Goal: Task Accomplishment & Management: Complete application form

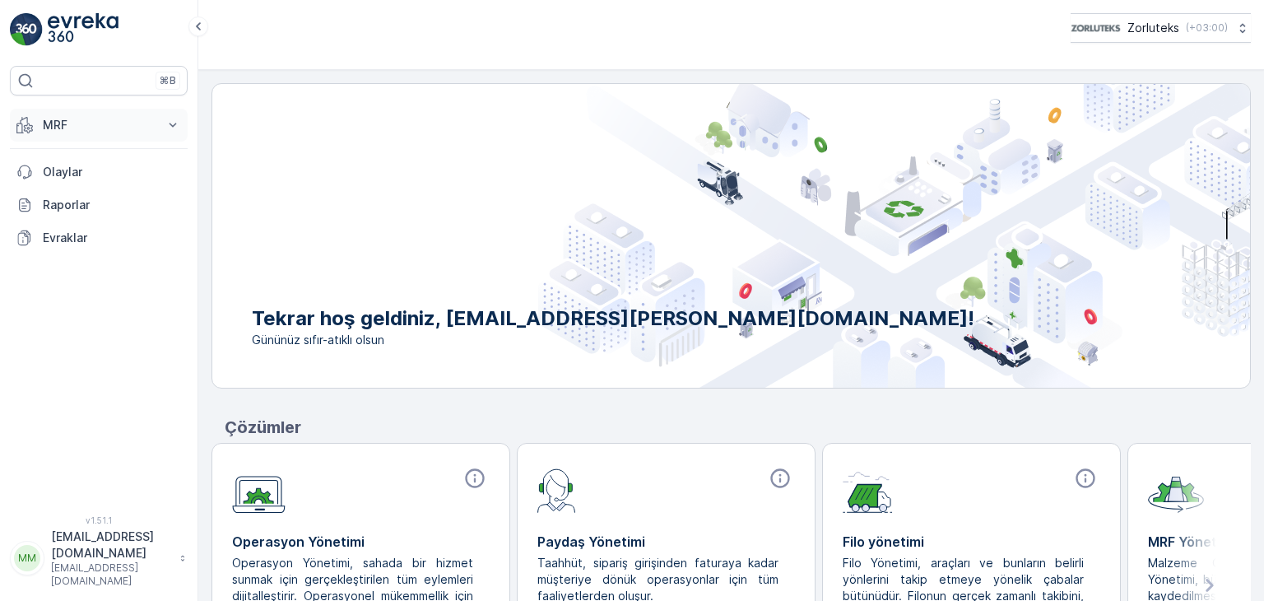
click at [130, 117] on p "MRF" at bounding box center [99, 125] width 112 height 16
click at [1233, 27] on icon at bounding box center [1241, 28] width 16 height 16
click at [1099, 29] on img at bounding box center [1095, 28] width 50 height 18
click at [82, 561] on p "Meltem.Dinar@defnetekstil.com" at bounding box center [111, 544] width 120 height 33
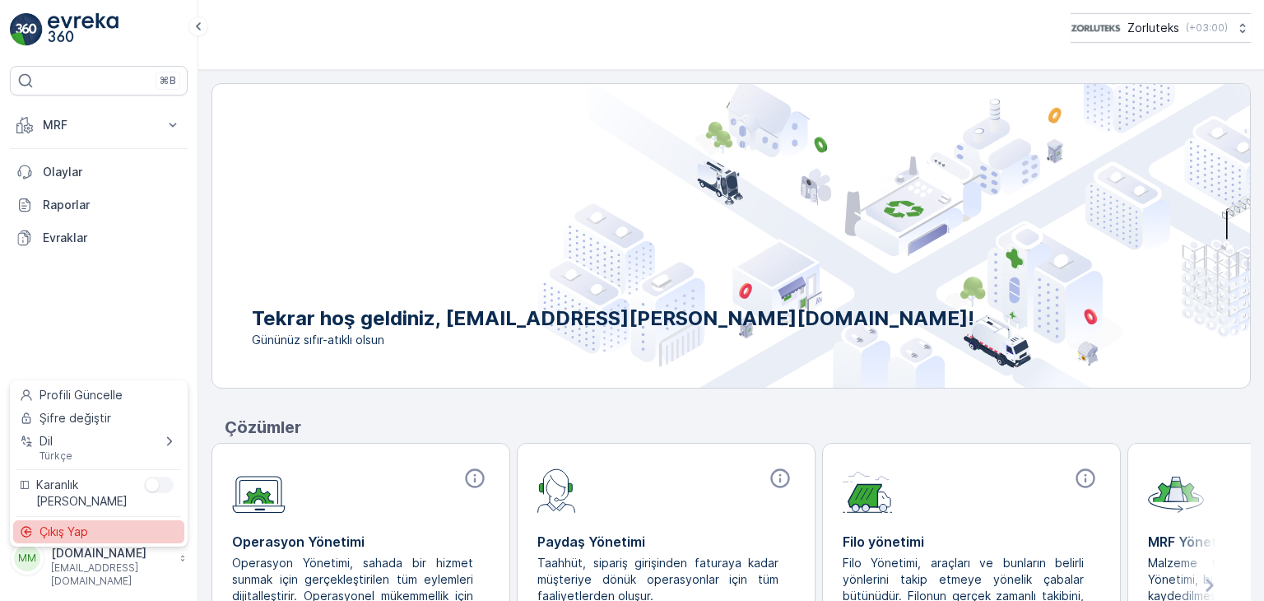
click at [69, 531] on span "Çıkış Yap" at bounding box center [63, 531] width 49 height 16
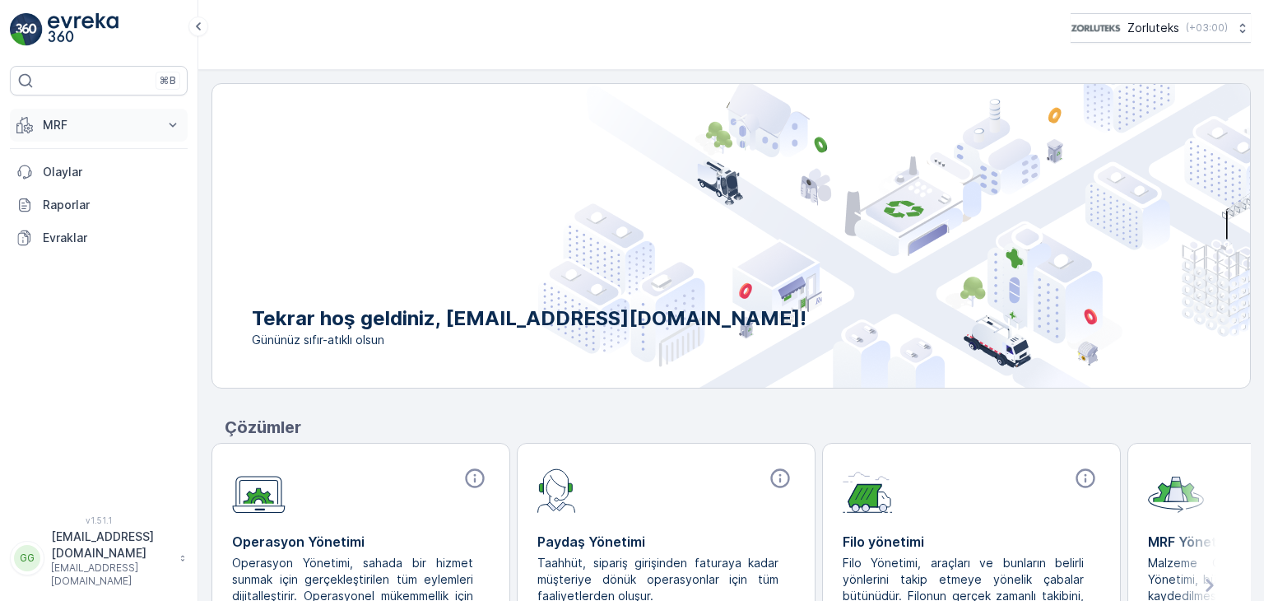
click at [40, 123] on button "MRF" at bounding box center [99, 125] width 178 height 33
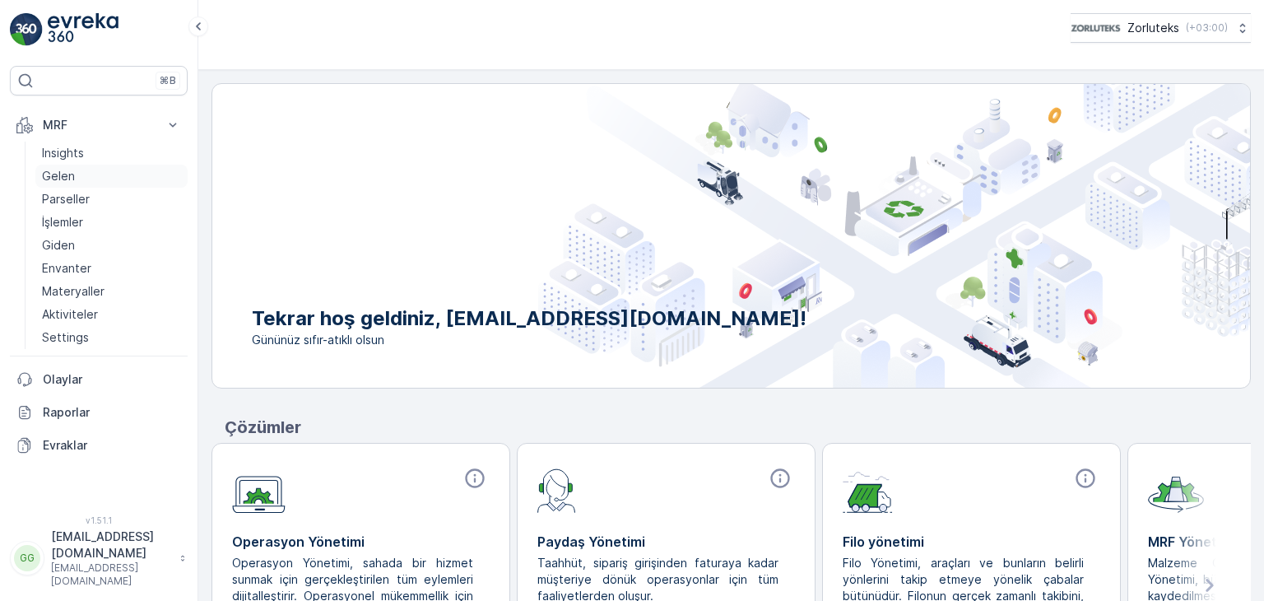
click at [55, 182] on p "Gelen" at bounding box center [58, 176] width 33 height 16
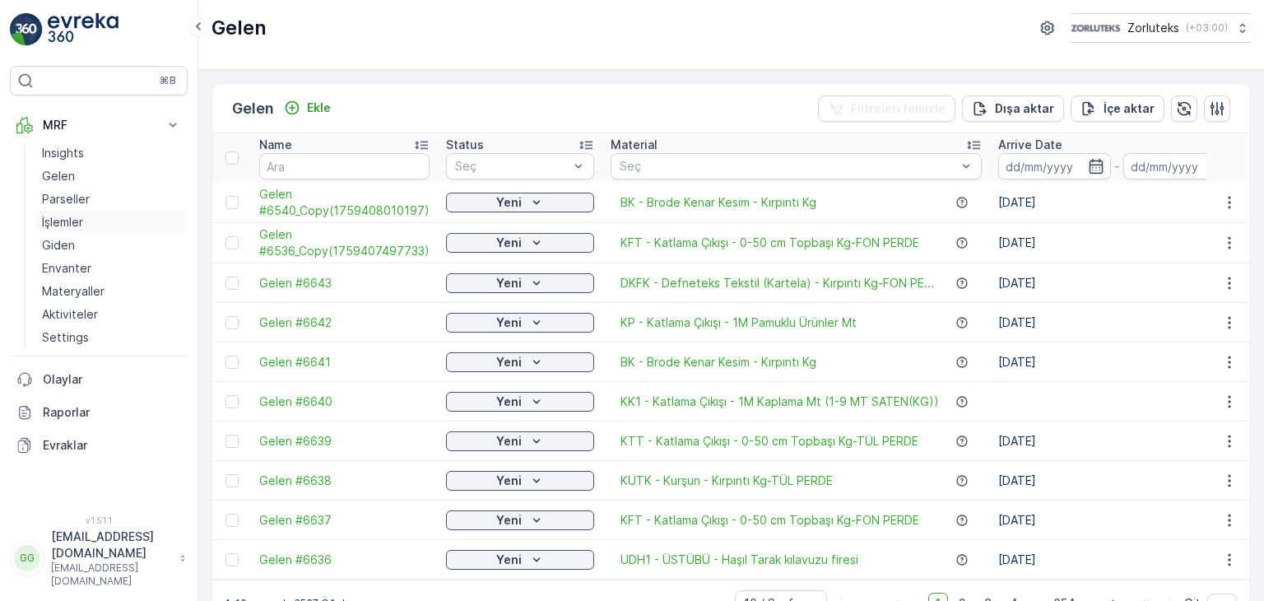
click at [73, 224] on p "İşlemler" at bounding box center [62, 222] width 41 height 16
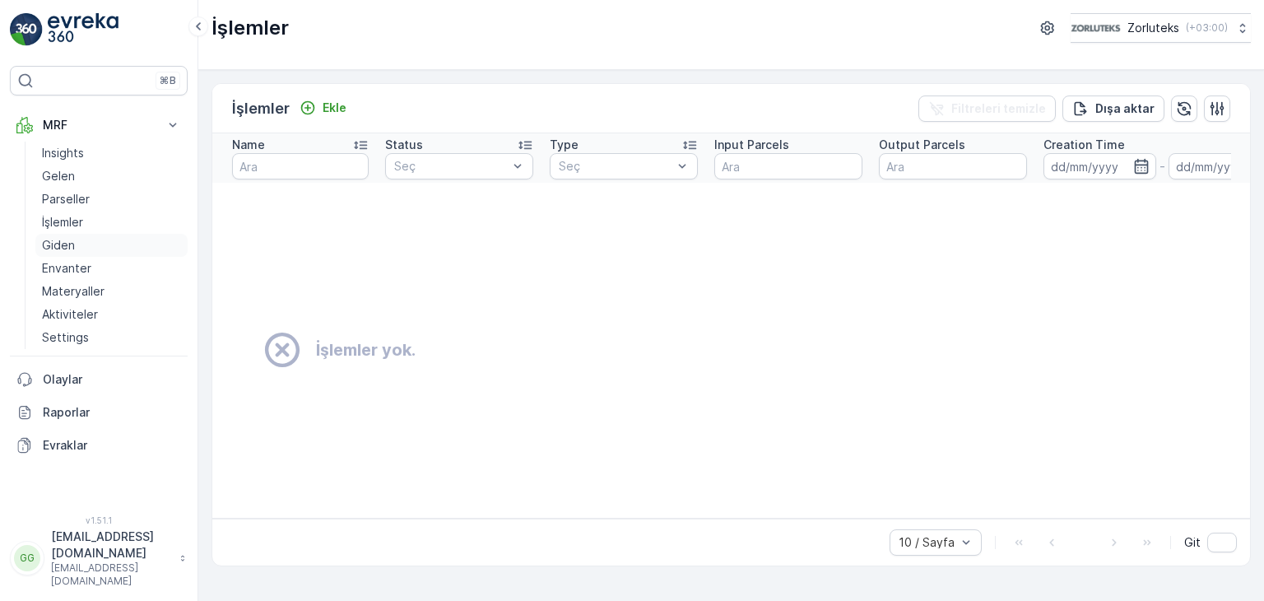
click at [77, 241] on link "Giden" at bounding box center [111, 245] width 152 height 23
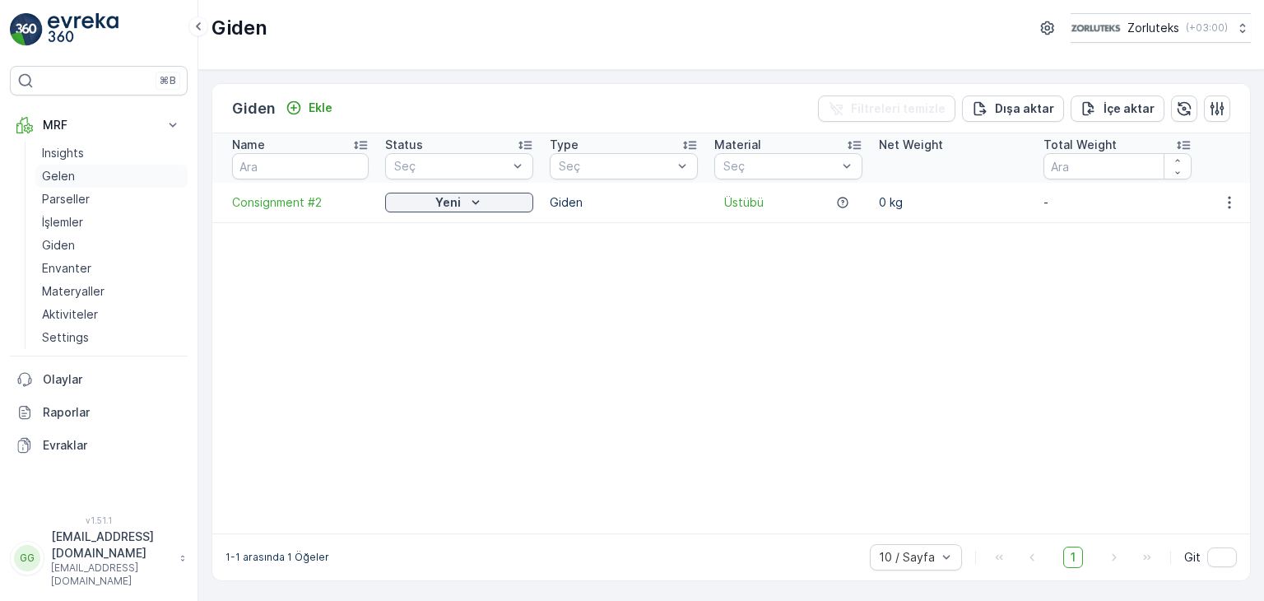
click at [56, 170] on p "Gelen" at bounding box center [58, 176] width 33 height 16
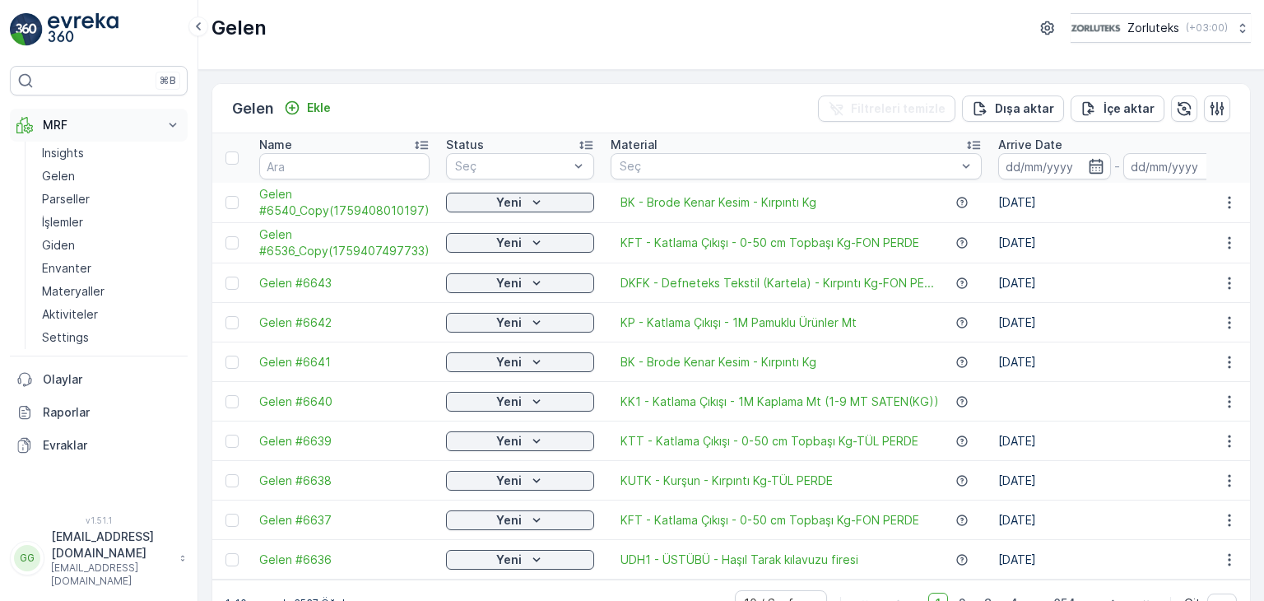
click at [173, 116] on button "MRF" at bounding box center [99, 125] width 178 height 33
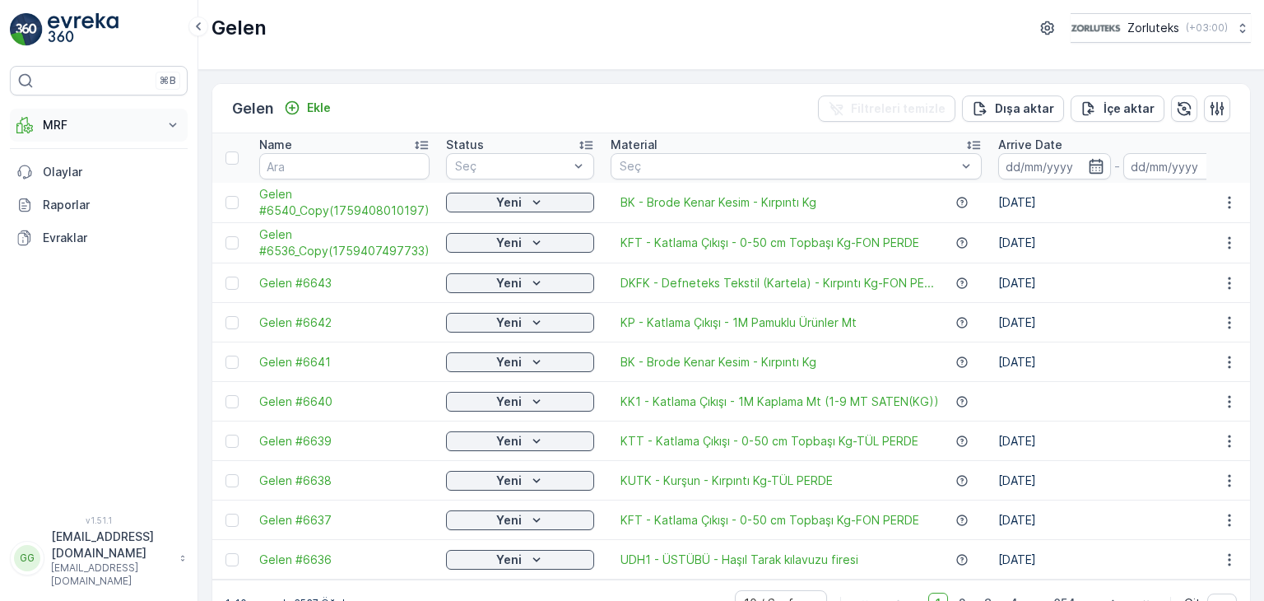
click at [165, 121] on icon at bounding box center [173, 125] width 16 height 16
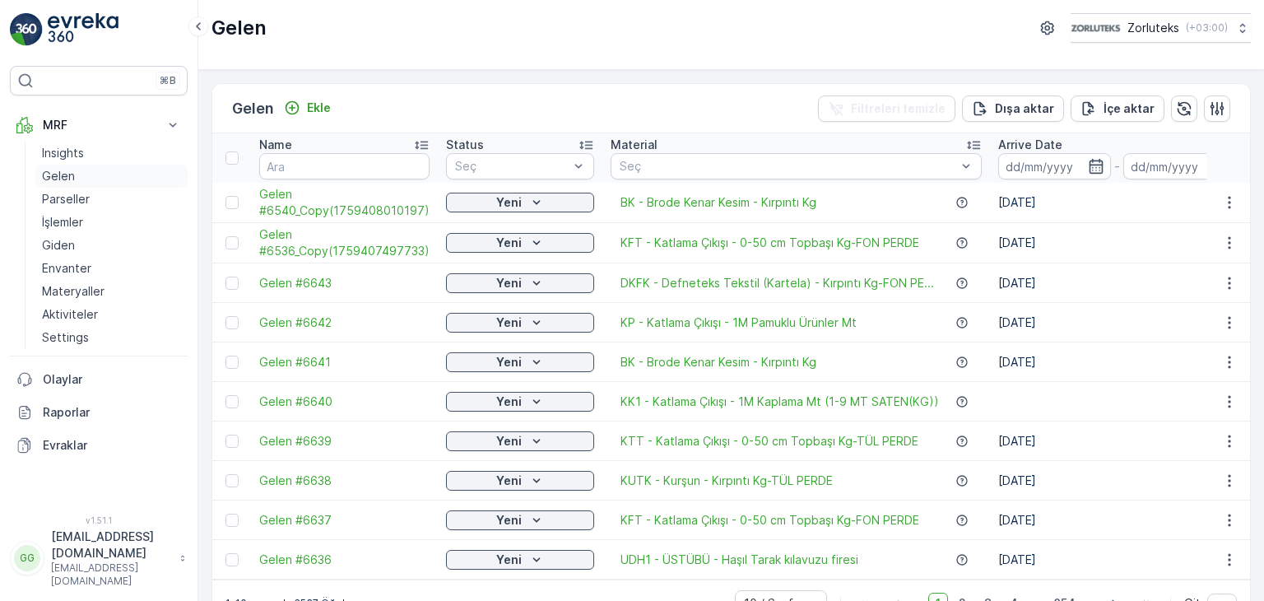
click at [59, 177] on p "Gelen" at bounding box center [58, 176] width 33 height 16
click at [313, 104] on p "Ekle" at bounding box center [319, 108] width 24 height 16
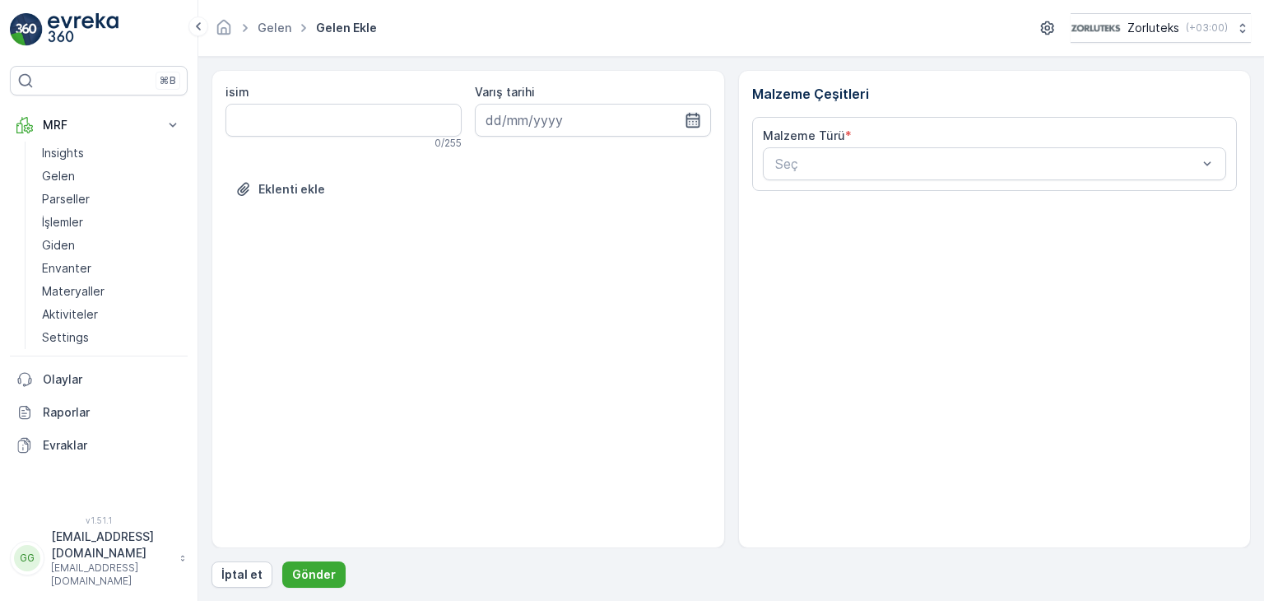
click at [700, 122] on icon "button" at bounding box center [693, 120] width 16 height 16
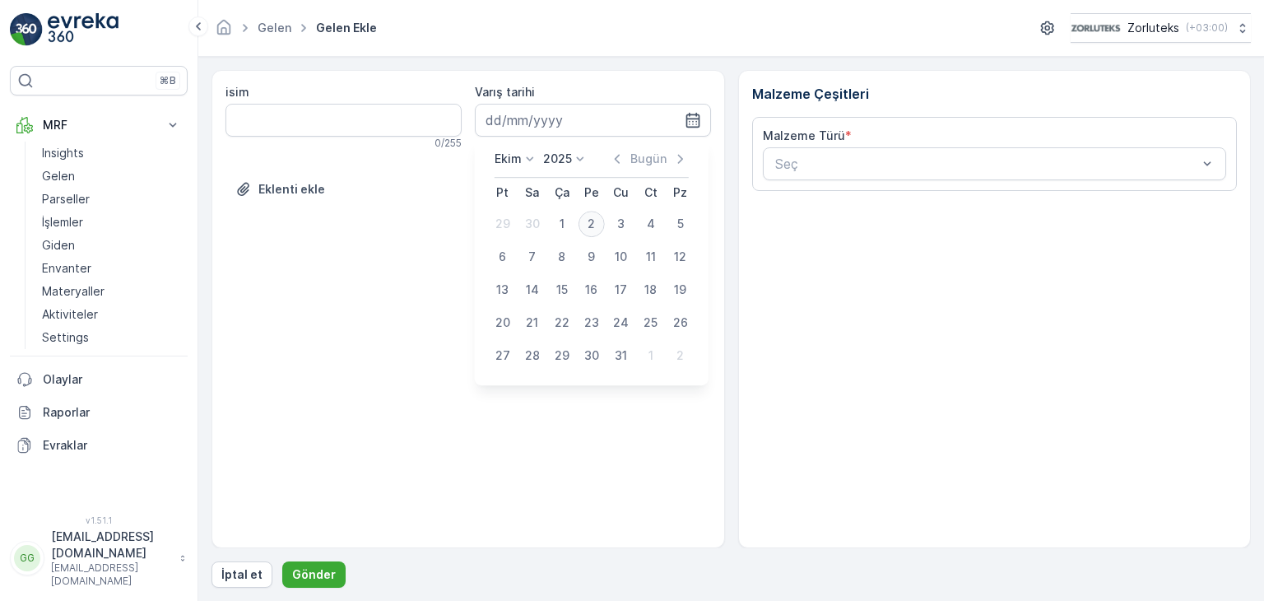
click at [587, 225] on div "2" at bounding box center [591, 224] width 26 height 26
type input "[DATE]"
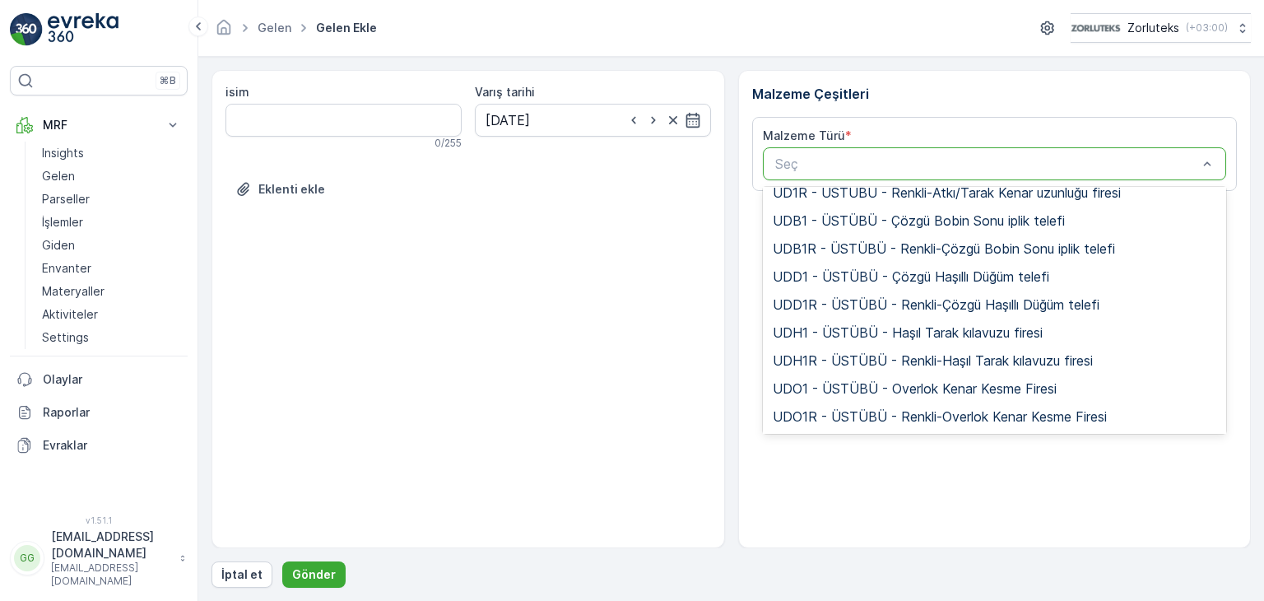
scroll to position [9873, 0]
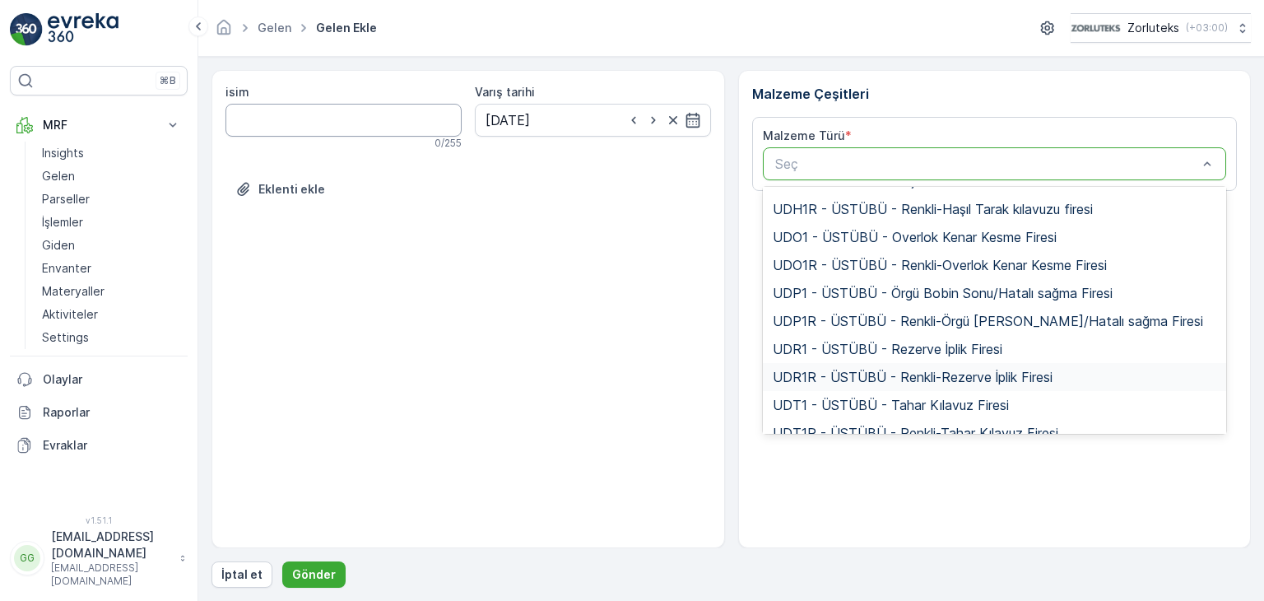
click at [322, 123] on input "isim" at bounding box center [343, 120] width 236 height 33
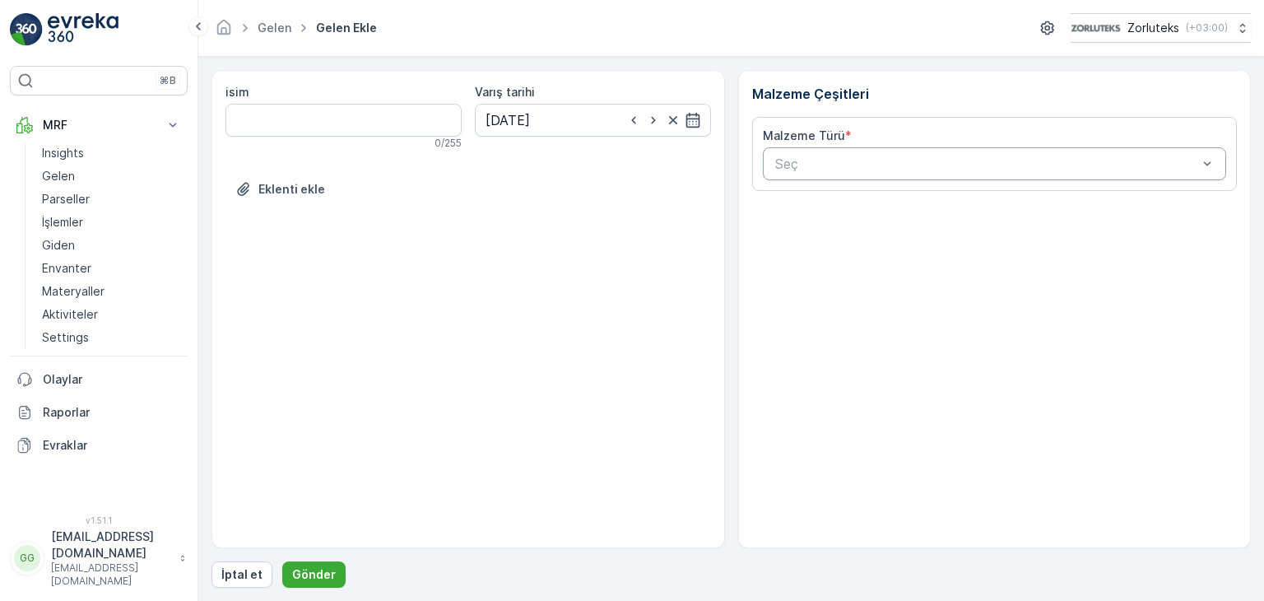
click at [79, 27] on img at bounding box center [83, 29] width 71 height 33
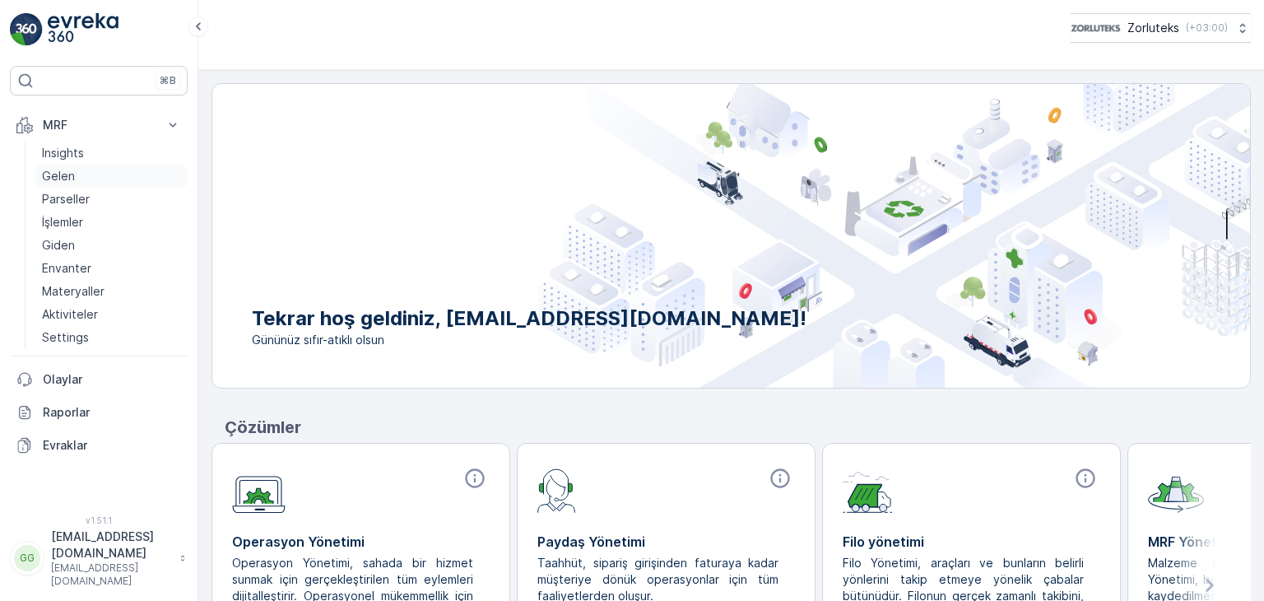
click at [51, 169] on p "Gelen" at bounding box center [58, 176] width 33 height 16
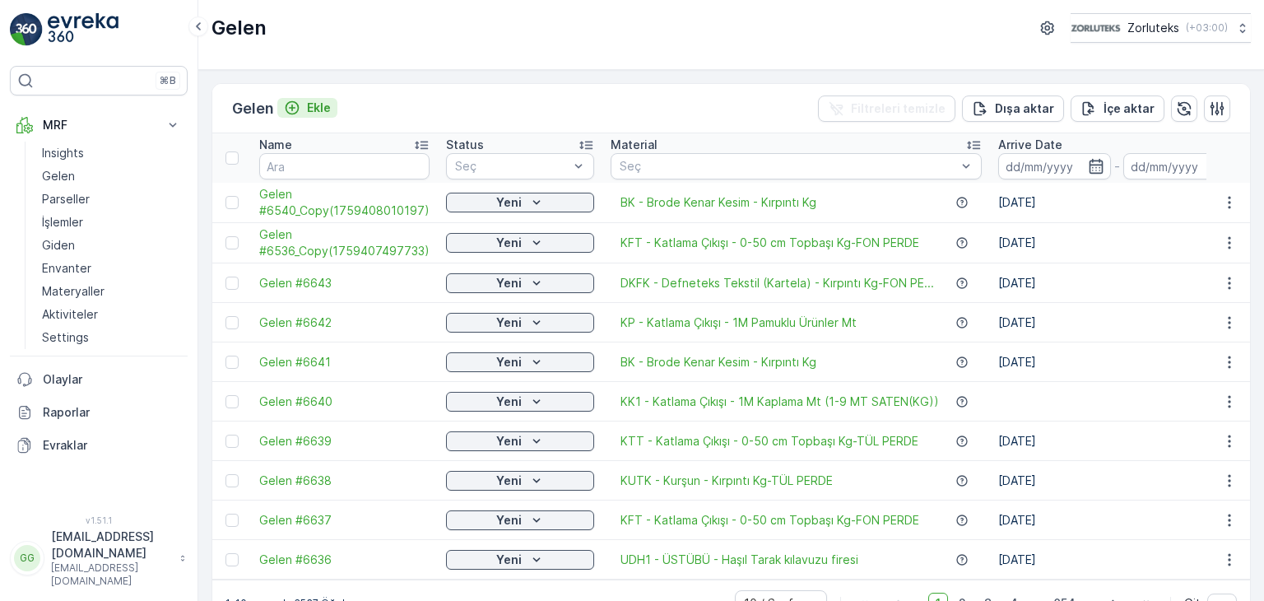
click at [306, 102] on div "Ekle" at bounding box center [307, 108] width 47 height 16
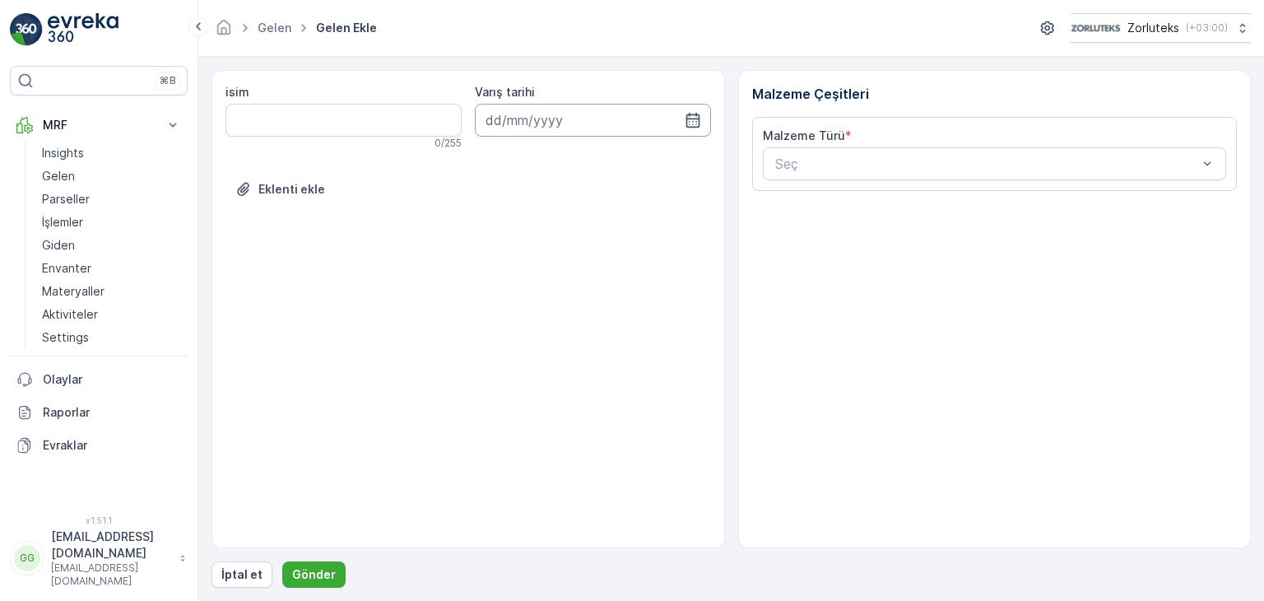
click at [681, 123] on input at bounding box center [593, 120] width 236 height 33
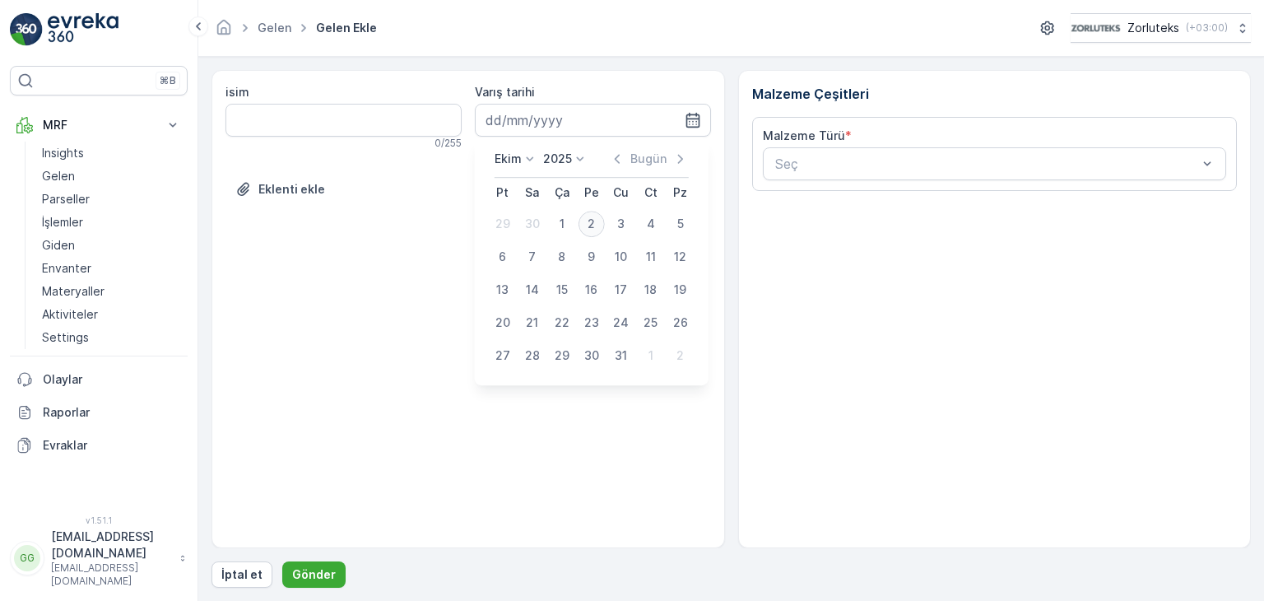
click at [586, 221] on div "2" at bounding box center [591, 224] width 26 height 26
type input "[DATE]"
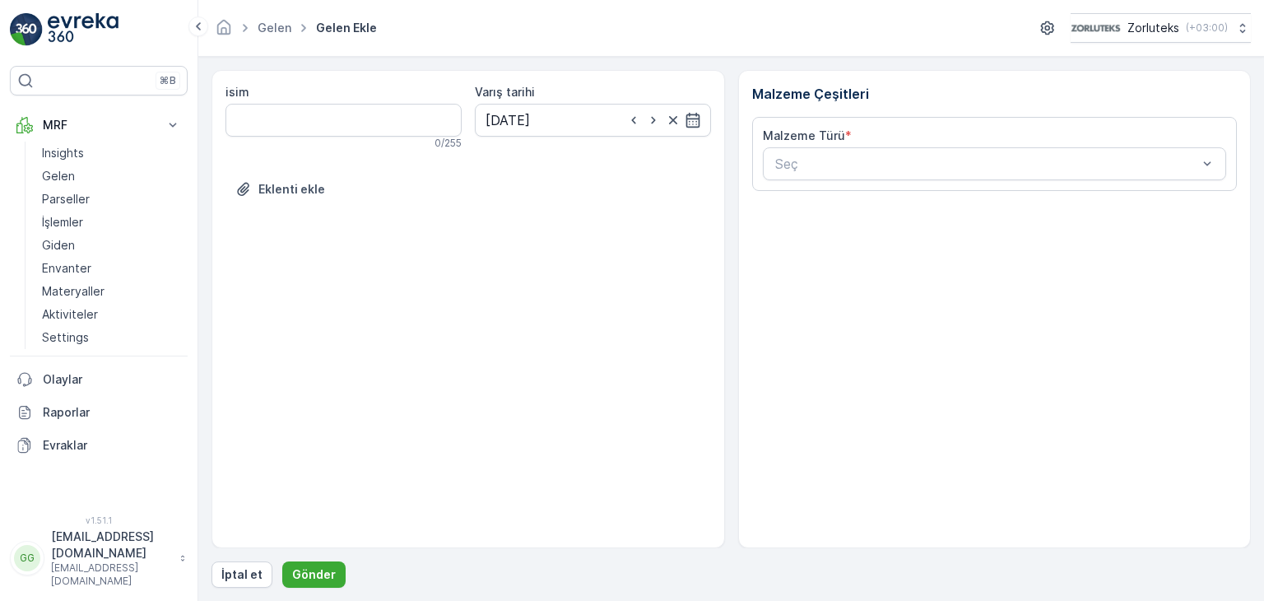
click at [586, 221] on div "Eklenti ekle" at bounding box center [467, 199] width 485 height 46
click at [1180, 147] on div "Seç" at bounding box center [995, 163] width 464 height 33
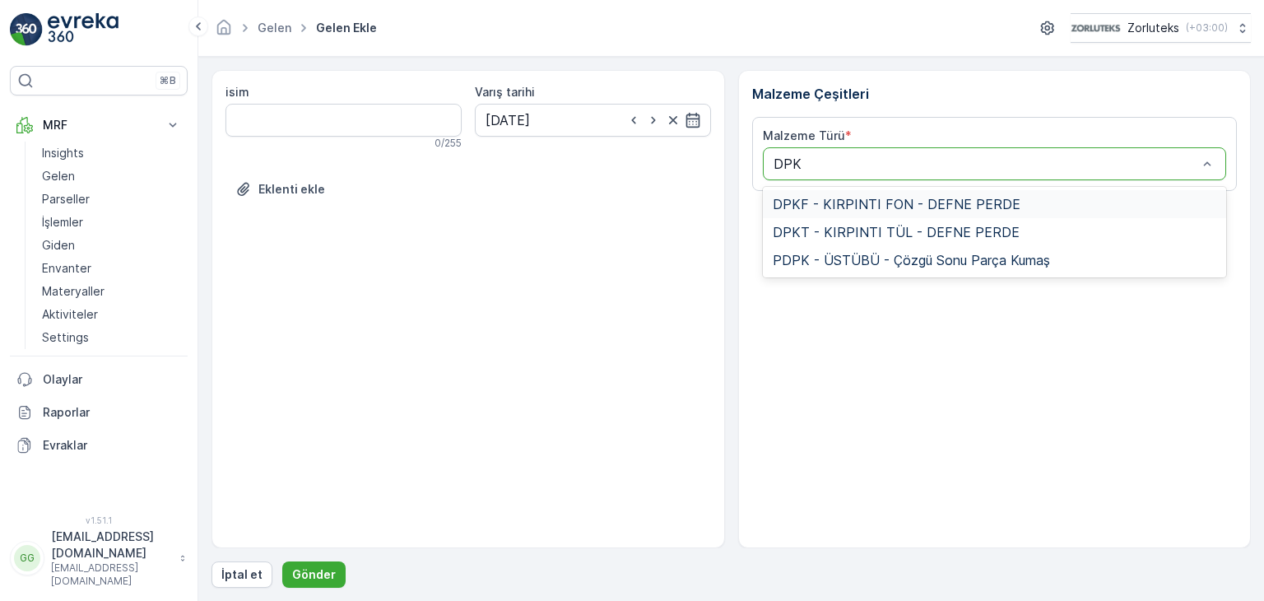
type input "DPKT"
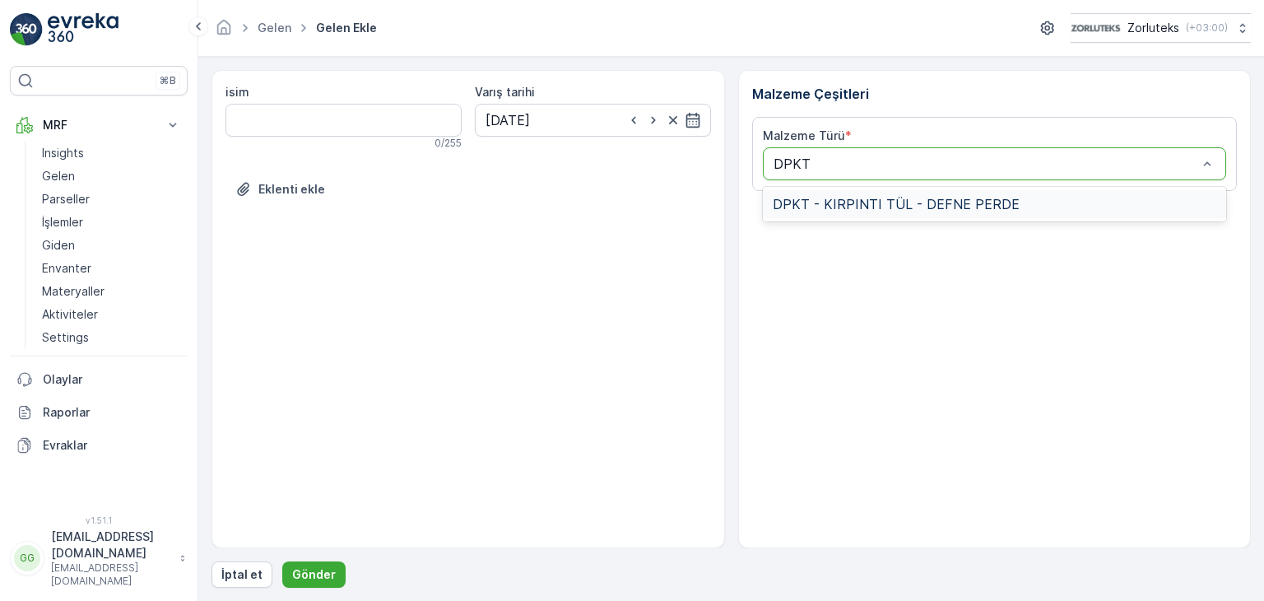
click at [959, 199] on span "DPKT - KIRPINTI TÜL - DEFNE PERDE" at bounding box center [896, 204] width 247 height 15
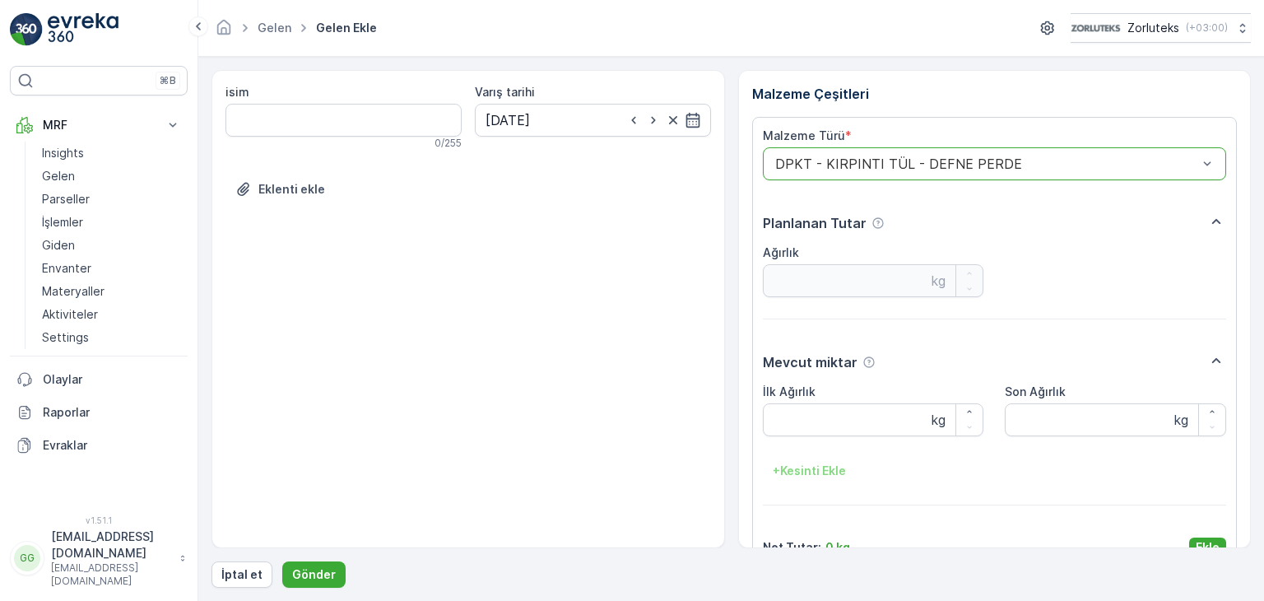
click at [951, 285] on div "kg" at bounding box center [943, 281] width 24 height 20
click at [816, 424] on Ağırlık "İlk Ağırlık" at bounding box center [873, 419] width 221 height 33
click at [1082, 422] on Ağırlık "Son Ağırlık" at bounding box center [1115, 419] width 221 height 33
click at [850, 262] on div "Ağırlık kg" at bounding box center [873, 270] width 221 height 53
click at [253, 185] on div "Eklenti ekle" at bounding box center [280, 189] width 90 height 16
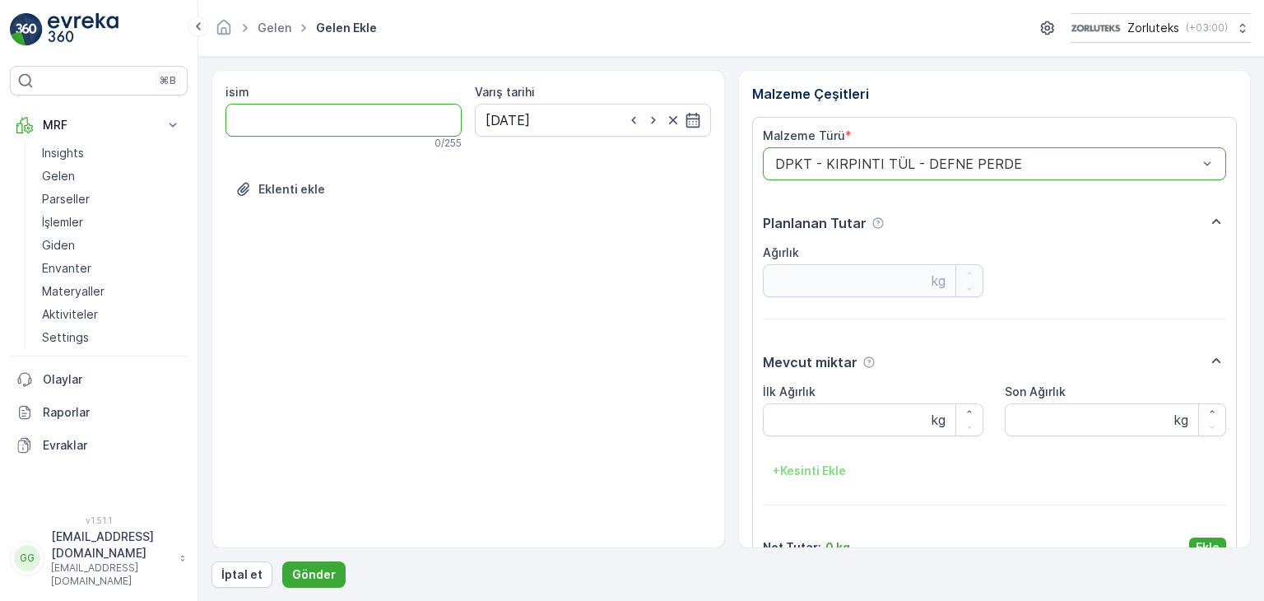
click at [391, 123] on input "isim" at bounding box center [343, 120] width 236 height 33
type input "D"
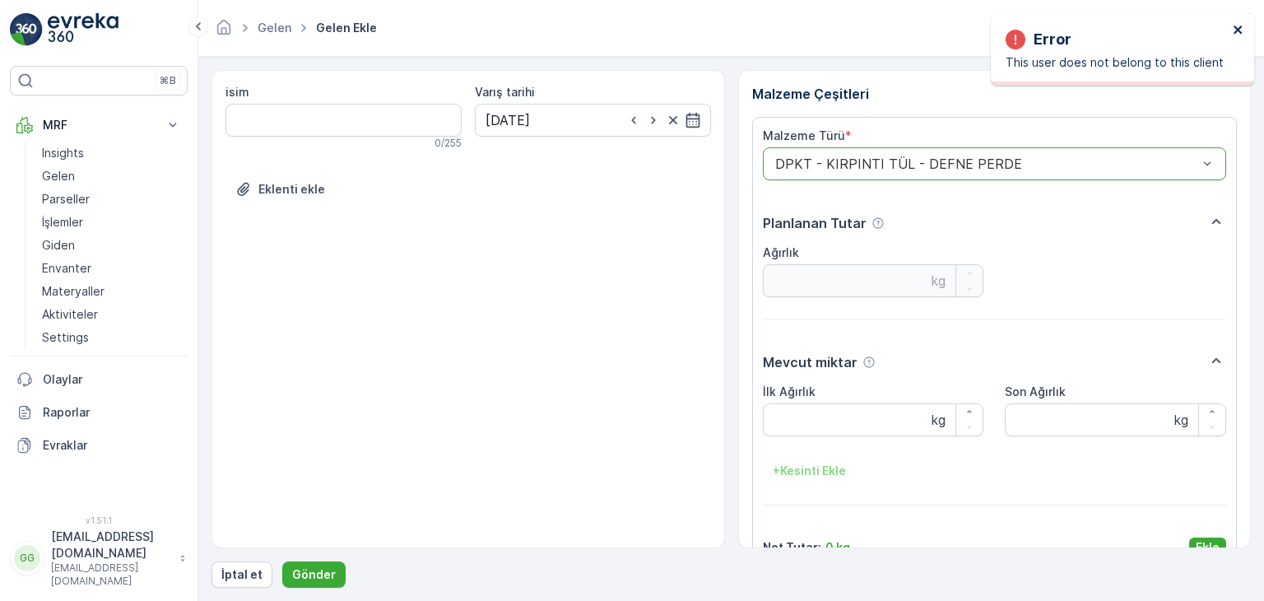
click at [1239, 30] on icon "close" at bounding box center [1237, 30] width 8 height 8
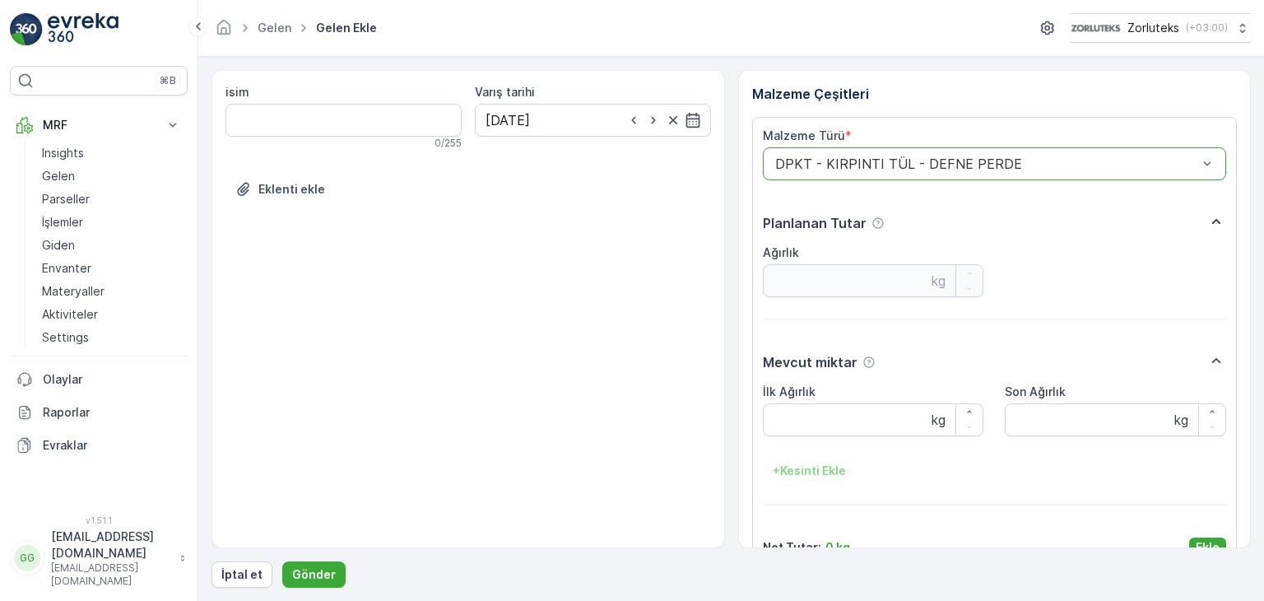
click at [1212, 216] on icon "button" at bounding box center [1216, 221] width 20 height 20
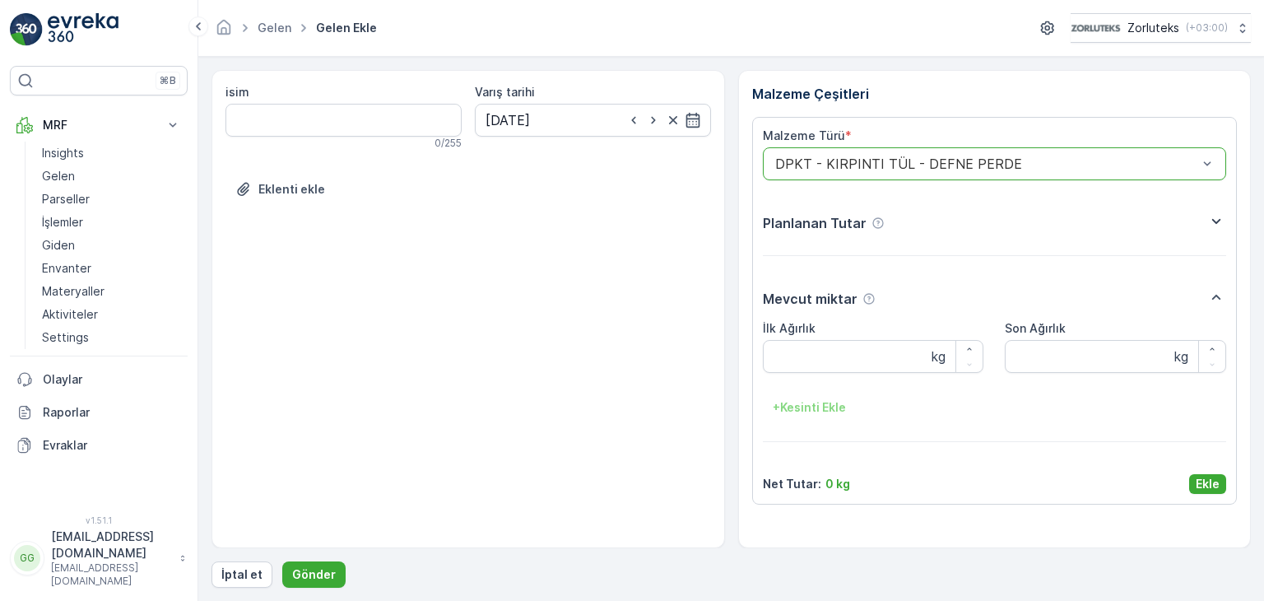
click at [1212, 216] on icon "button" at bounding box center [1216, 221] width 20 height 20
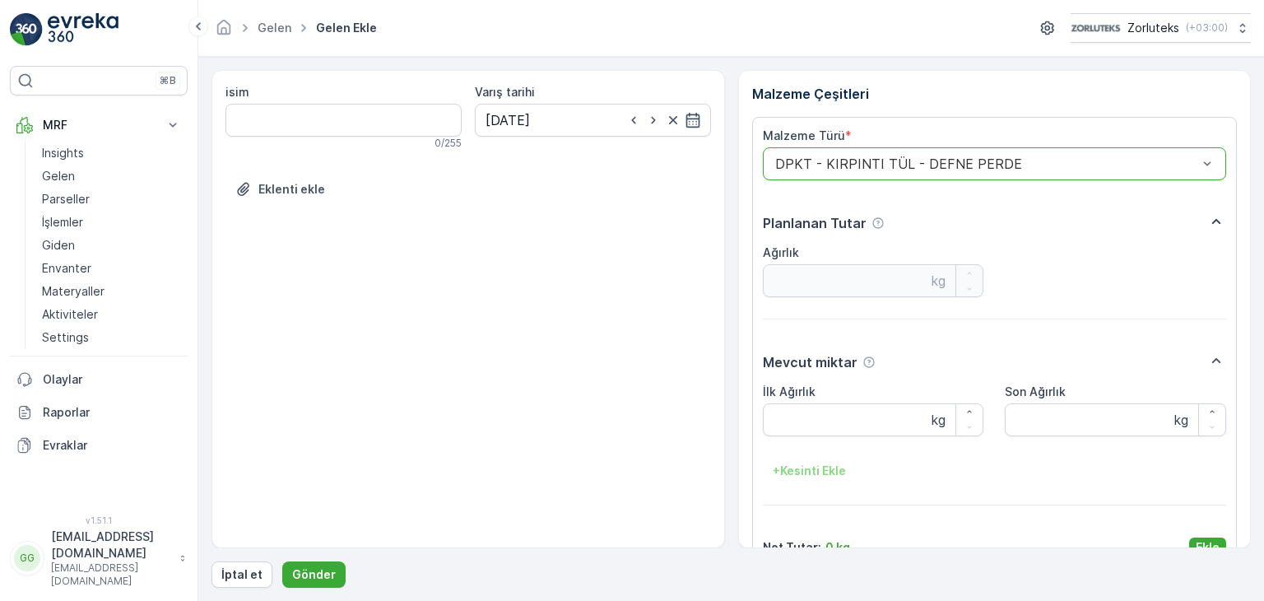
click at [832, 439] on div "İlk Ağırlık kg Son Ağırlık kg + Kesinti Ekle" at bounding box center [995, 433] width 464 height 100
click at [830, 429] on Ağırlık "İlk Ağırlık" at bounding box center [873, 419] width 221 height 33
click at [974, 160] on div at bounding box center [986, 163] width 426 height 15
click at [942, 502] on div "Mevcut miktar İlk Ağırlık kg Son Ağırlık kg + Kesinti Ekle" at bounding box center [995, 427] width 464 height 155
click at [778, 431] on Ağırlık "İlk Ağırlık" at bounding box center [873, 419] width 221 height 33
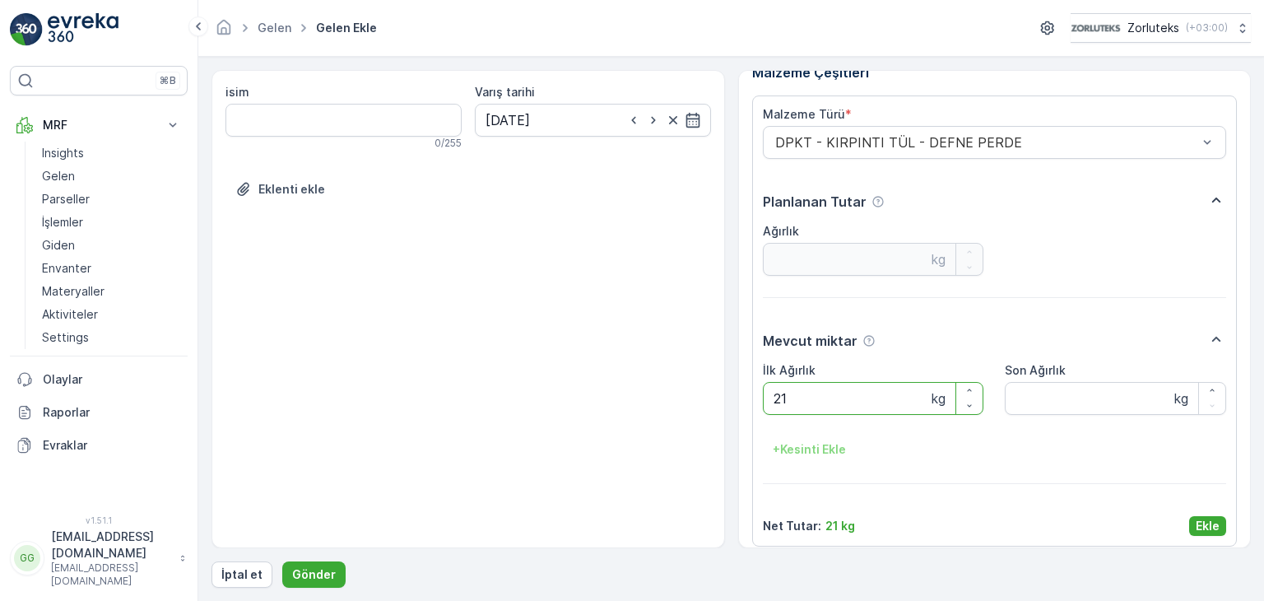
scroll to position [33, 0]
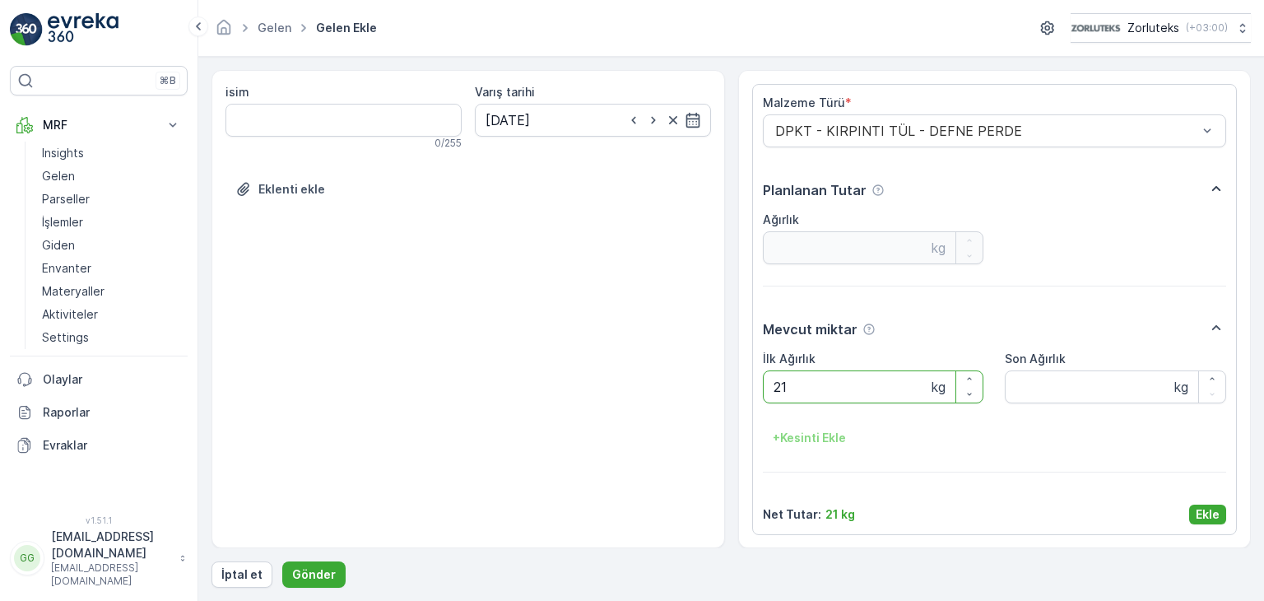
type Ağırlık "21"
click at [1196, 514] on p "Ekle" at bounding box center [1207, 514] width 24 height 16
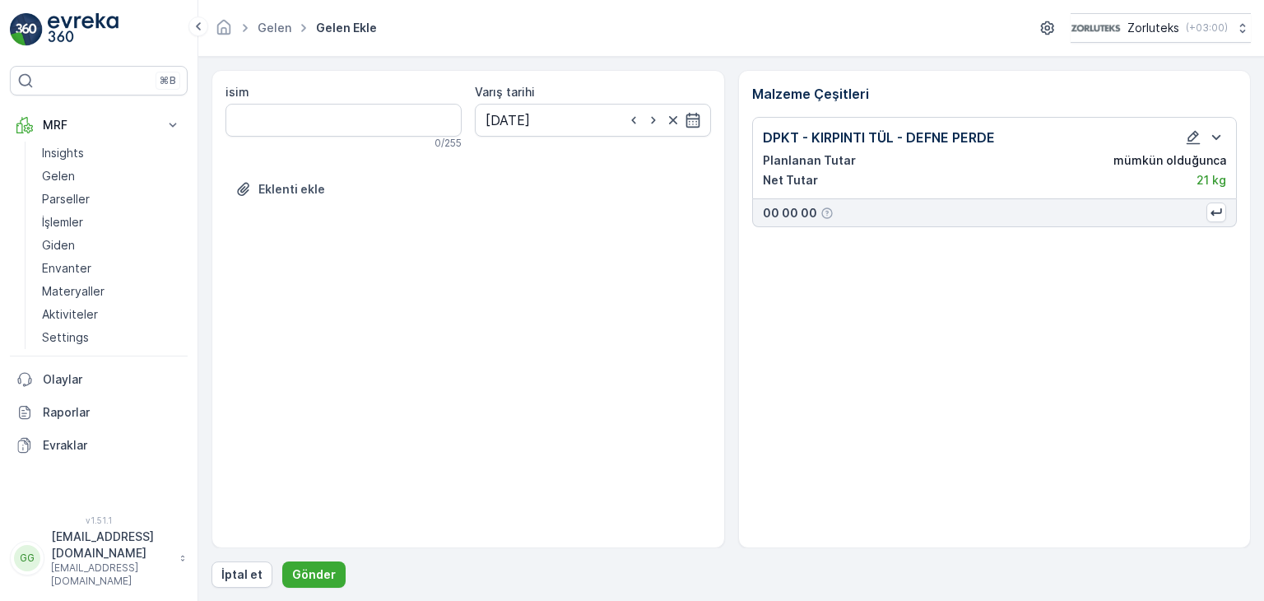
scroll to position [0, 0]
click at [309, 577] on p "Gönder" at bounding box center [314, 574] width 44 height 16
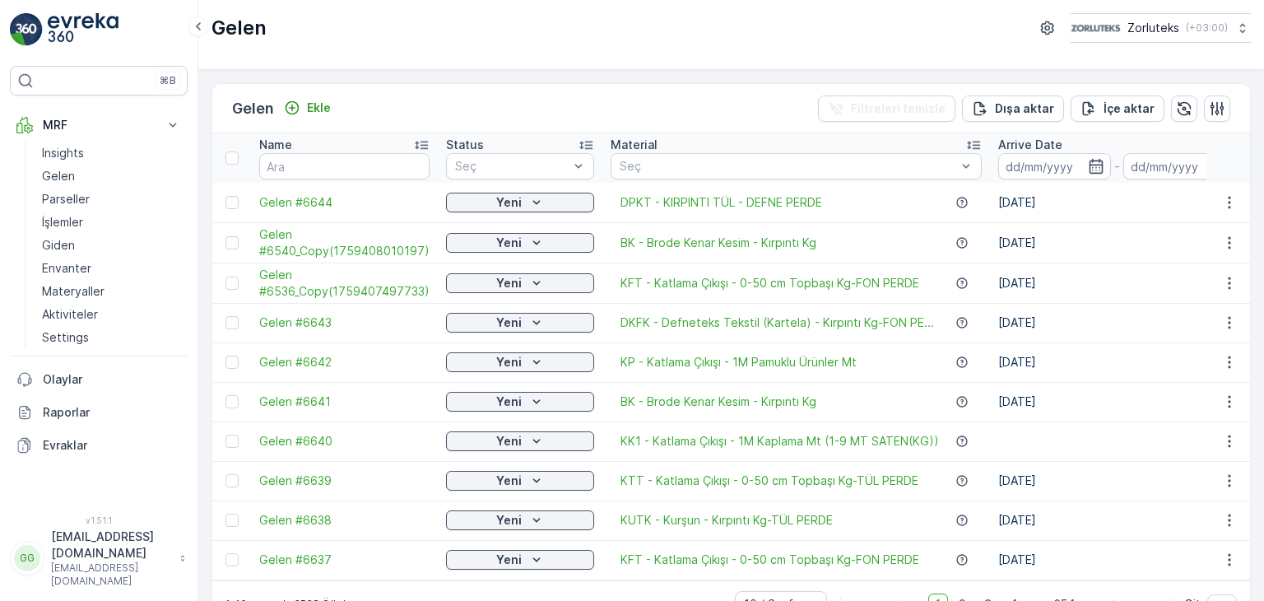
click at [227, 205] on div at bounding box center [231, 202] width 13 height 13
click at [225, 196] on input "checkbox" at bounding box center [225, 196] width 0 height 0
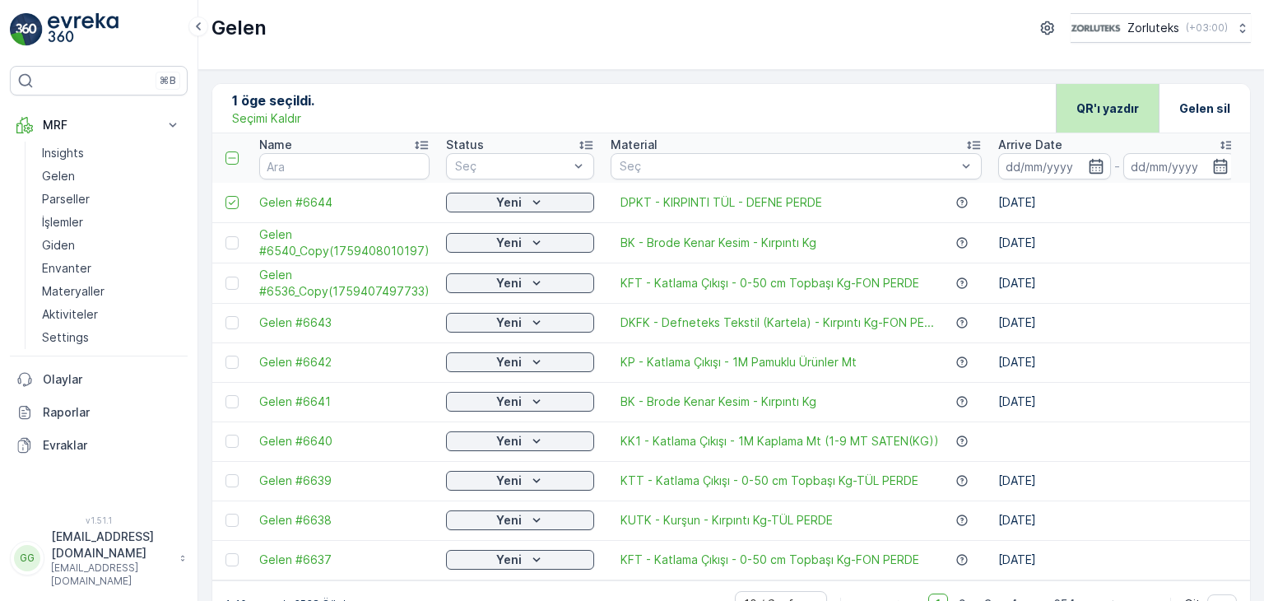
click at [1100, 100] on p "QR'ı yazdır" at bounding box center [1107, 108] width 63 height 16
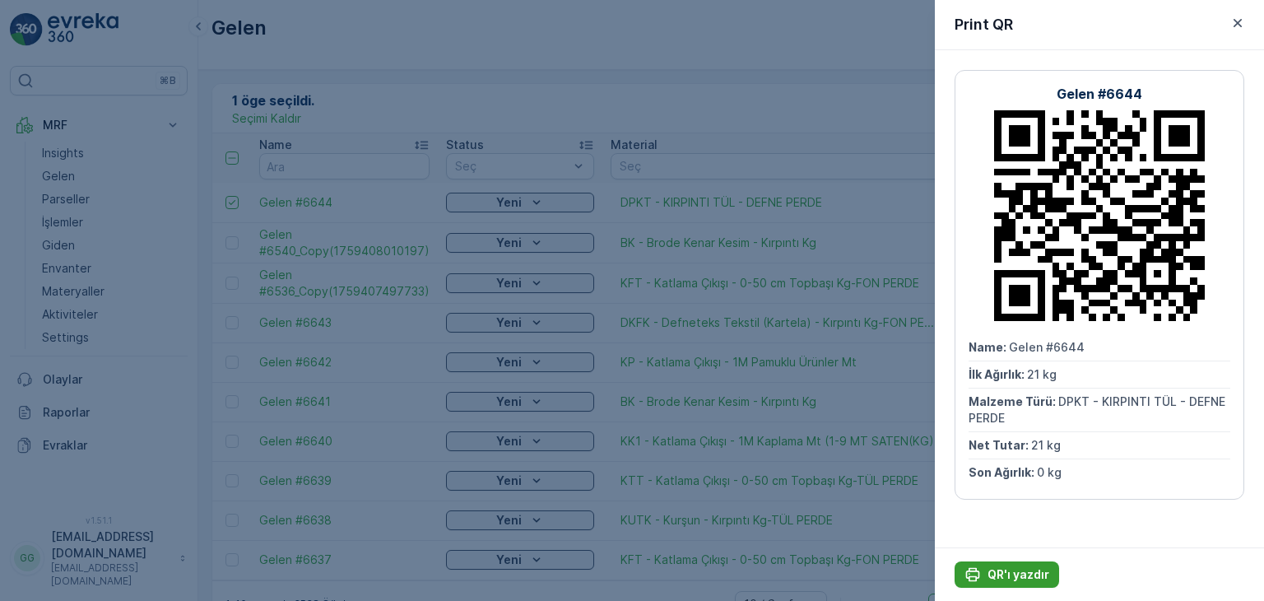
click at [1031, 575] on p "QR'ı yazdır" at bounding box center [1018, 574] width 62 height 16
click at [1238, 26] on icon "button" at bounding box center [1237, 23] width 16 height 16
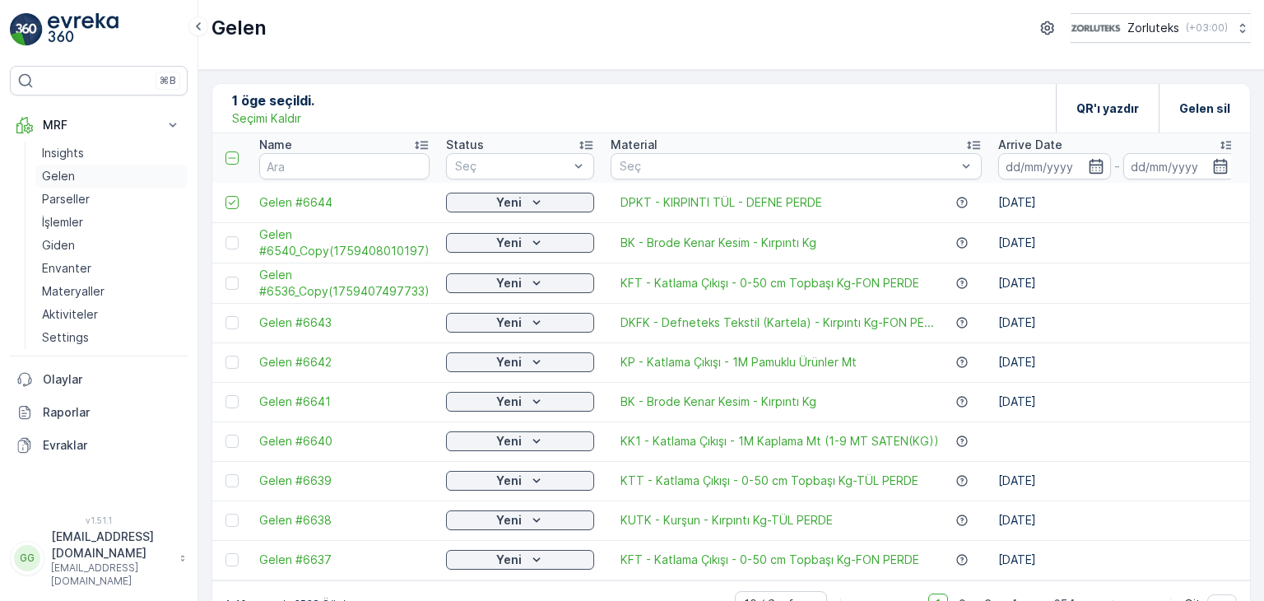
click at [72, 169] on p "Gelen" at bounding box center [58, 176] width 33 height 16
click at [57, 123] on p "MRF" at bounding box center [99, 125] width 112 height 16
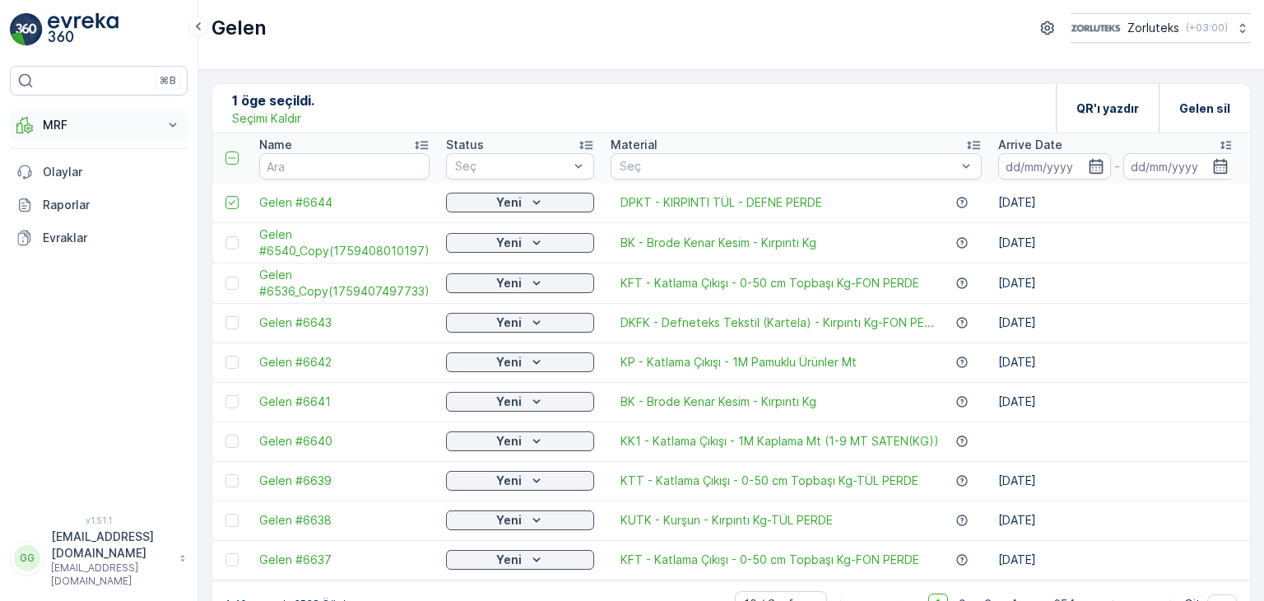
click at [63, 122] on p "MRF" at bounding box center [99, 125] width 112 height 16
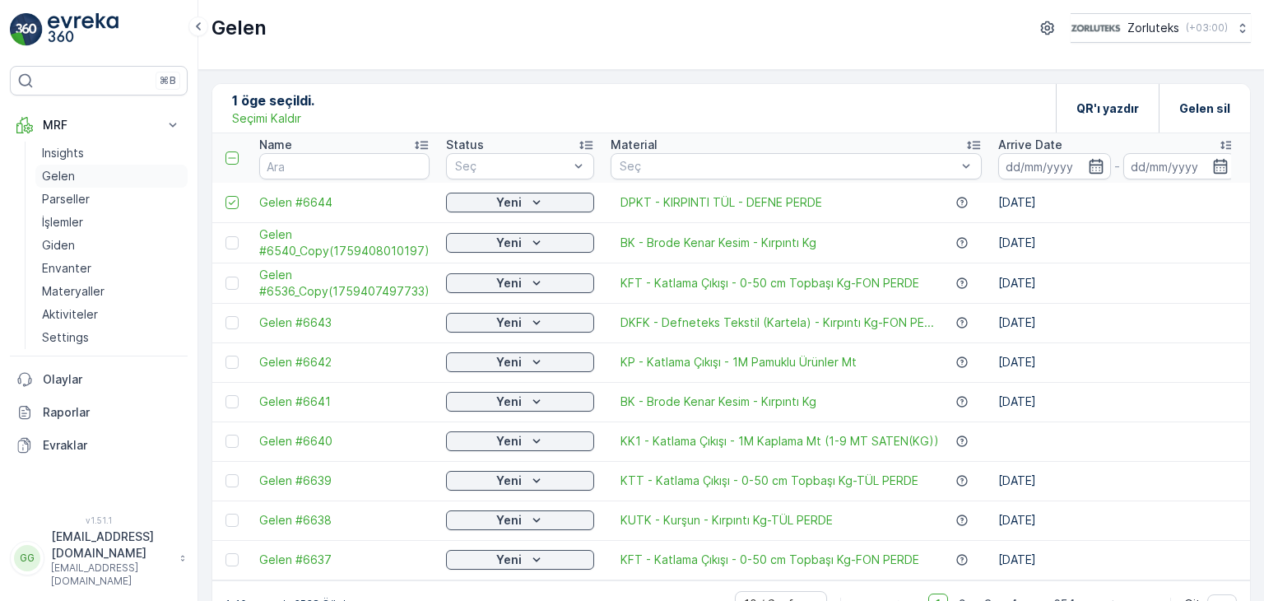
click at [53, 174] on p "Gelen" at bounding box center [58, 176] width 33 height 16
click at [228, 198] on icon at bounding box center [232, 203] width 12 height 12
click at [225, 196] on input "checkbox" at bounding box center [225, 196] width 0 height 0
click at [314, 110] on p "Ekle" at bounding box center [319, 108] width 24 height 16
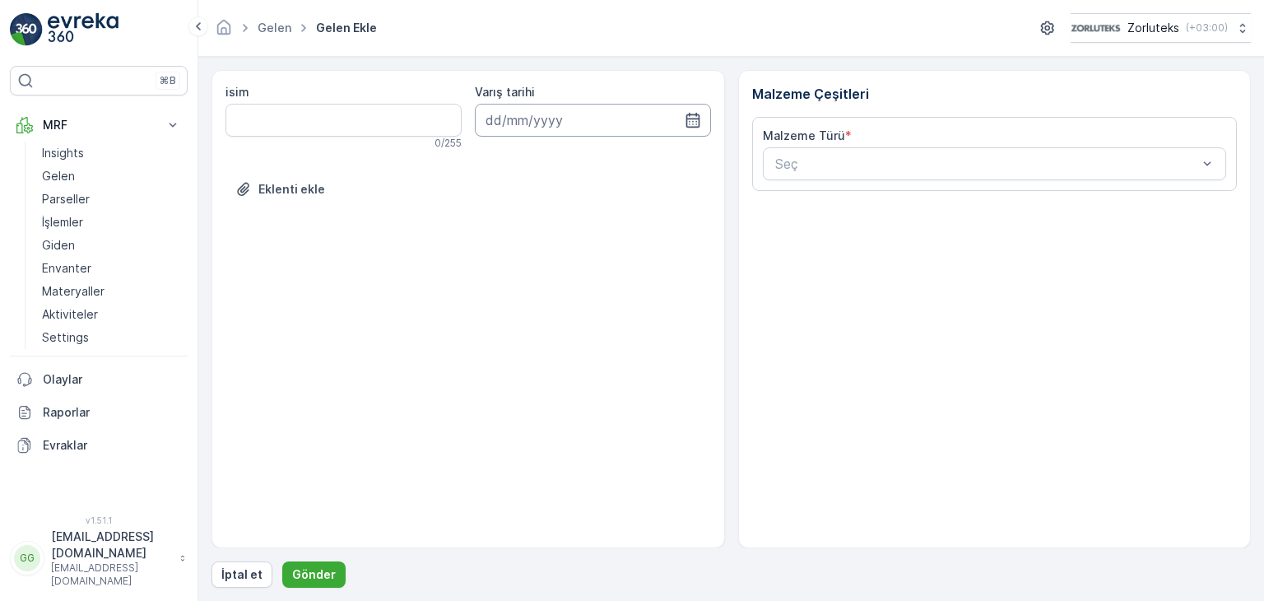
click at [682, 112] on input at bounding box center [593, 120] width 236 height 33
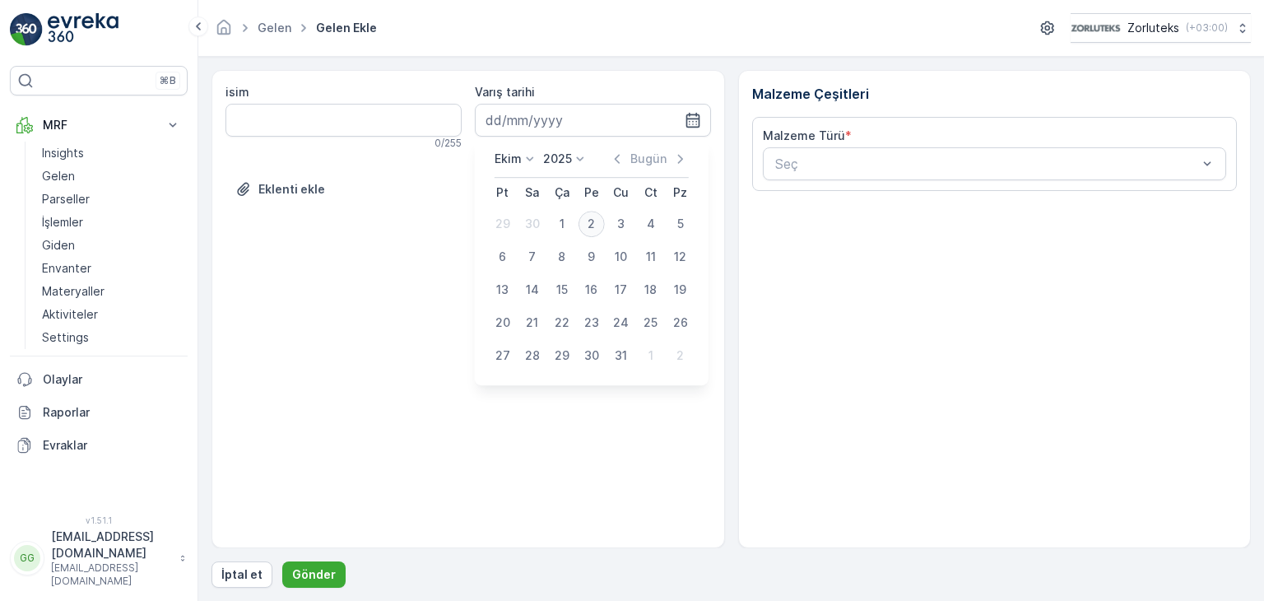
click at [600, 221] on div "2" at bounding box center [591, 224] width 26 height 26
type input "[DATE]"
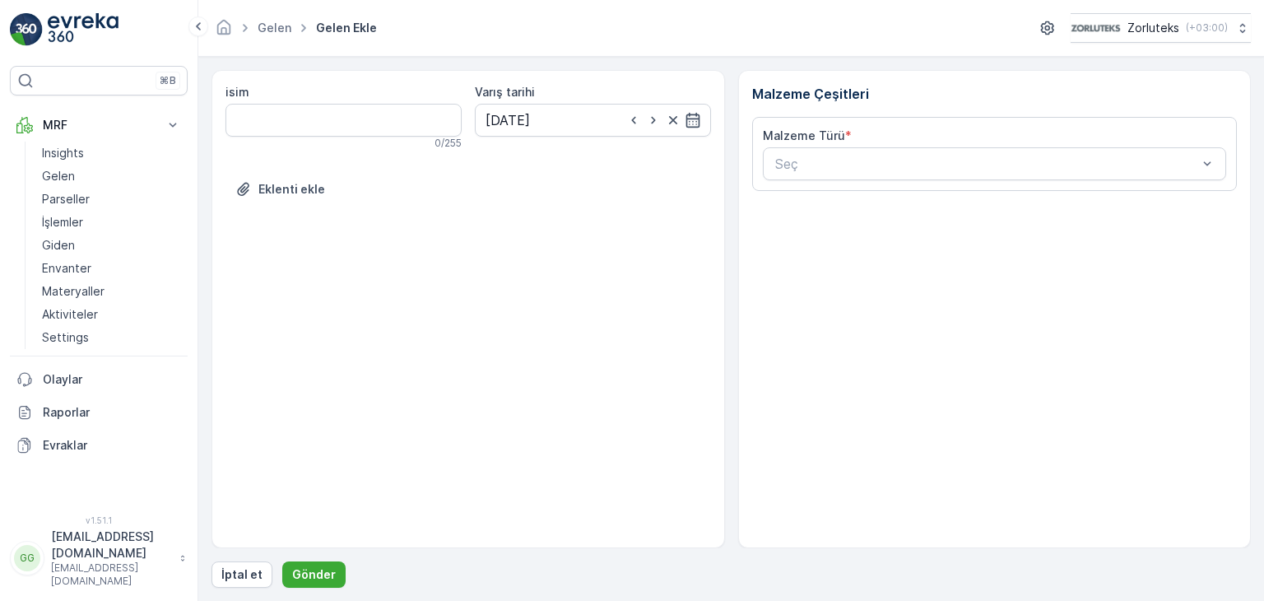
click at [600, 221] on div "Eklenti ekle" at bounding box center [467, 199] width 485 height 46
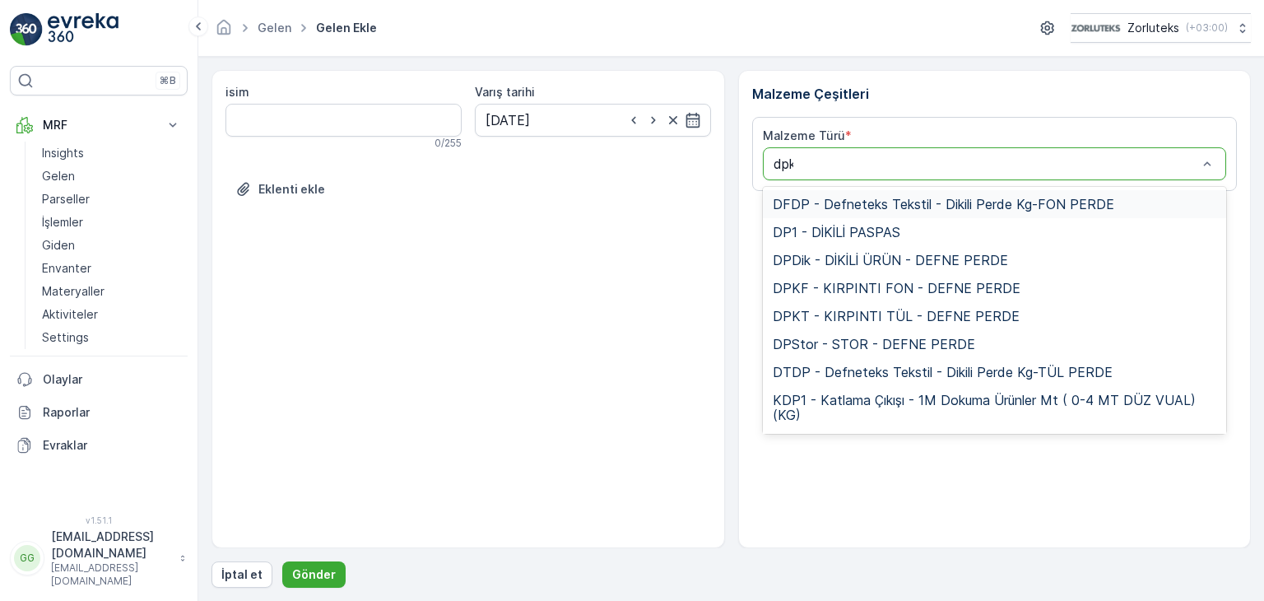
type input "dpkf"
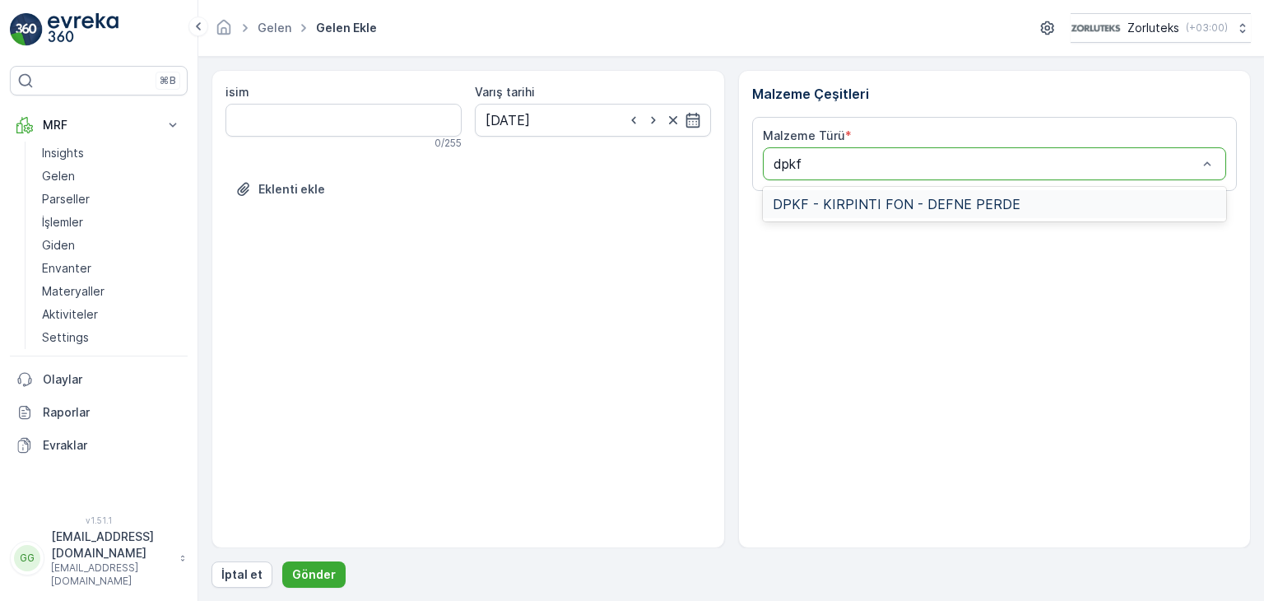
click at [875, 201] on span "DPKF - KIRPINTI FON - DEFNE PERDE" at bounding box center [897, 204] width 248 height 15
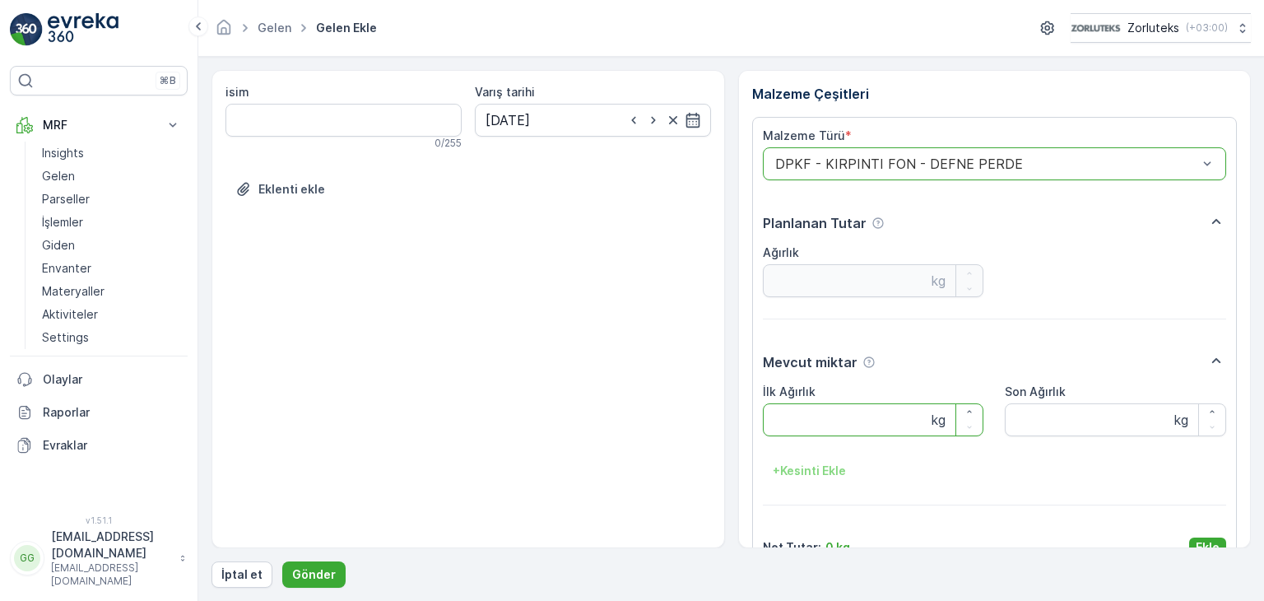
click at [801, 419] on Ağırlık "İlk Ağırlık" at bounding box center [873, 419] width 221 height 33
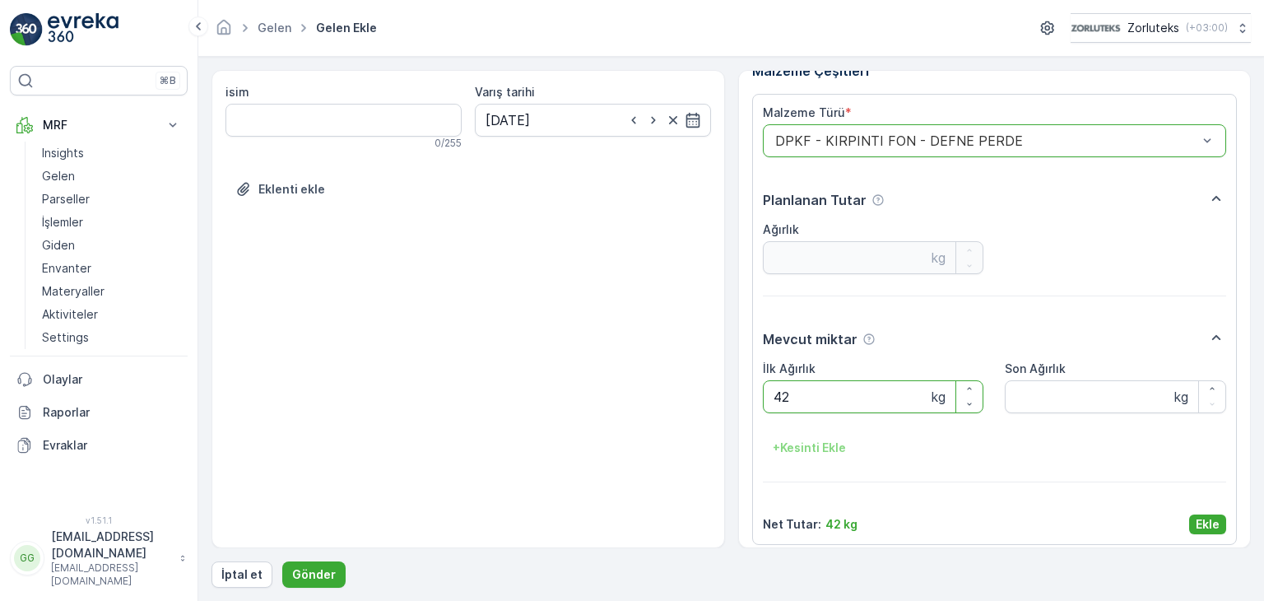
scroll to position [33, 0]
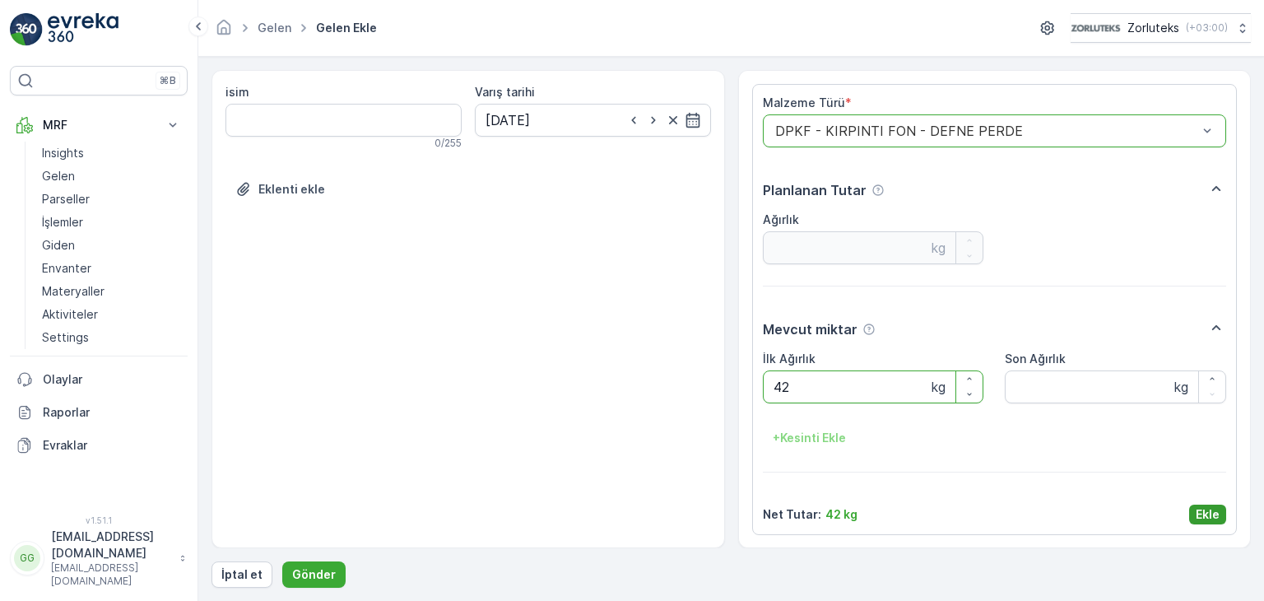
type Ağırlık "42"
click at [1209, 511] on p "Ekle" at bounding box center [1207, 514] width 24 height 16
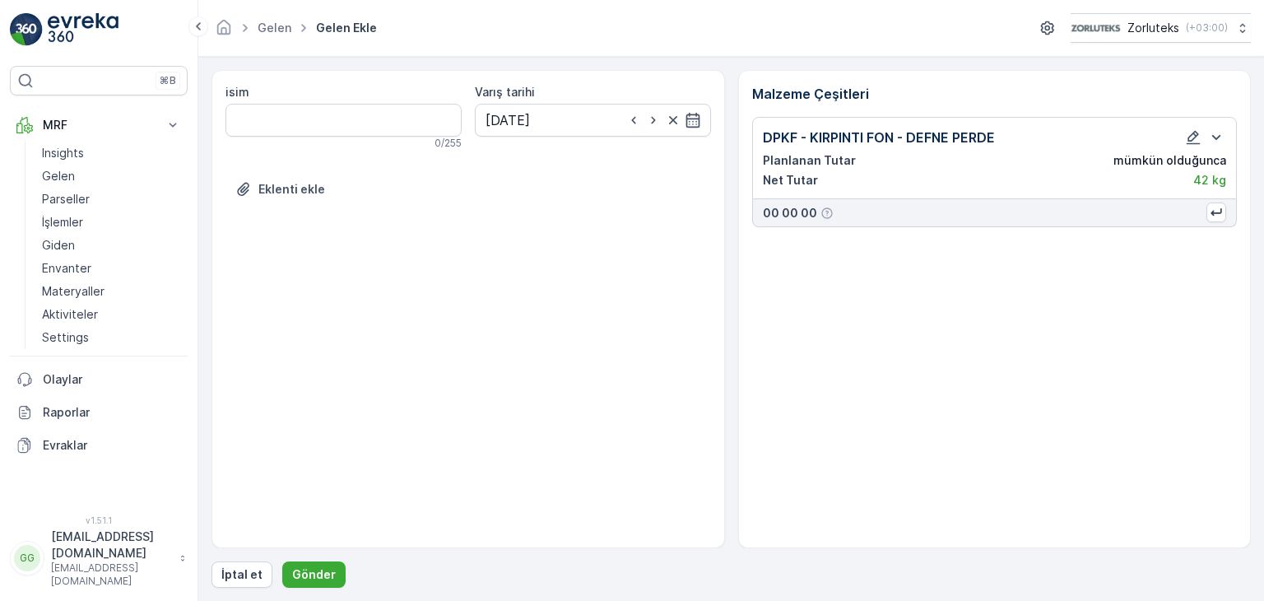
scroll to position [0, 0]
click at [322, 567] on p "Gönder" at bounding box center [314, 574] width 44 height 16
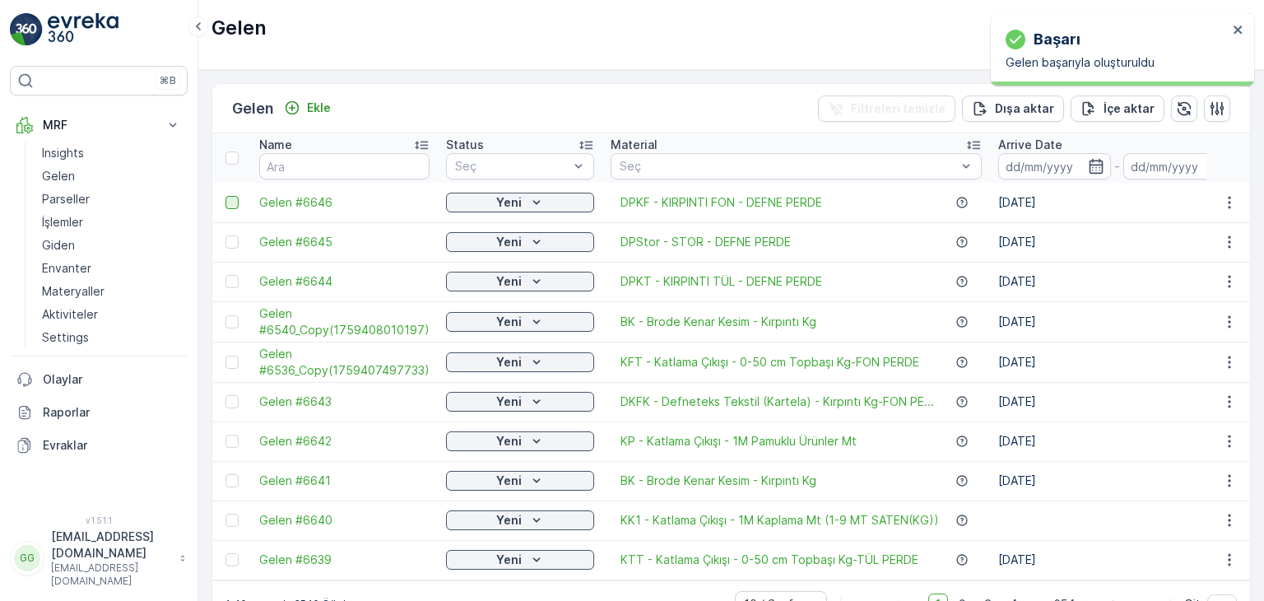
click at [227, 202] on div at bounding box center [231, 202] width 13 height 13
click at [225, 196] on input "checkbox" at bounding box center [225, 196] width 0 height 0
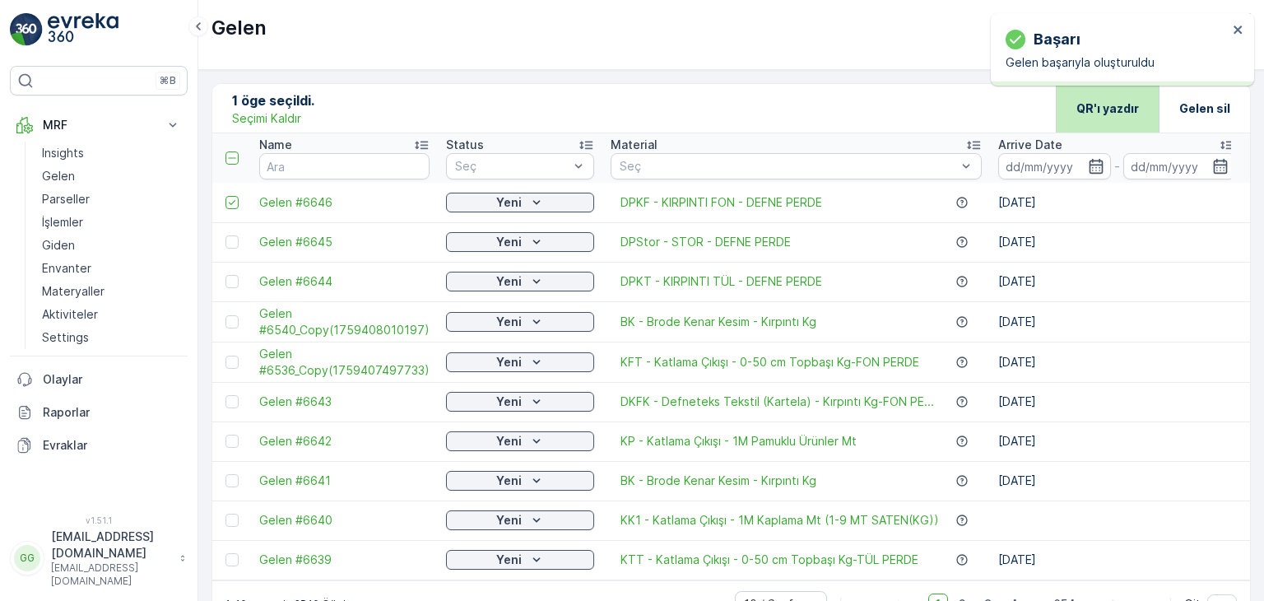
click at [1118, 106] on p "QR'ı yazdır" at bounding box center [1107, 108] width 63 height 16
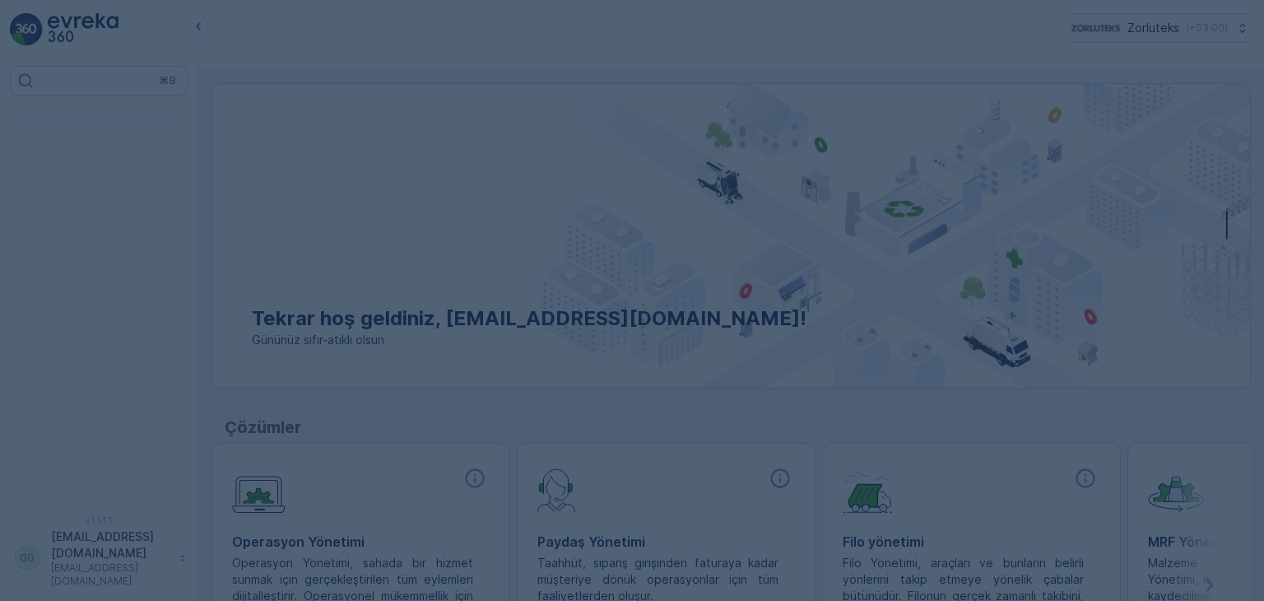
click at [622, 212] on div at bounding box center [632, 300] width 1264 height 601
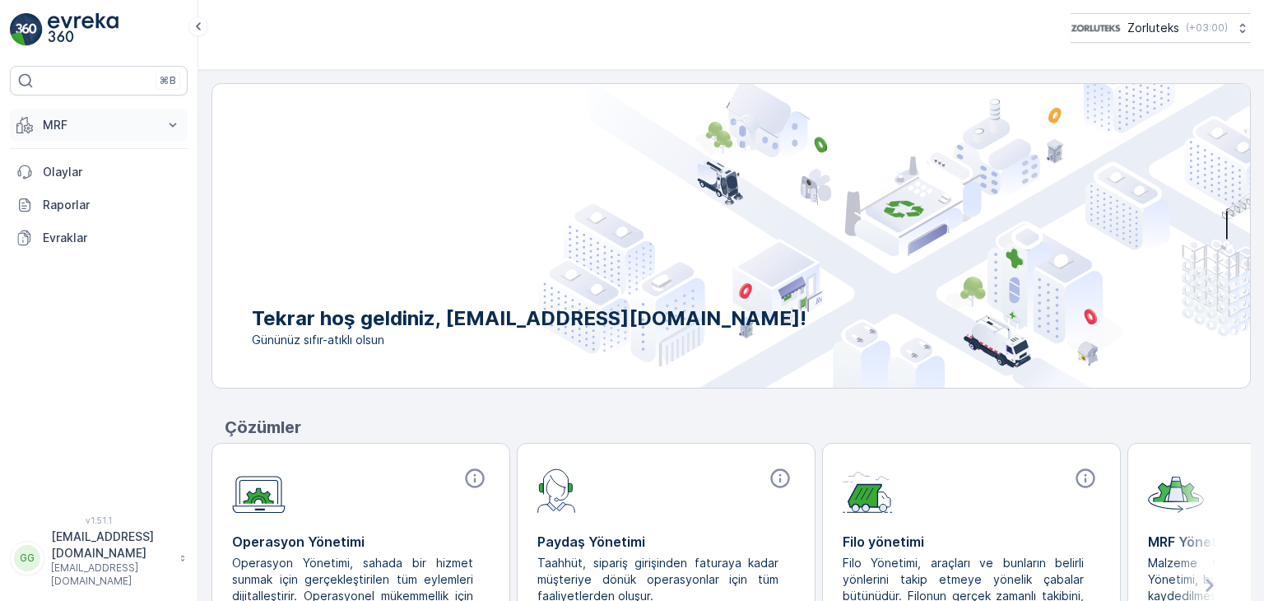
click at [89, 128] on p "MRF" at bounding box center [99, 125] width 112 height 16
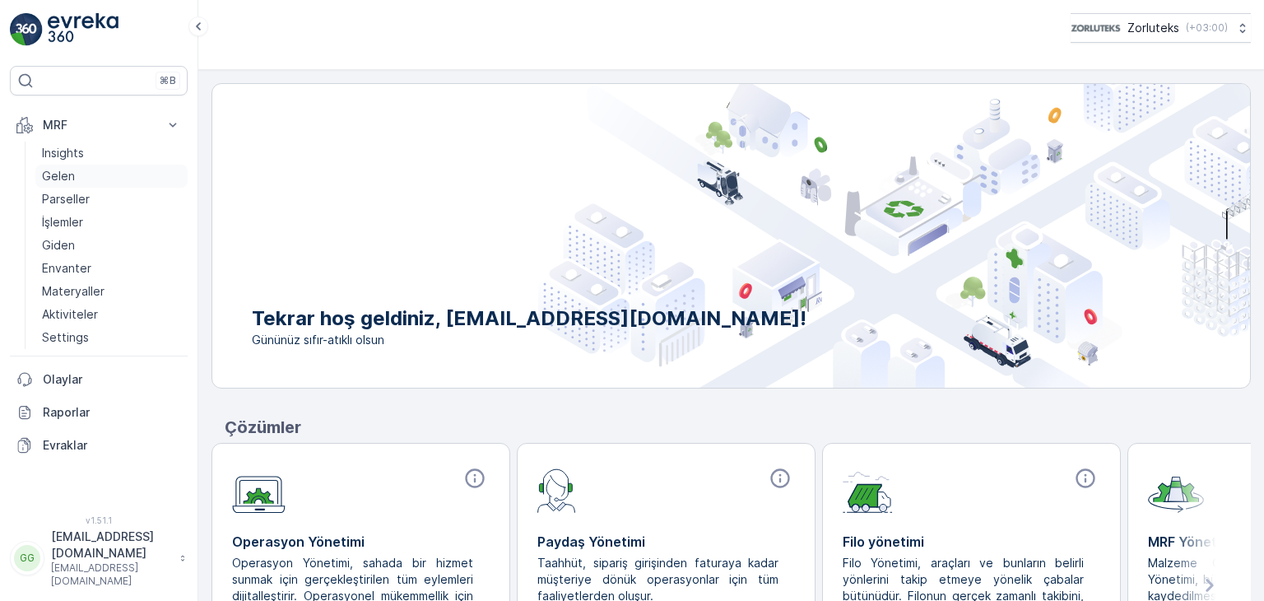
click at [50, 178] on p "Gelen" at bounding box center [58, 176] width 33 height 16
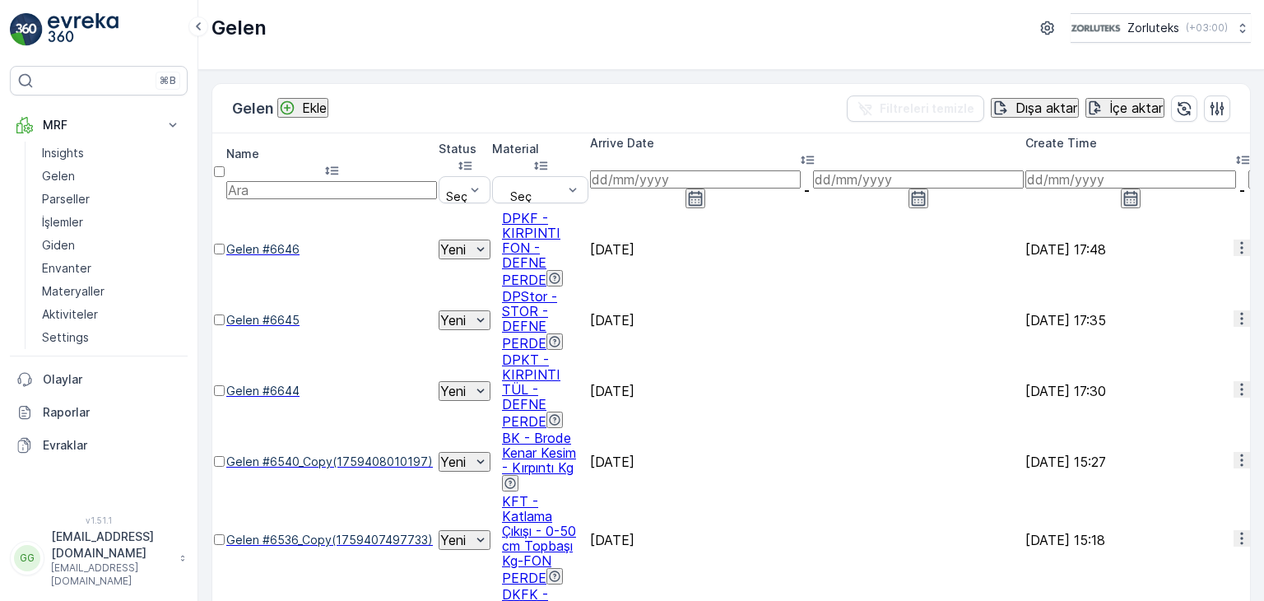
click at [312, 109] on p "Ekle" at bounding box center [314, 107] width 25 height 15
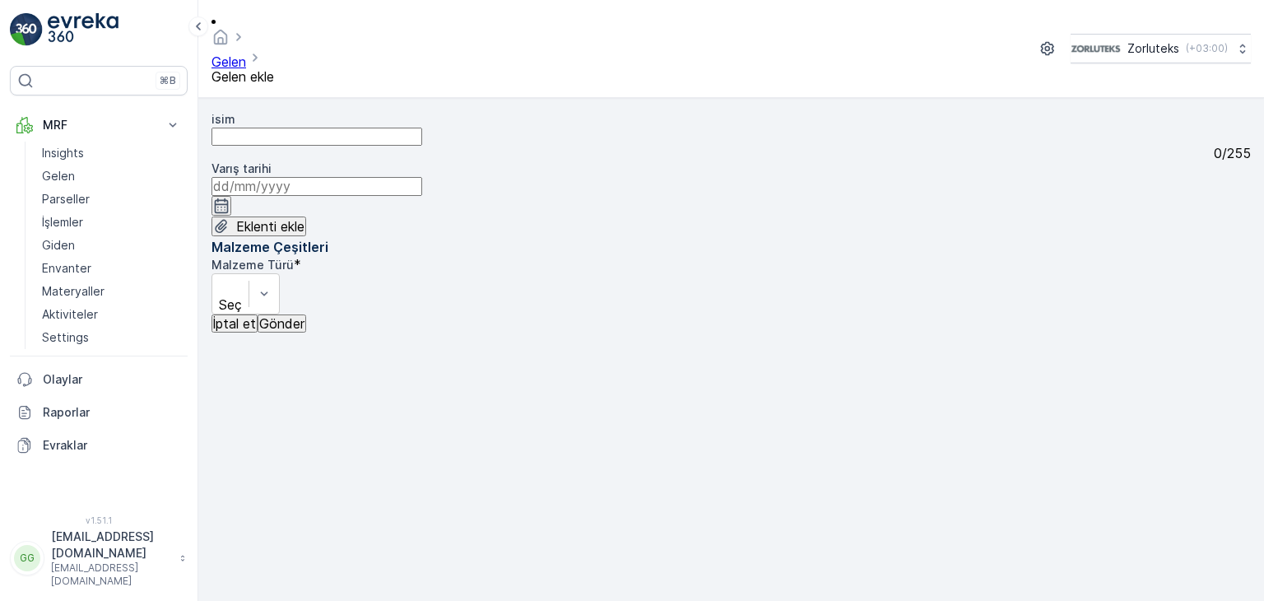
click at [230, 197] on icon "button" at bounding box center [221, 205] width 16 height 16
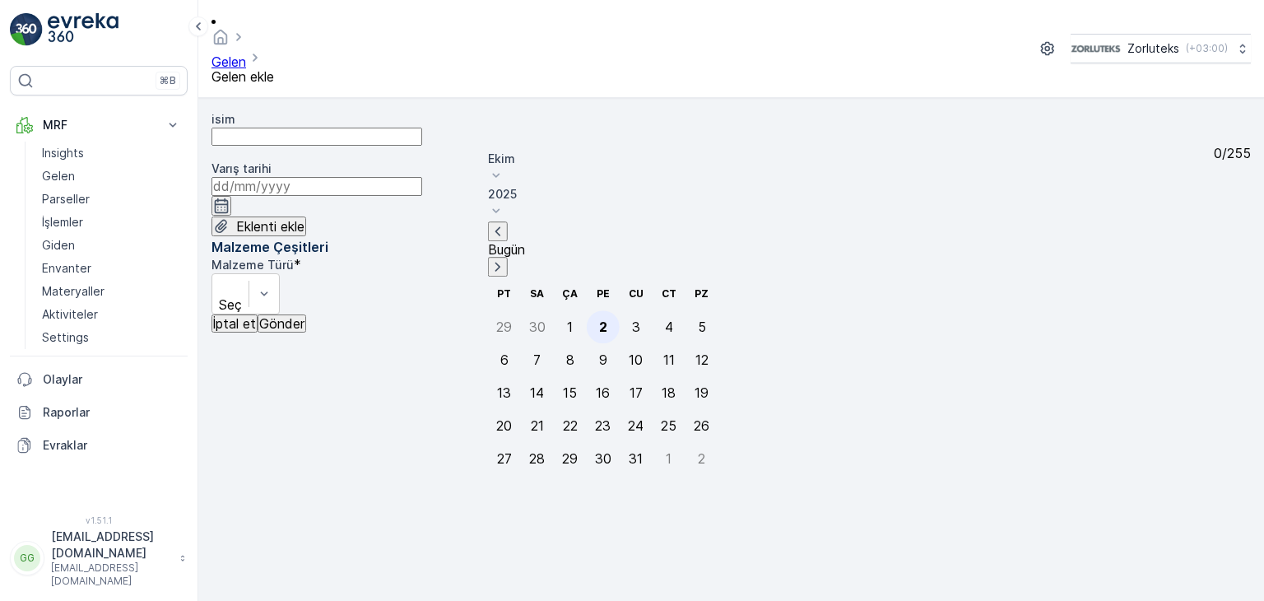
click at [599, 319] on div "2" at bounding box center [603, 326] width 8 height 15
type input "[DATE]"
click at [596, 223] on div "isim 0 / 255 Varış tarihi [DATE] Eklenti ekle" at bounding box center [730, 174] width 1039 height 126
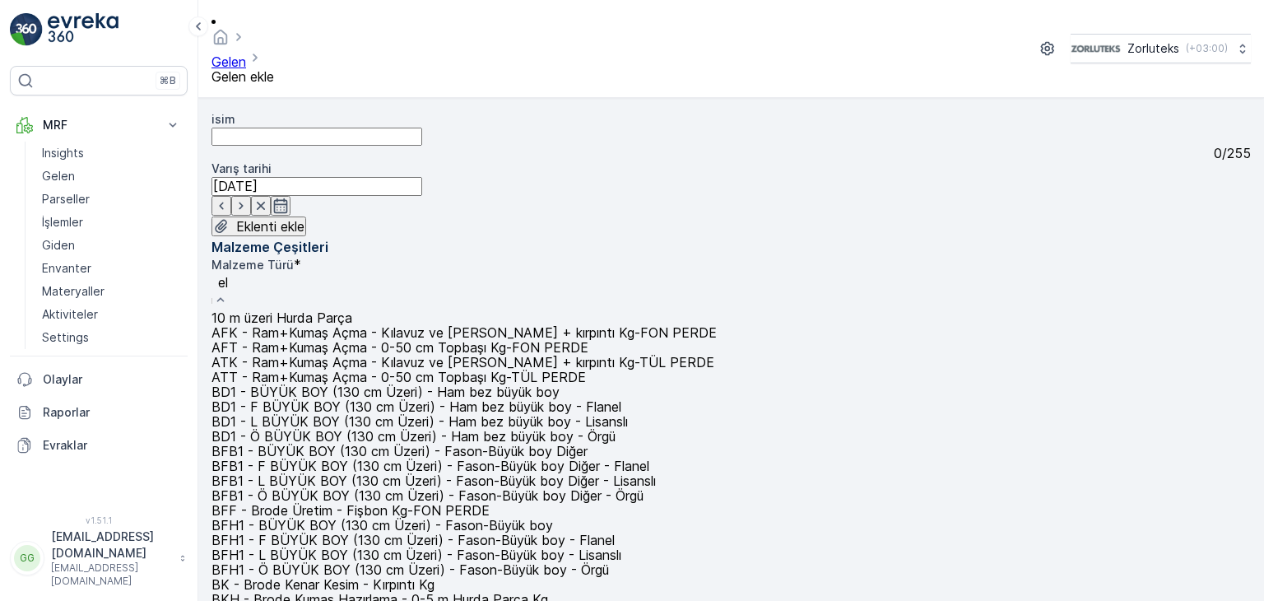
type input "ely"
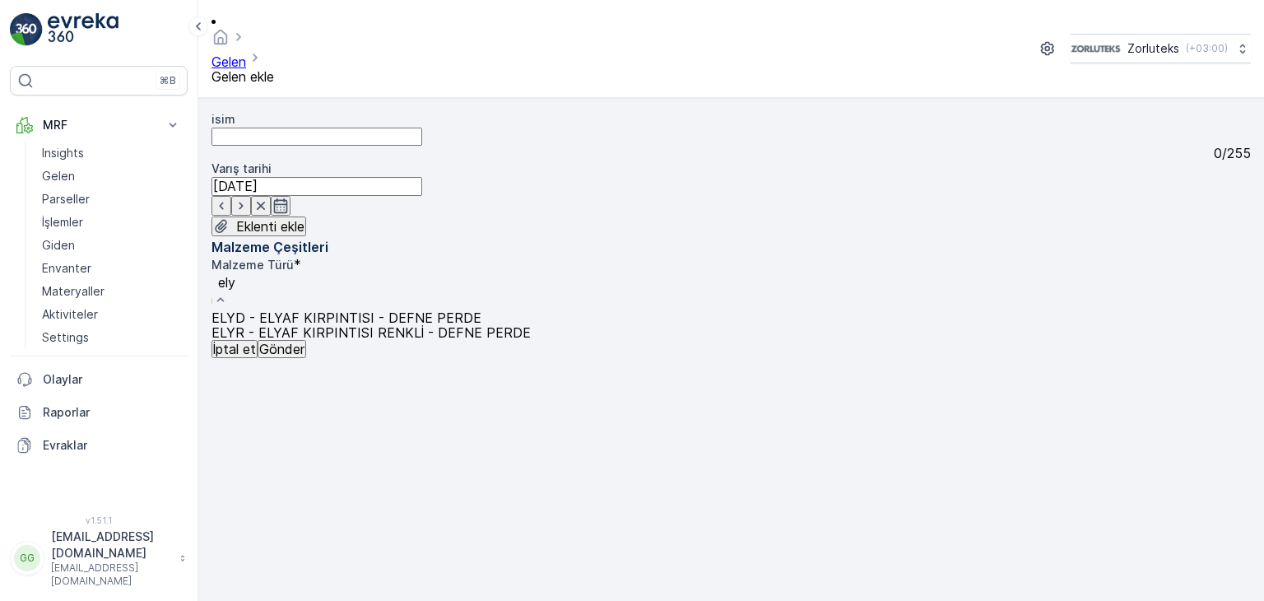
click at [481, 309] on span "ELYD - ELYAF KIRPINTISI - DEFNE PERDE" at bounding box center [346, 317] width 270 height 16
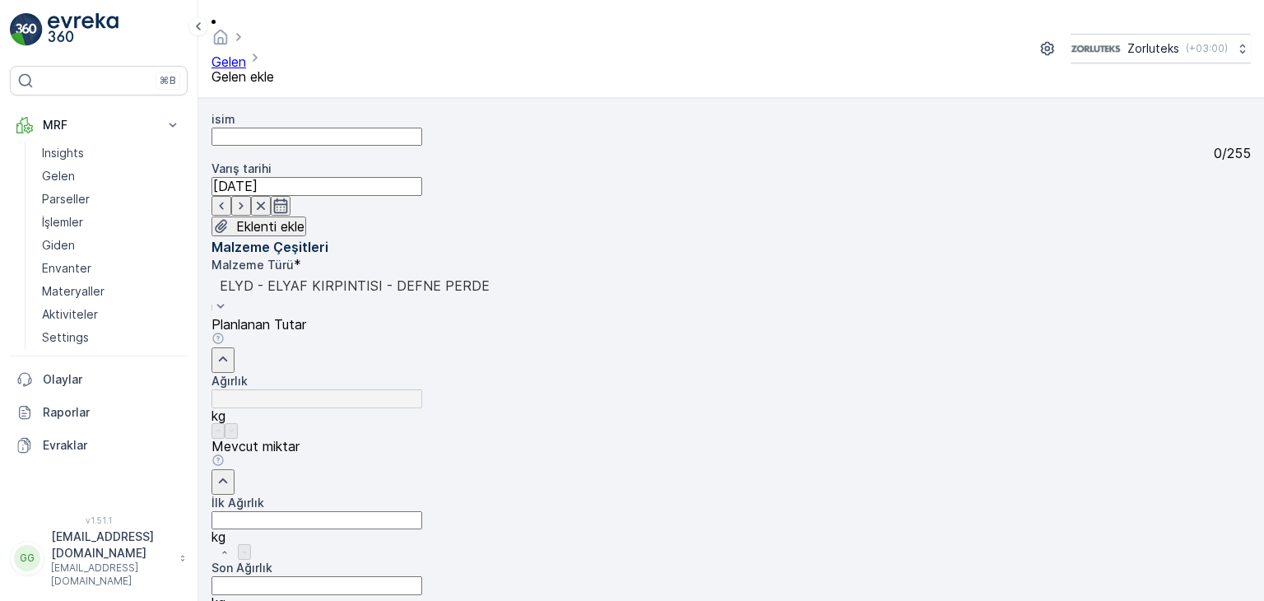
click at [422, 511] on Ağırlık "İlk Ağırlık" at bounding box center [316, 520] width 211 height 18
type Ağırlık "39"
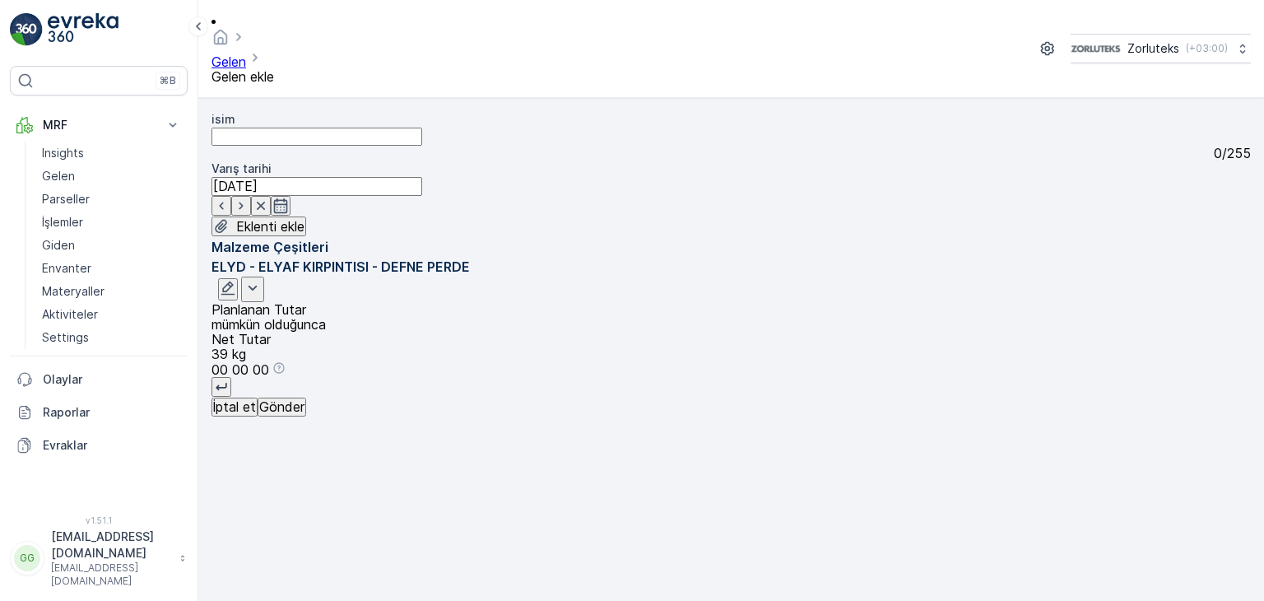
click at [304, 414] on p "Gönder" at bounding box center [281, 406] width 45 height 15
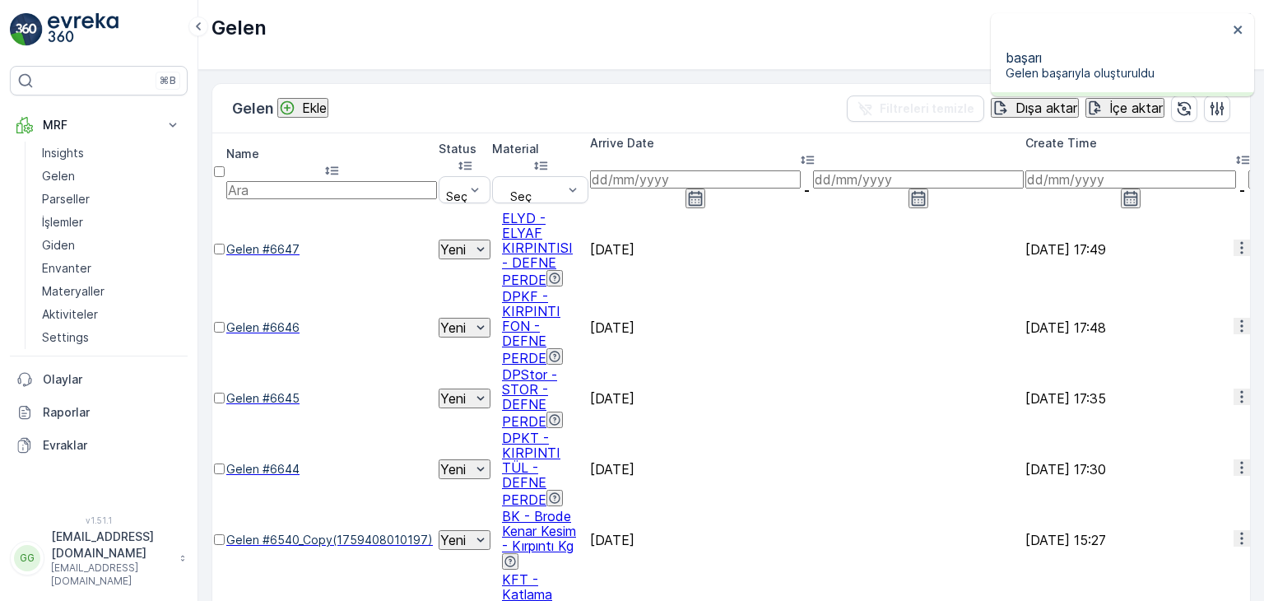
click at [314, 103] on p "Ekle" at bounding box center [314, 107] width 25 height 15
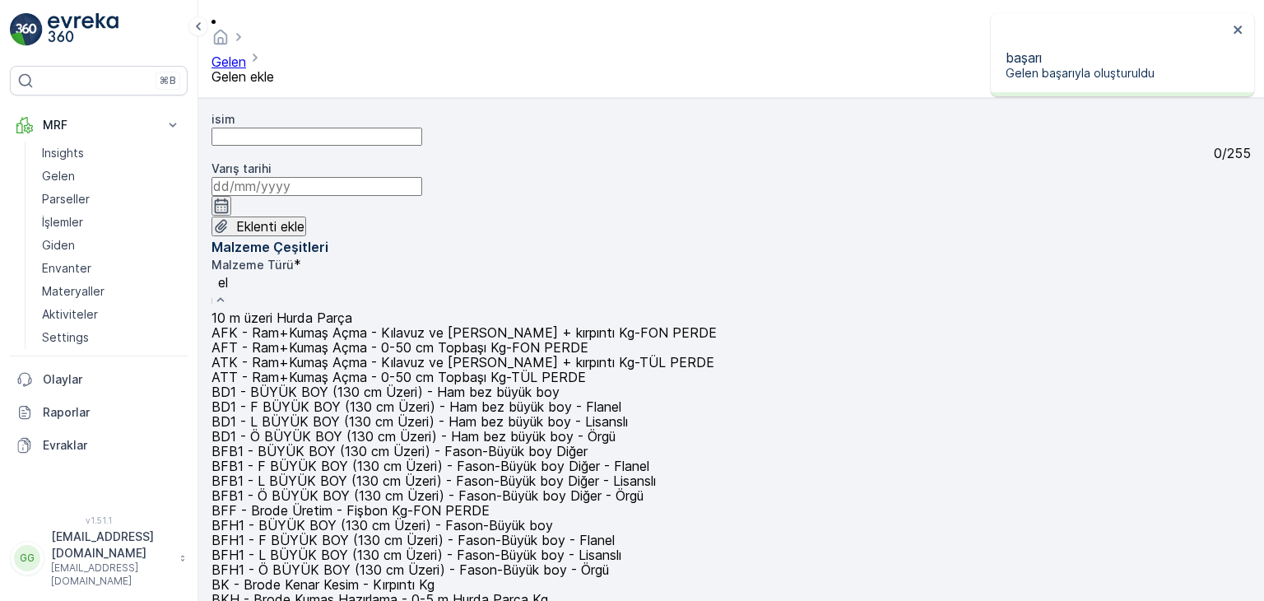
type input "ely"
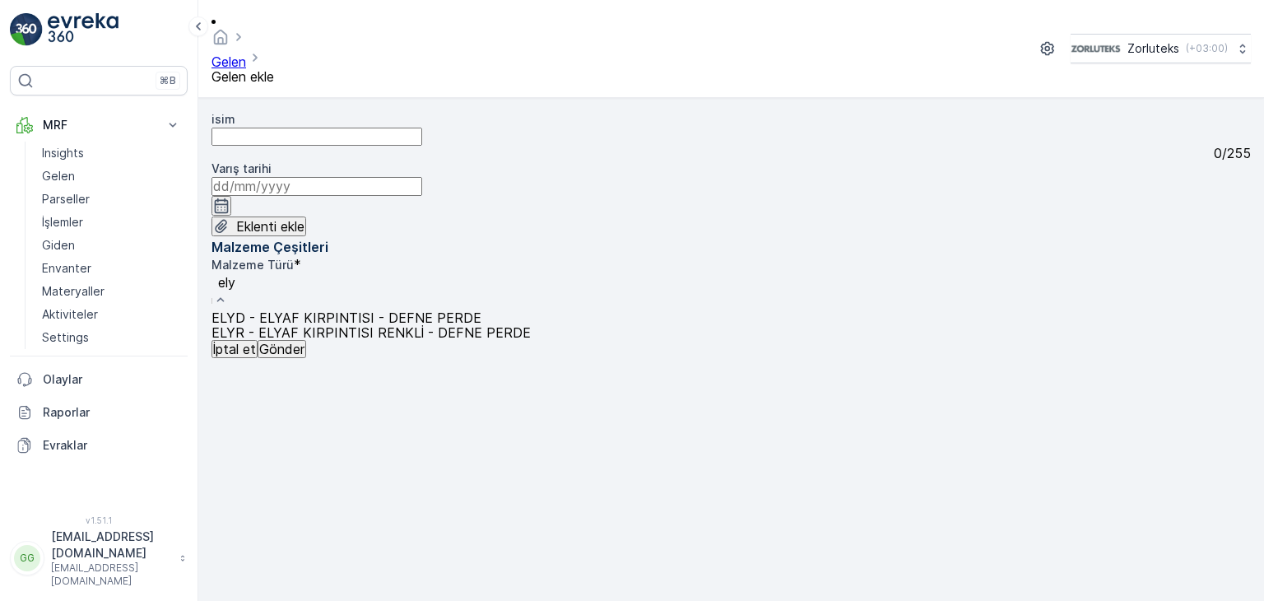
click at [531, 324] on span "ELYR - ELYAF KIRPINTISI RENKLİ - DEFNE PERDE" at bounding box center [370, 332] width 319 height 16
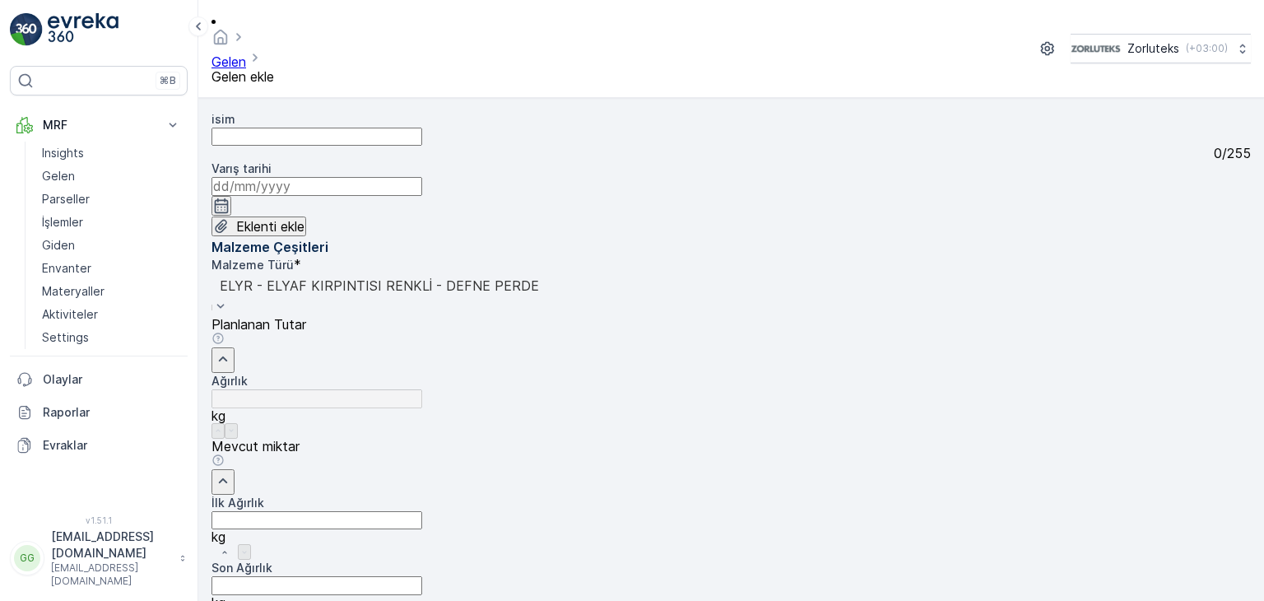
click at [230, 197] on icon "button" at bounding box center [221, 205] width 16 height 16
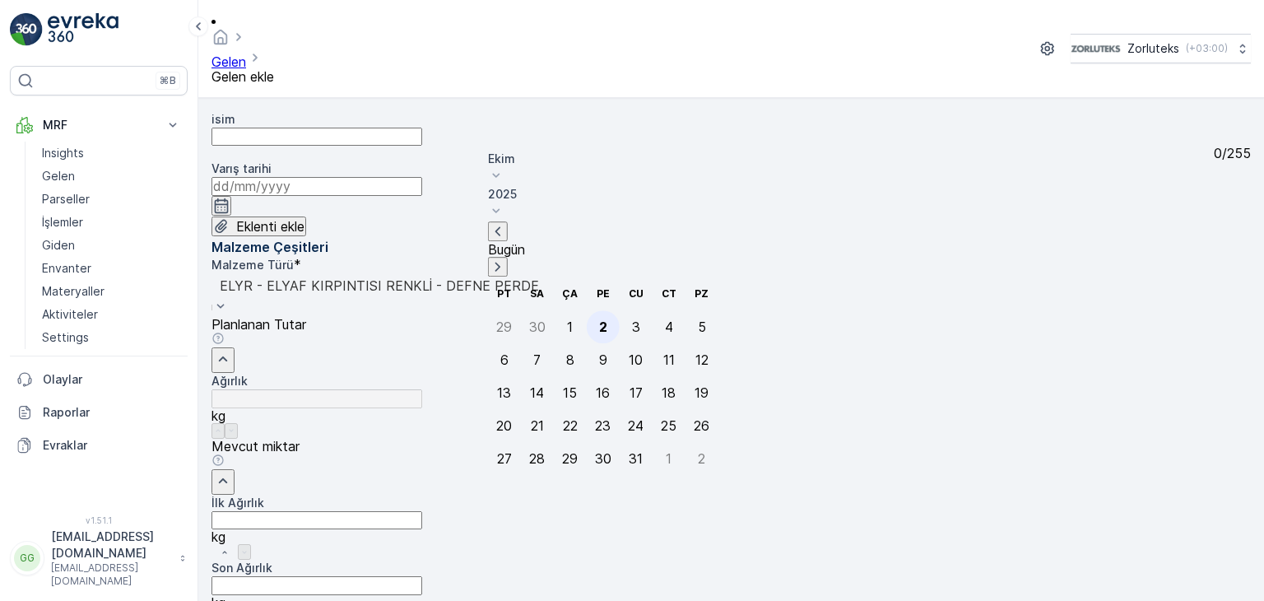
click at [599, 319] on div "2" at bounding box center [603, 326] width 8 height 15
type input "[DATE]"
click at [589, 226] on div "isim 0 / 255 Varış tarihi [DATE] Eklenti ekle" at bounding box center [730, 174] width 1039 height 126
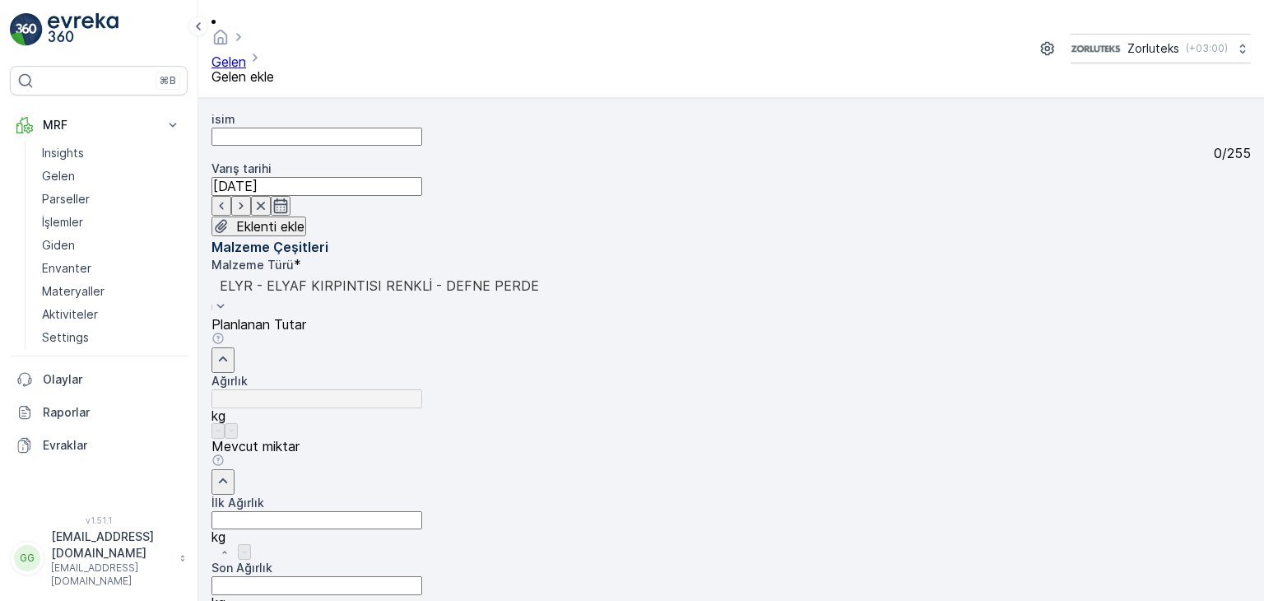
click at [422, 511] on Ağırlık "İlk Ağırlık" at bounding box center [316, 520] width 211 height 18
type Ağırlık "22"
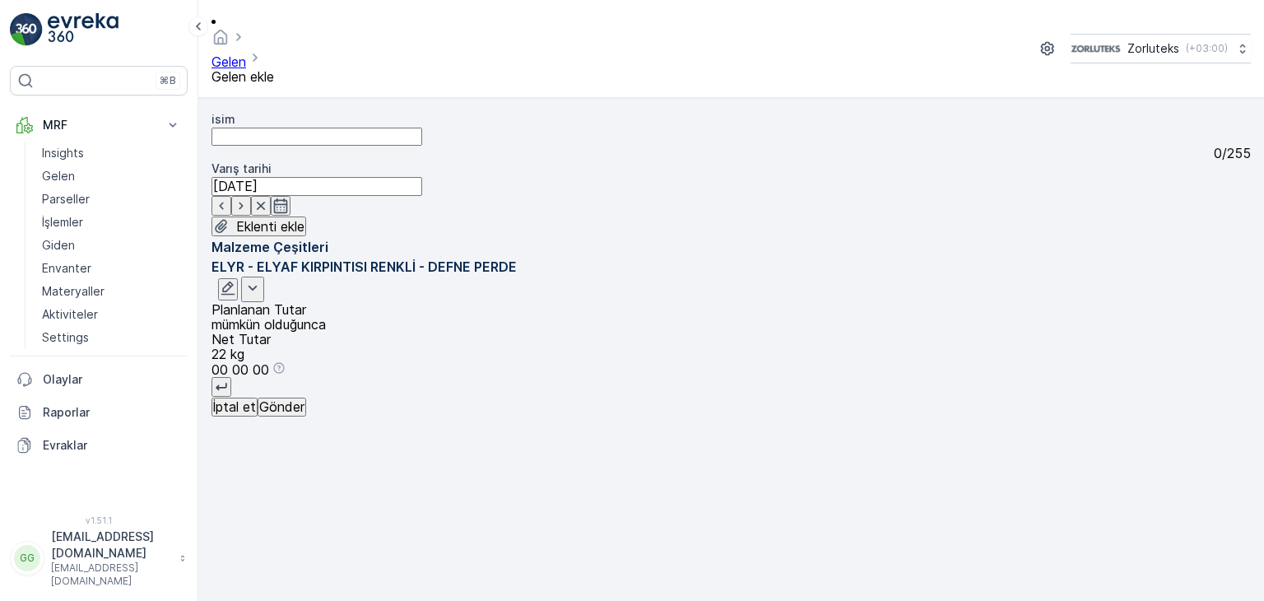
click at [304, 414] on p "Gönder" at bounding box center [281, 406] width 45 height 15
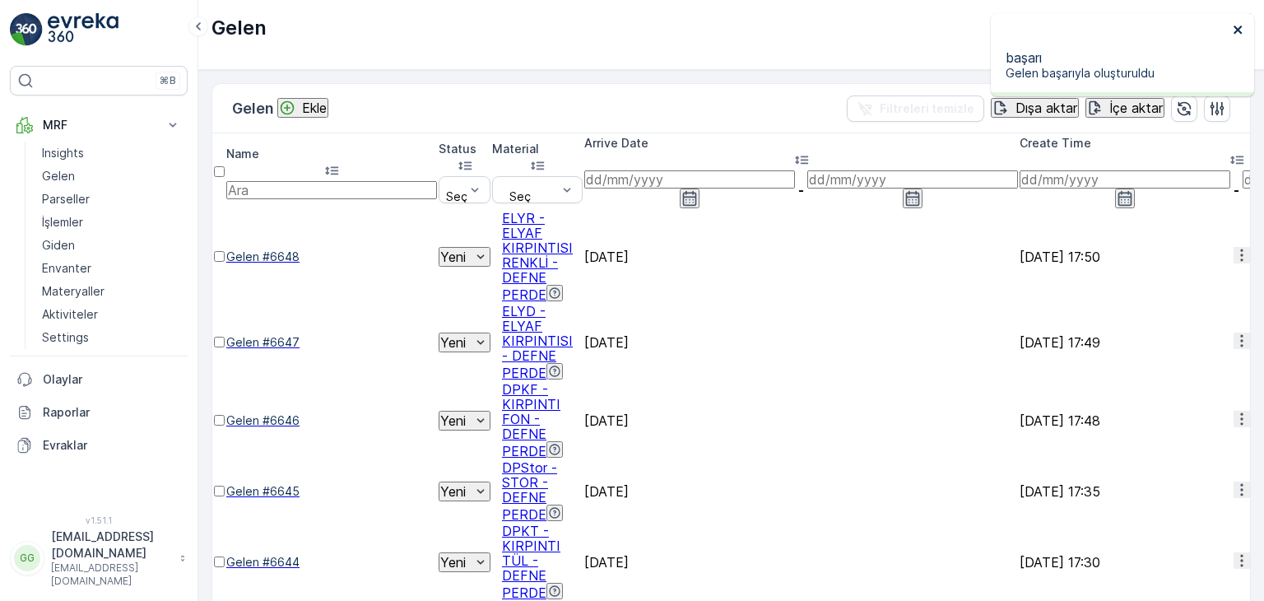
click at [807, 26] on icon "close" at bounding box center [1237, 30] width 8 height 8
click at [317, 106] on p "Ekle" at bounding box center [314, 107] width 25 height 15
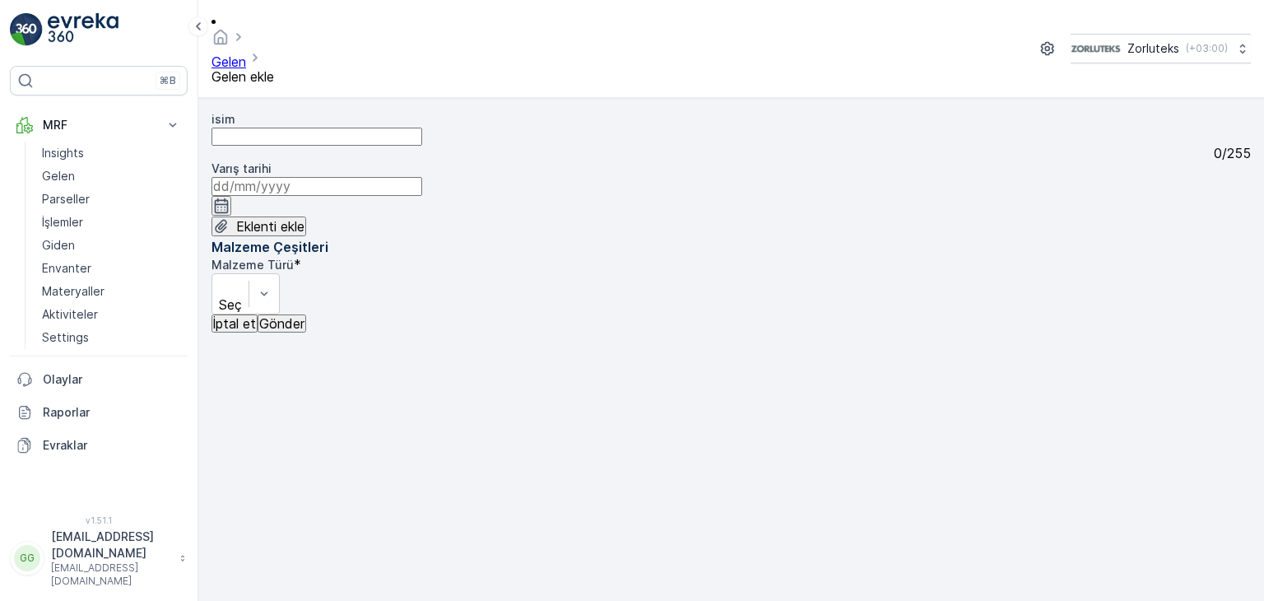
drag, startPoint x: 697, startPoint y: 113, endPoint x: 680, endPoint y: 136, distance: 28.3
click at [229, 198] on icon "button" at bounding box center [222, 205] width 14 height 15
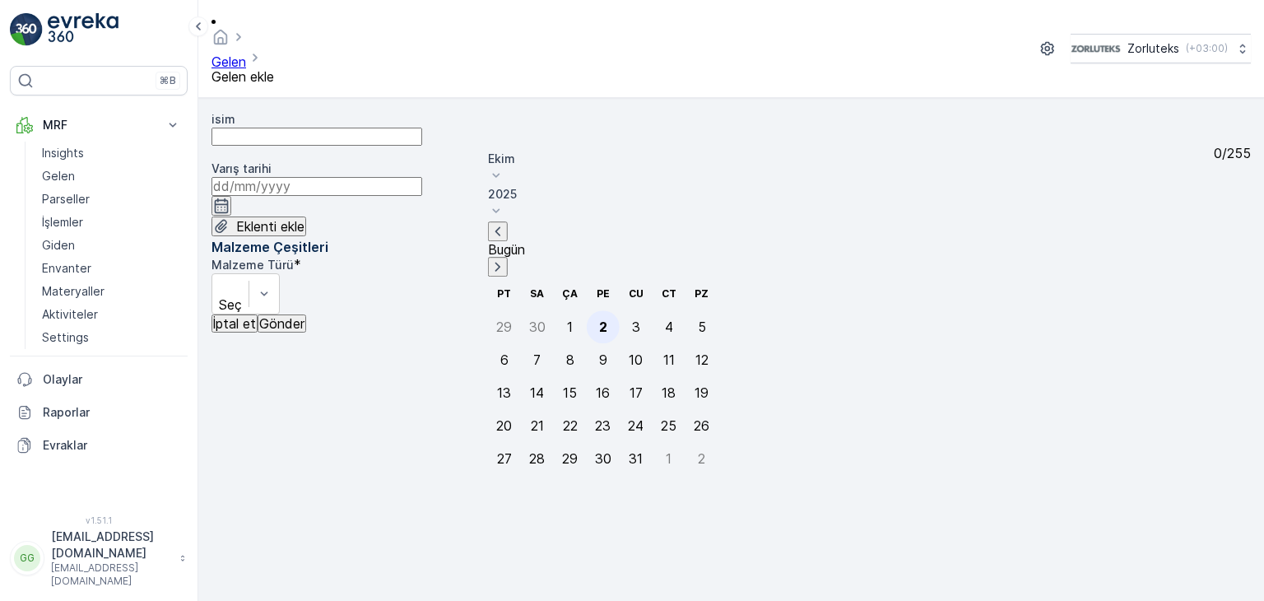
click at [599, 319] on div "2" at bounding box center [603, 326] width 8 height 15
type input "[DATE]"
click at [589, 218] on div "Eklenti ekle" at bounding box center [730, 226] width 1039 height 21
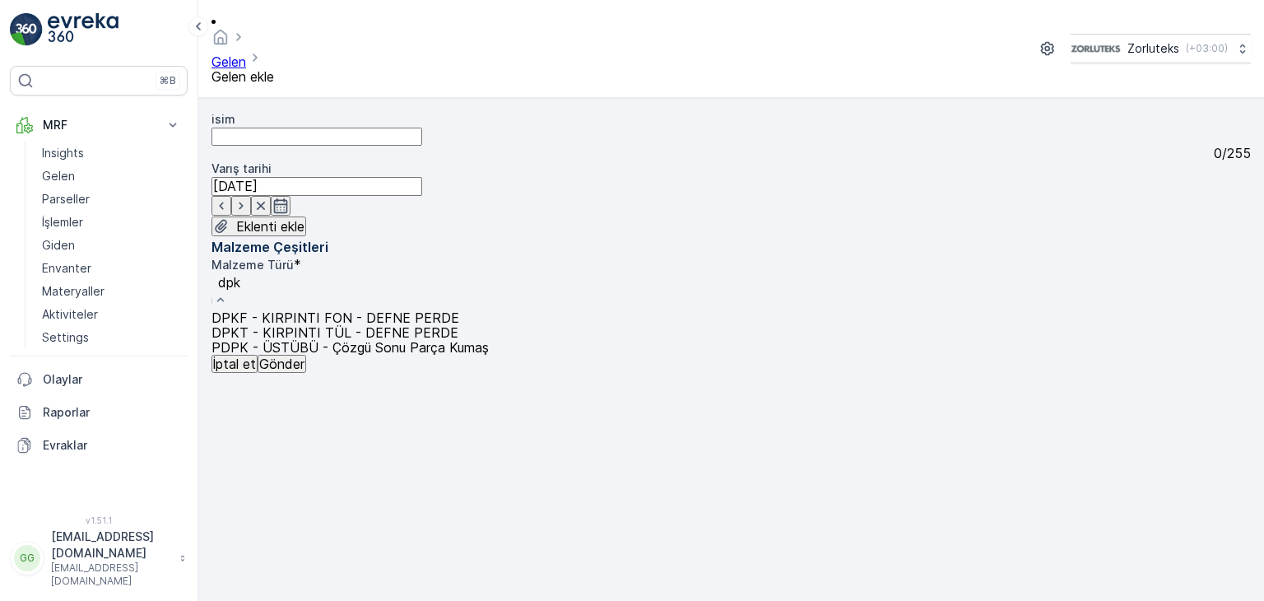
type input "dpkt"
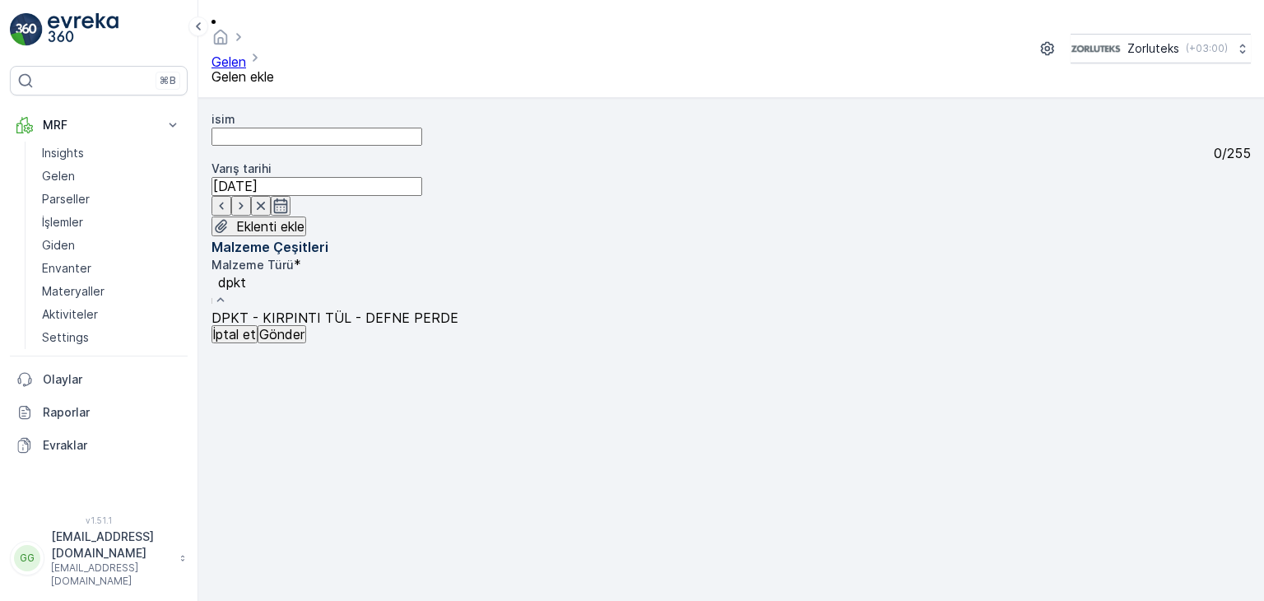
click at [458, 310] on div "DPKT - KIRPINTI TÜL - DEFNE PERDE" at bounding box center [334, 317] width 247 height 15
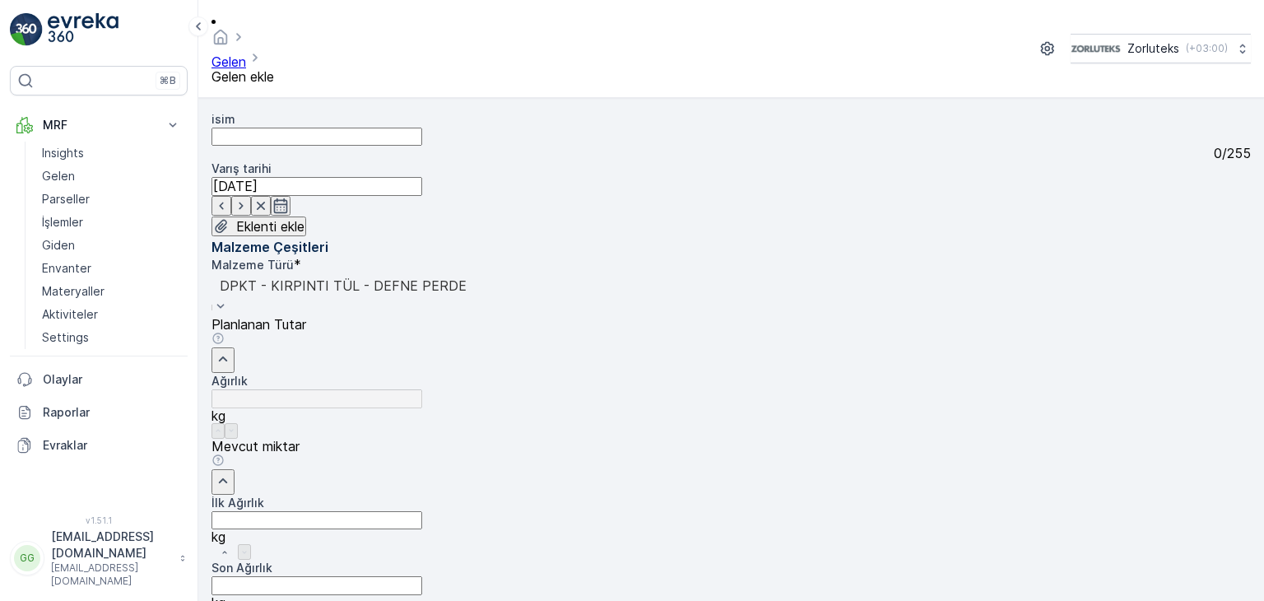
click at [422, 511] on Ağırlık "İlk Ağırlık" at bounding box center [316, 520] width 211 height 18
type Ağırlık "10"
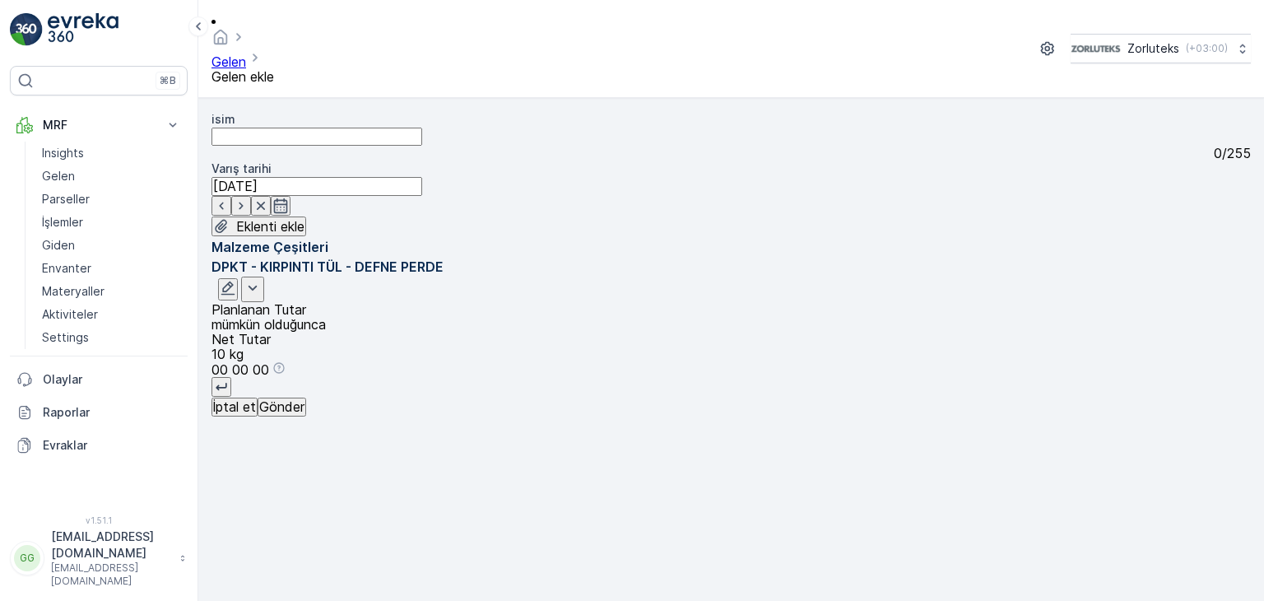
click at [290, 414] on p "Gönder" at bounding box center [281, 406] width 45 height 15
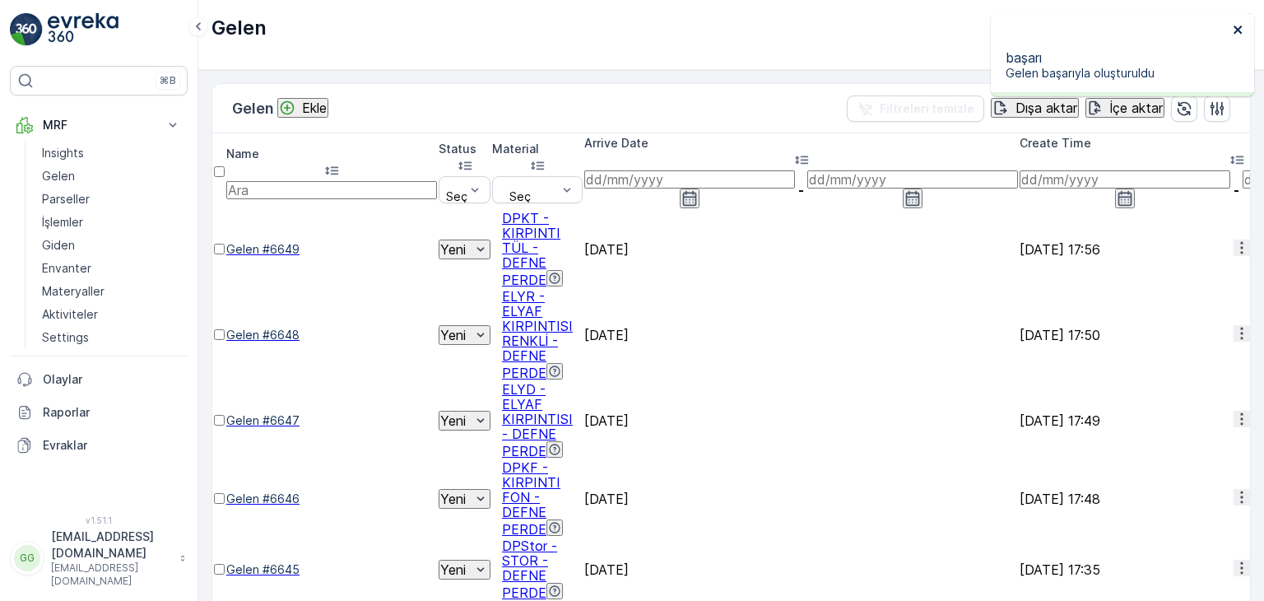
click at [807, 24] on icon "close" at bounding box center [1238, 29] width 12 height 13
click at [225, 257] on div at bounding box center [219, 257] width 11 height 0
click at [225, 244] on input "checkbox" at bounding box center [219, 249] width 11 height 11
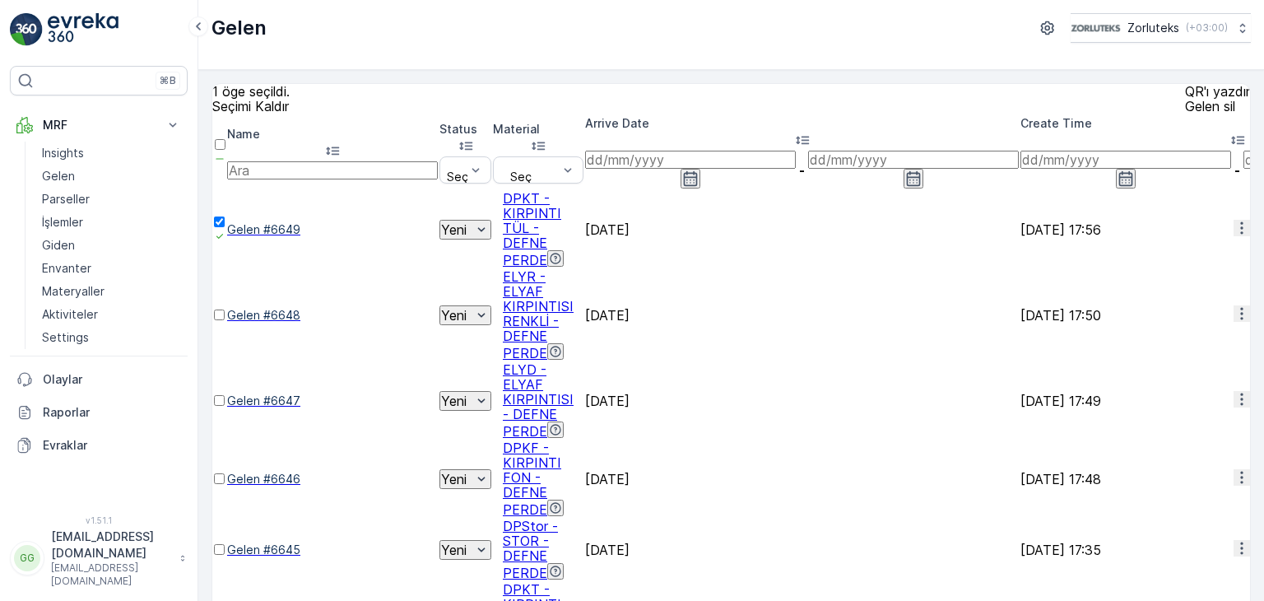
click at [807, 99] on p "QR'ı yazdır" at bounding box center [1217, 91] width 65 height 15
click at [225, 192] on td at bounding box center [220, 229] width 12 height 77
click at [225, 230] on icon at bounding box center [220, 236] width 12 height 12
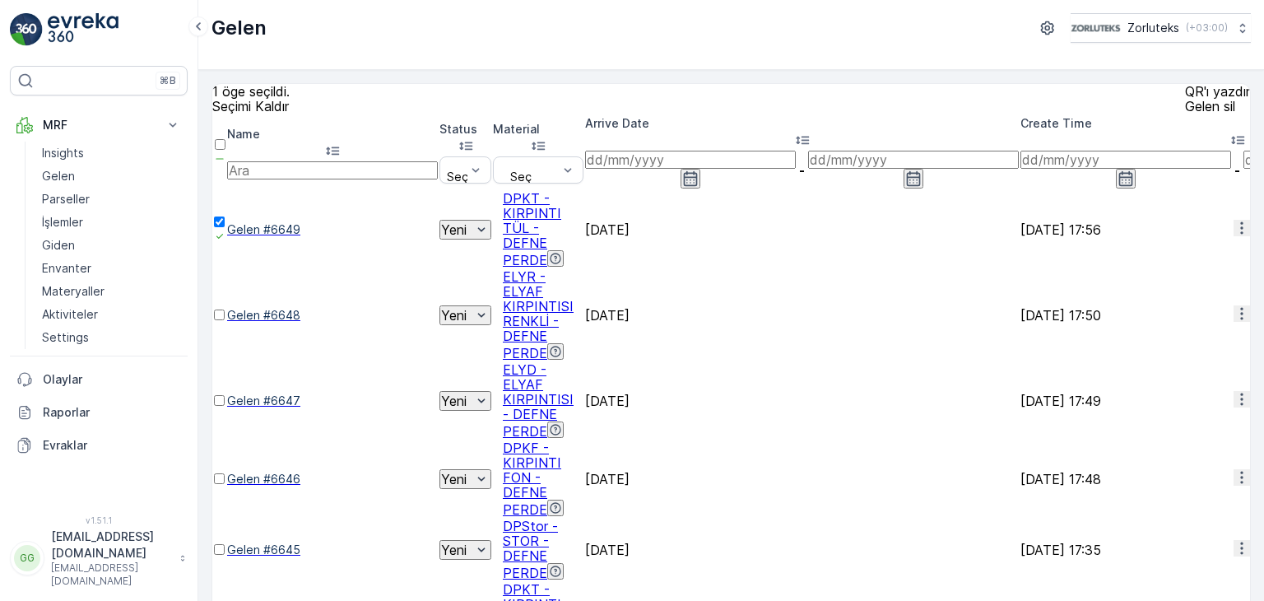
click at [225, 216] on input "checkbox" at bounding box center [219, 221] width 11 height 11
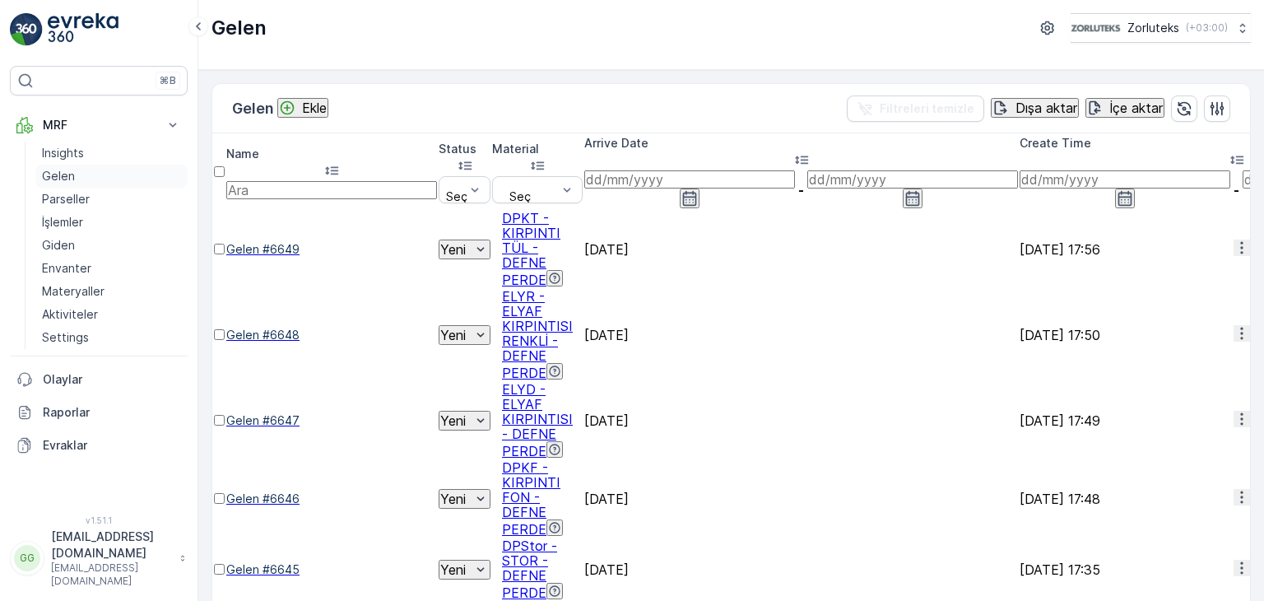
click at [65, 170] on p "Gelen" at bounding box center [58, 176] width 33 height 16
click at [307, 106] on div "Ekle" at bounding box center [303, 108] width 48 height 16
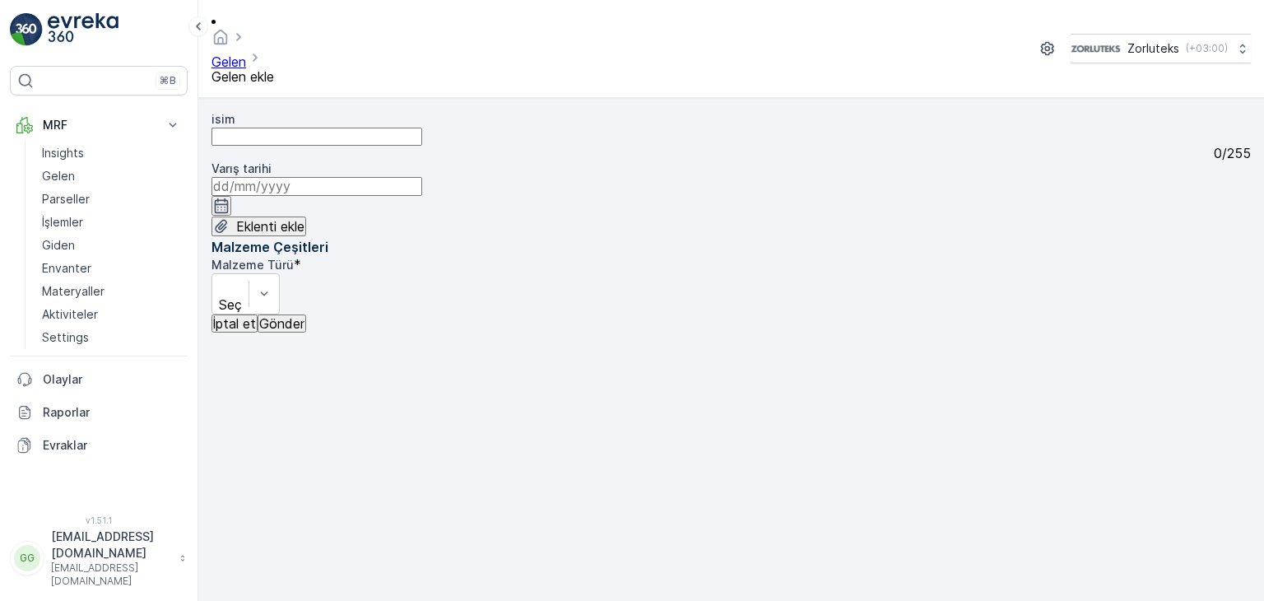
click at [230, 197] on icon "button" at bounding box center [221, 205] width 16 height 16
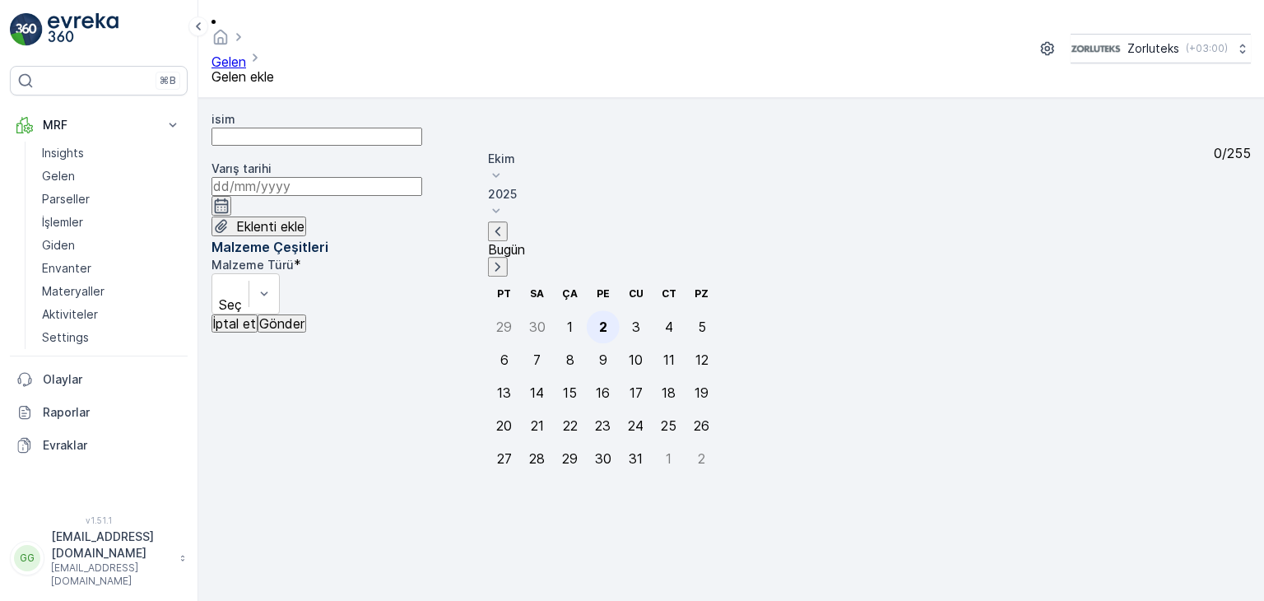
click at [599, 319] on div "2" at bounding box center [603, 326] width 8 height 15
type input "[DATE]"
click at [589, 225] on div "isim 0 / 255 Varış tarihi [DATE] Eklenti ekle" at bounding box center [730, 174] width 1039 height 126
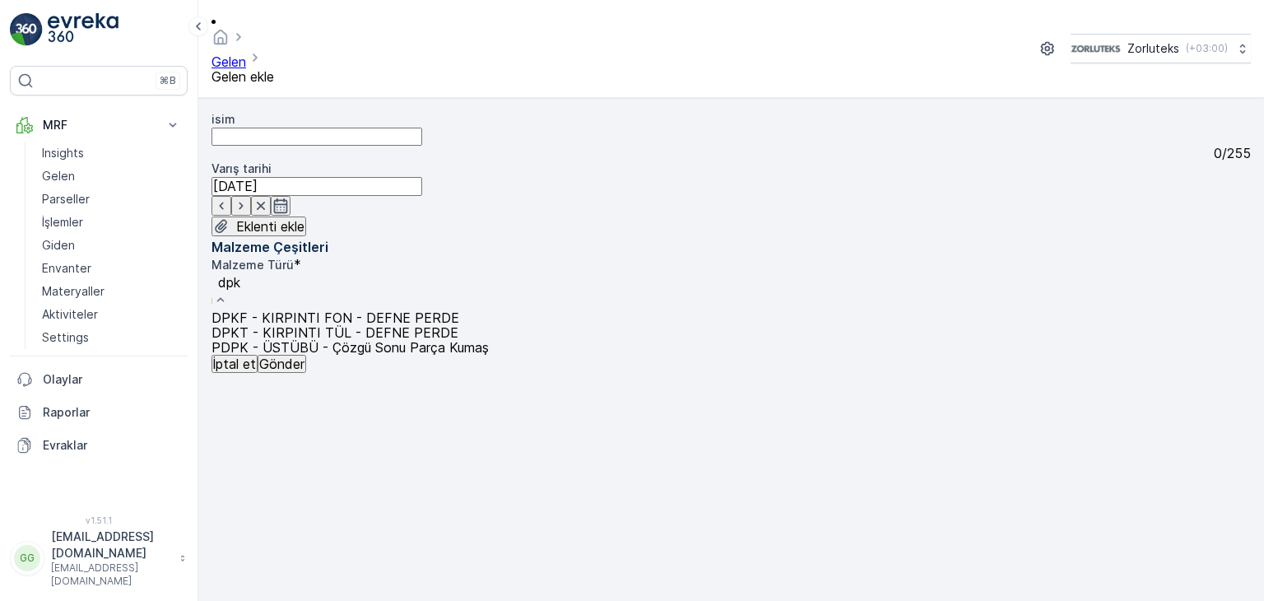
type input "dpkf"
click at [459, 309] on span "DPKF - KIRPINTI FON - DEFNE PERDE" at bounding box center [335, 317] width 248 height 16
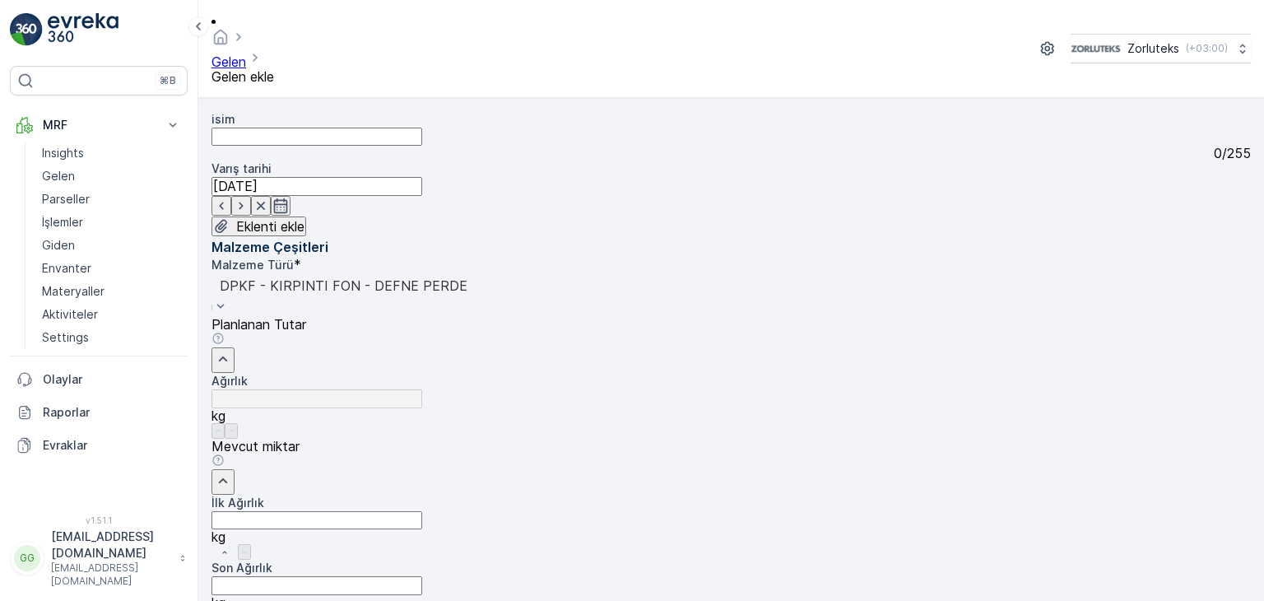
click at [422, 511] on Ağırlık "İlk Ağırlık" at bounding box center [316, 520] width 211 height 18
type Ağırlık "39"
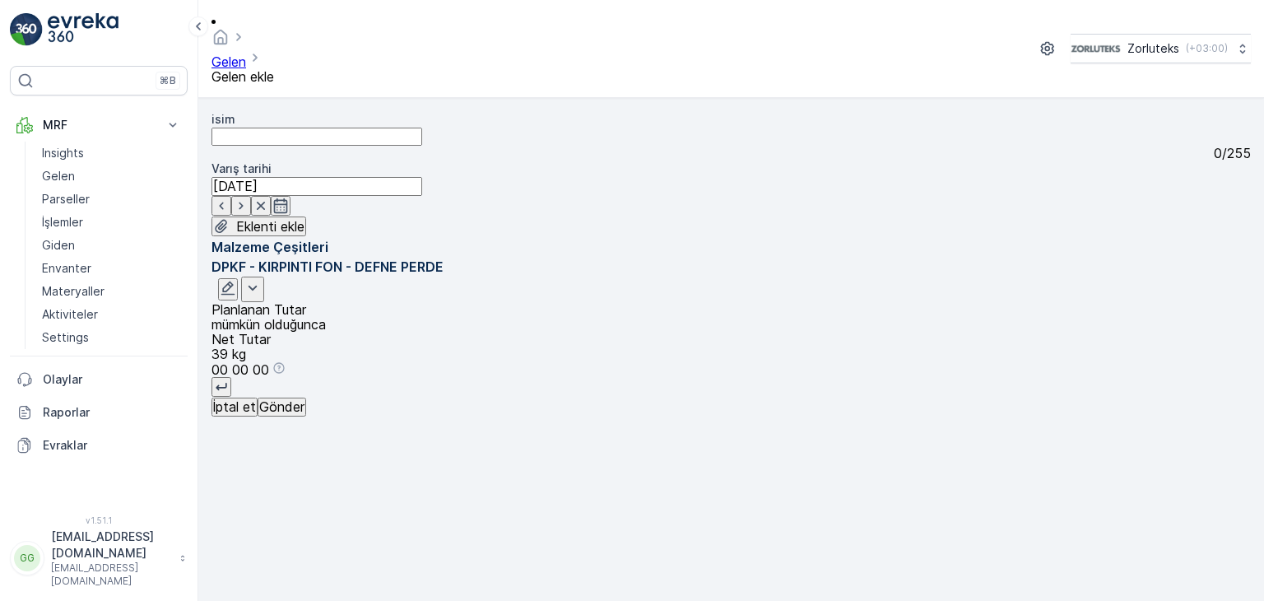
scroll to position [0, 0]
click at [304, 414] on p "Gönder" at bounding box center [281, 406] width 45 height 15
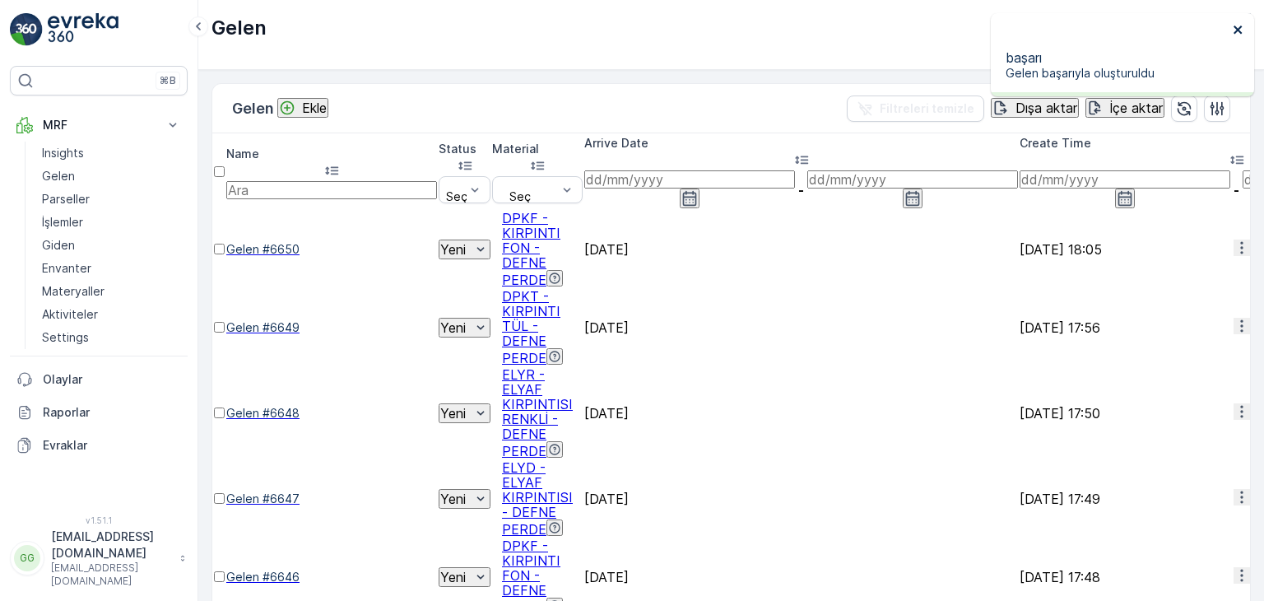
click at [807, 30] on icon "close" at bounding box center [1238, 29] width 12 height 13
click at [304, 112] on div "Ekle" at bounding box center [303, 108] width 48 height 16
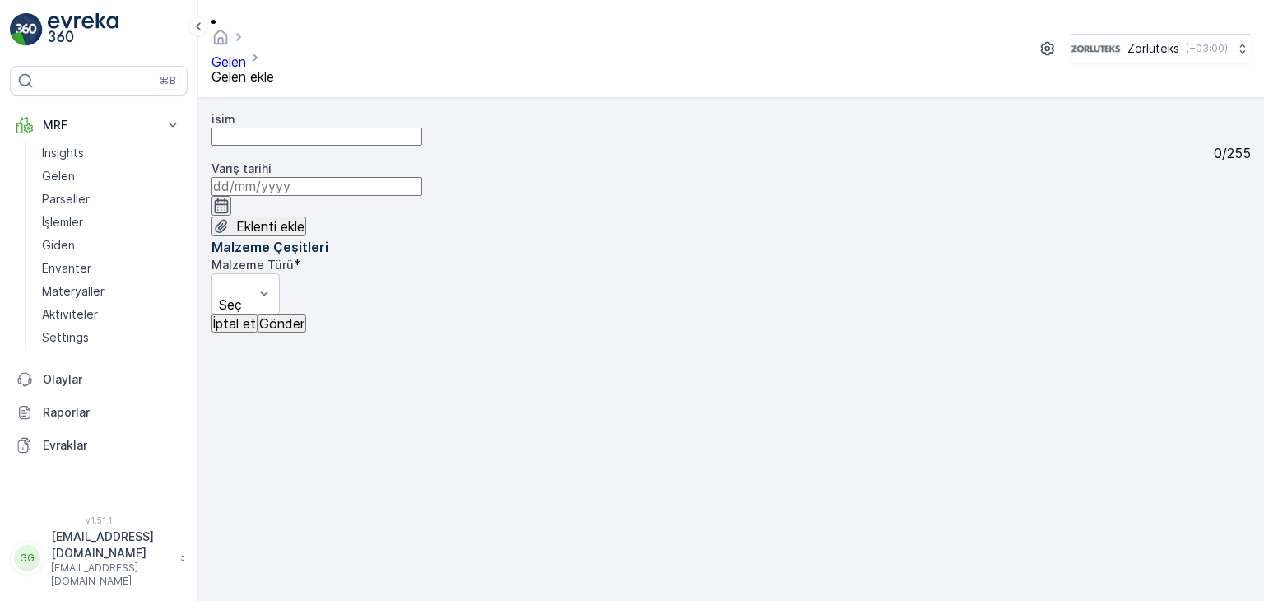
click at [230, 197] on icon "button" at bounding box center [221, 205] width 16 height 16
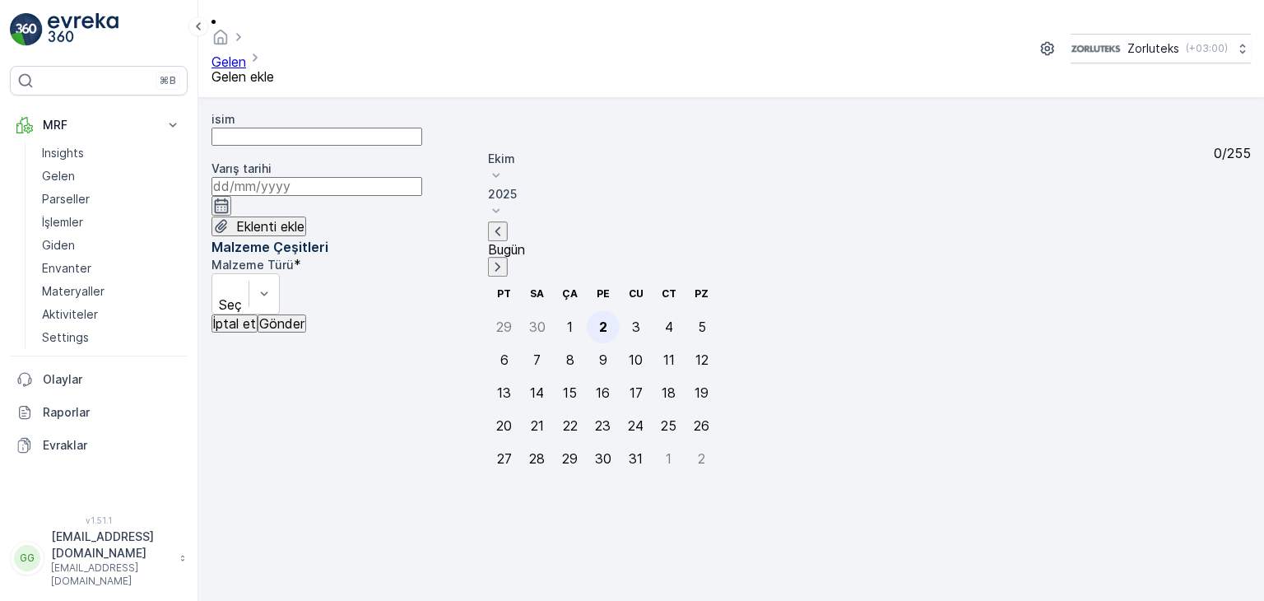
click at [599, 319] on div "2" at bounding box center [603, 326] width 8 height 15
type input "[DATE]"
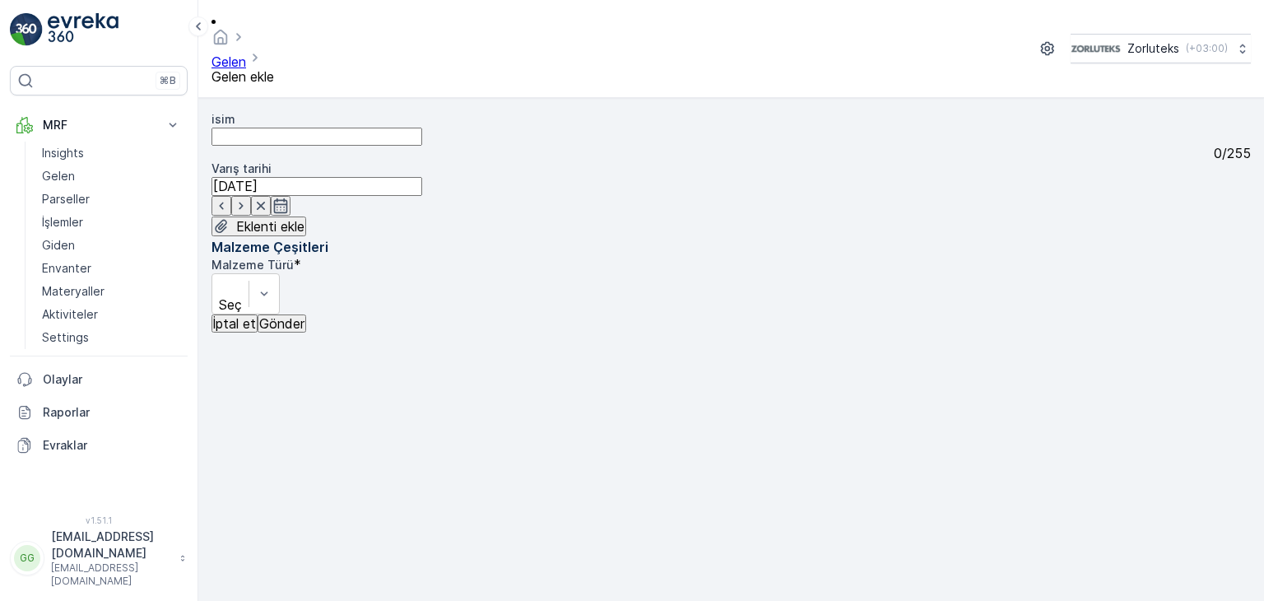
click at [588, 224] on div "isim 0 / 255 Varış tarihi [DATE] Eklenti ekle" at bounding box center [730, 174] width 1039 height 126
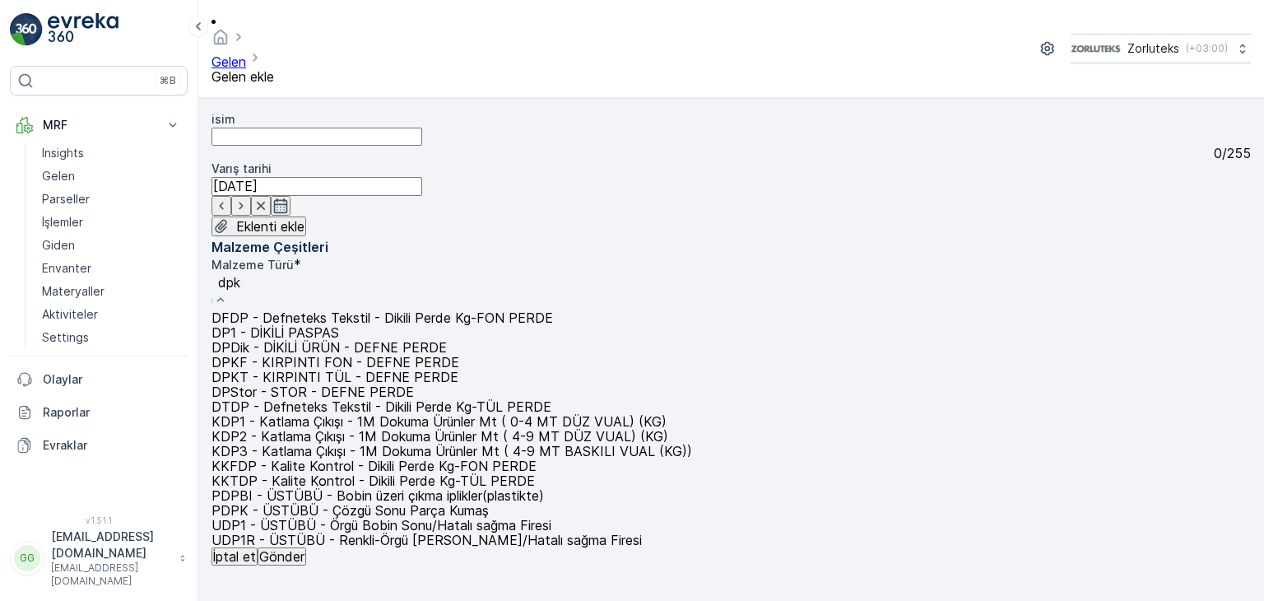
type input "dpkf"
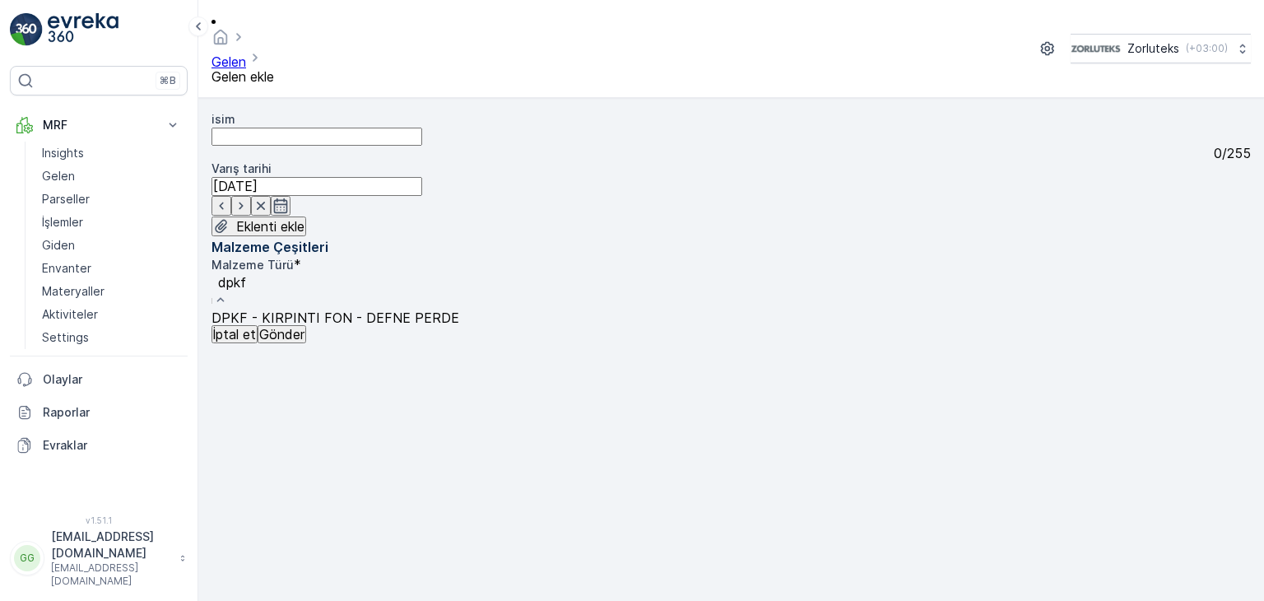
click at [459, 309] on span "DPKF - KIRPINTI FON - DEFNE PERDE" at bounding box center [335, 317] width 248 height 16
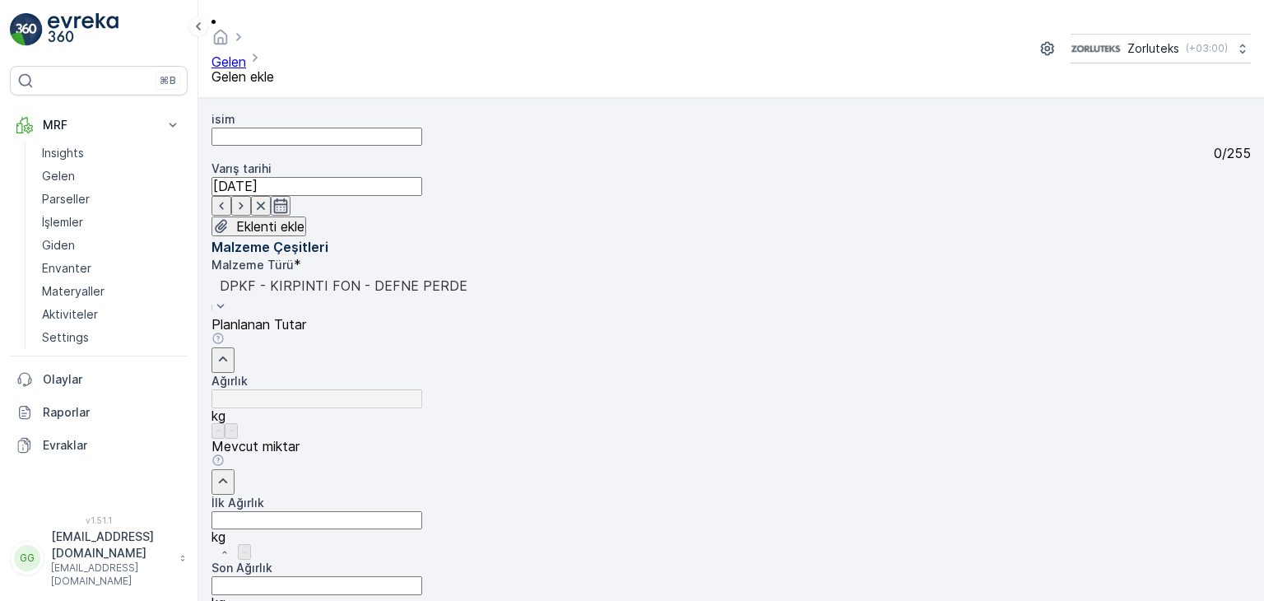
click at [422, 511] on Ağırlık "İlk Ağırlık" at bounding box center [316, 520] width 211 height 18
type Ağırlık "11"
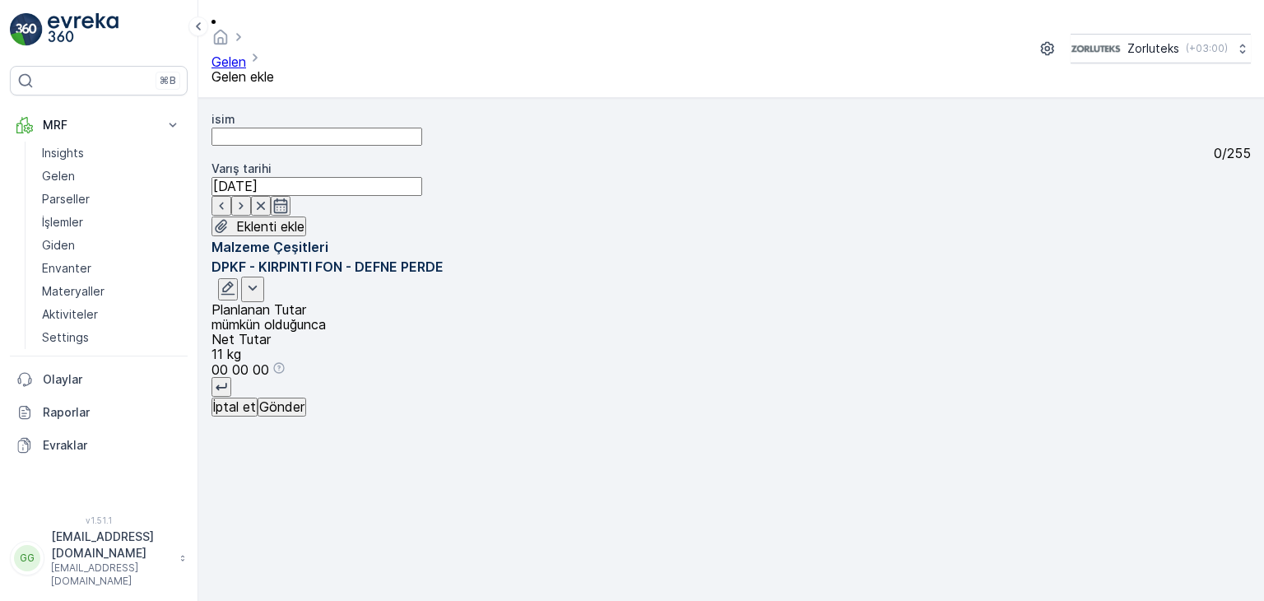
click at [306, 415] on button "Gönder" at bounding box center [282, 406] width 49 height 18
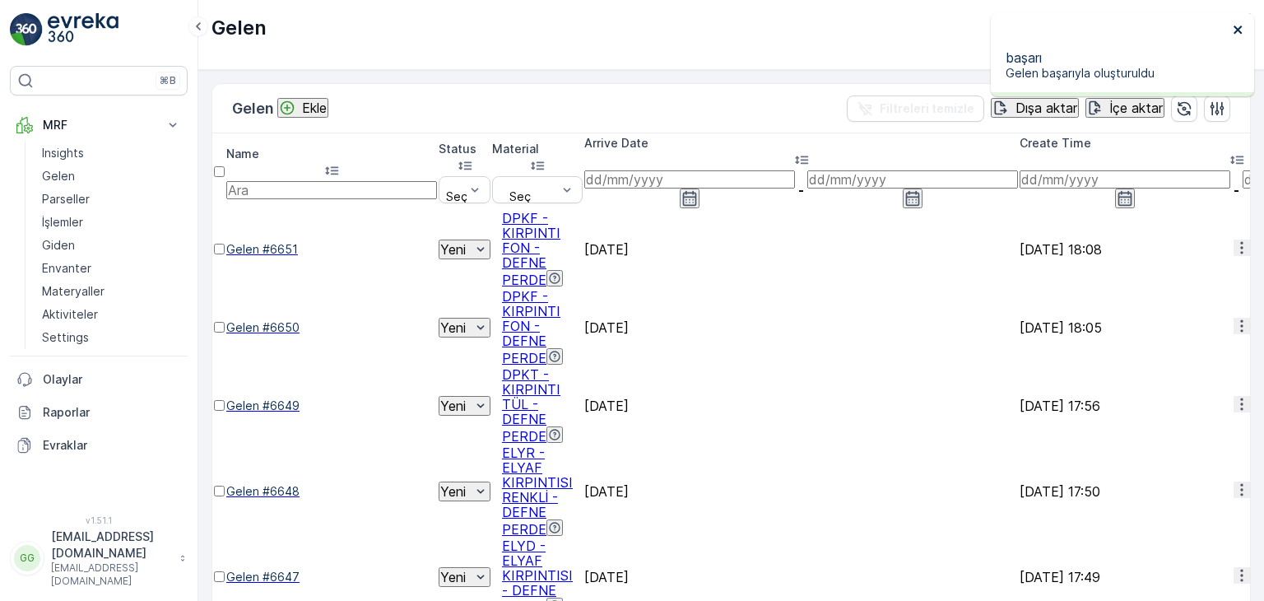
click at [807, 24] on icon "close" at bounding box center [1238, 29] width 12 height 13
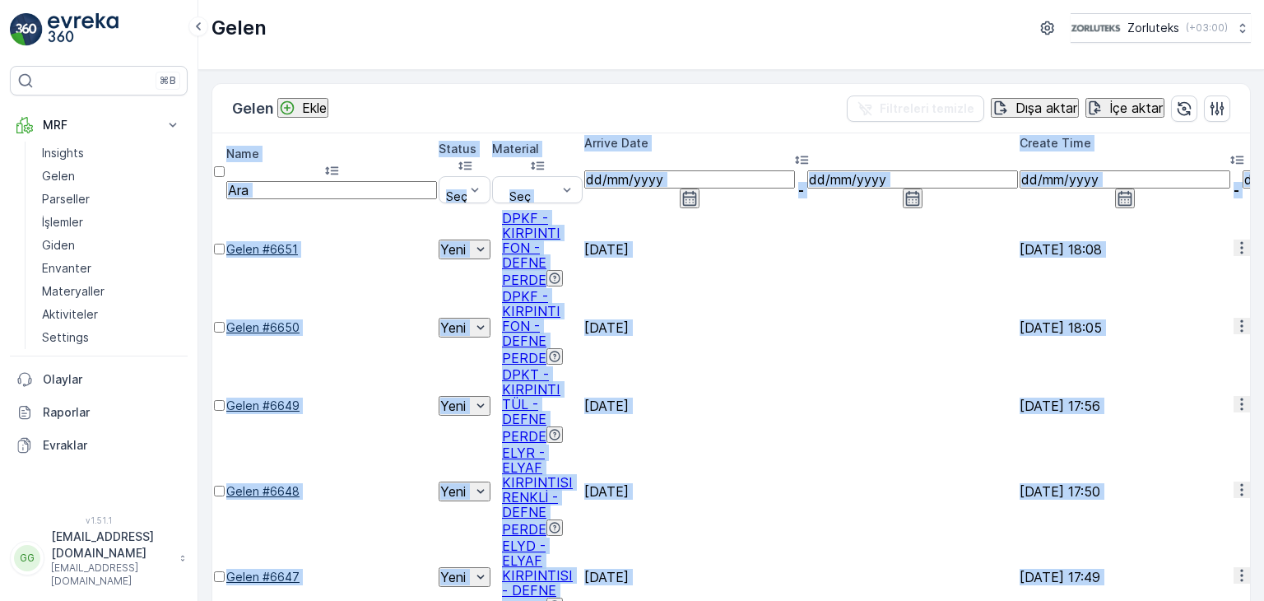
drag, startPoint x: 612, startPoint y: 587, endPoint x: 846, endPoint y: 578, distance: 233.8
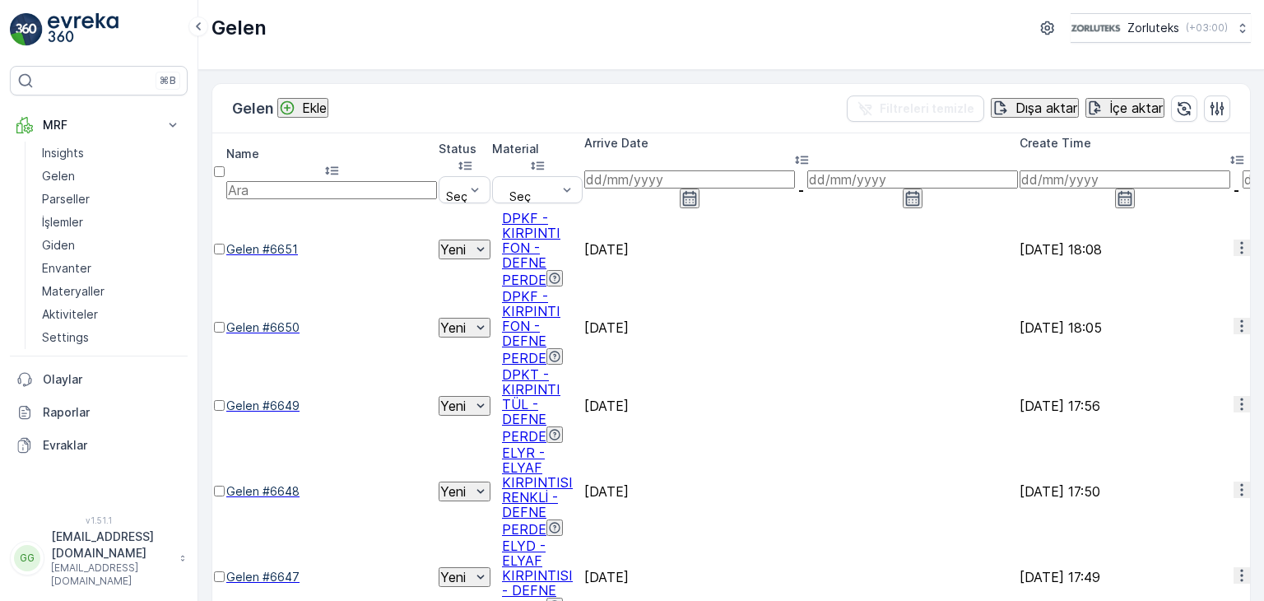
scroll to position [0, 0]
